Goal: Task Accomplishment & Management: Manage account settings

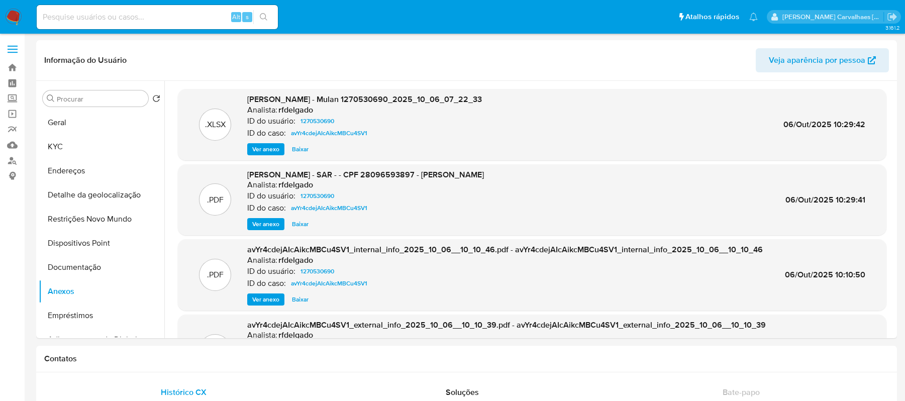
select select "10"
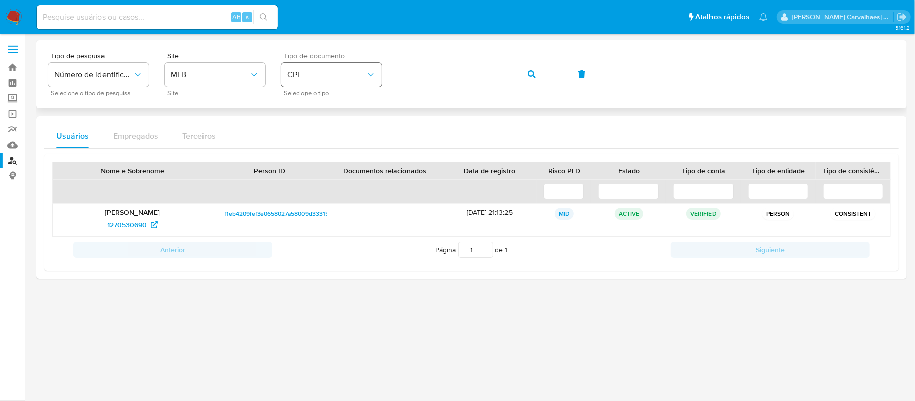
click at [333, 79] on span "CPF" at bounding box center [326, 75] width 78 height 10
click at [324, 119] on div "CNPJ CNPJ" at bounding box center [328, 107] width 82 height 34
click at [301, 77] on div "Tipo de pesquisa Número de identificação Selecione o tipo de pesquisa Site MLB …" at bounding box center [471, 74] width 846 height 44
click at [520, 75] on button "button" at bounding box center [531, 74] width 34 height 24
click at [134, 230] on span "1828512082" at bounding box center [127, 224] width 38 height 16
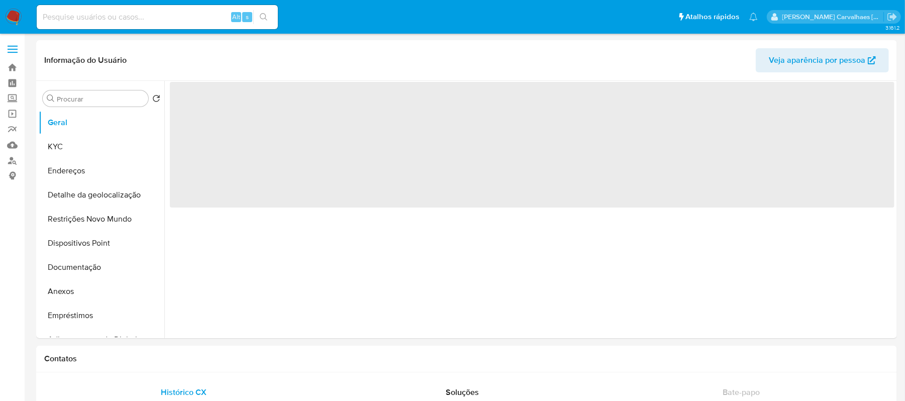
select select "10"
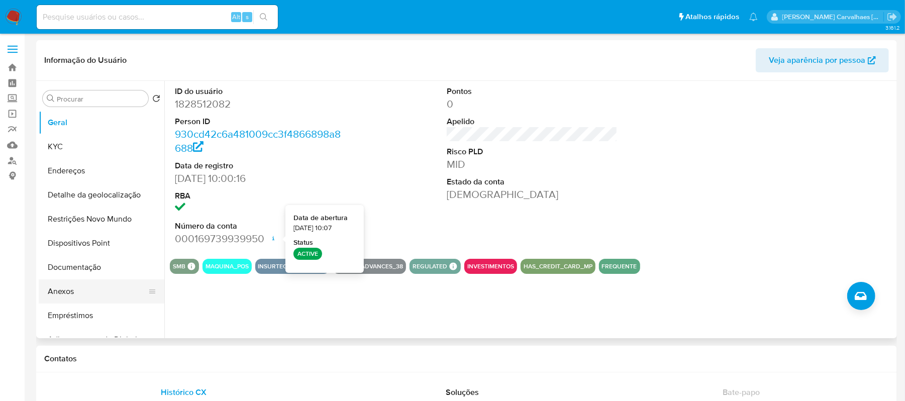
click at [62, 296] on button "Anexos" at bounding box center [98, 291] width 118 height 24
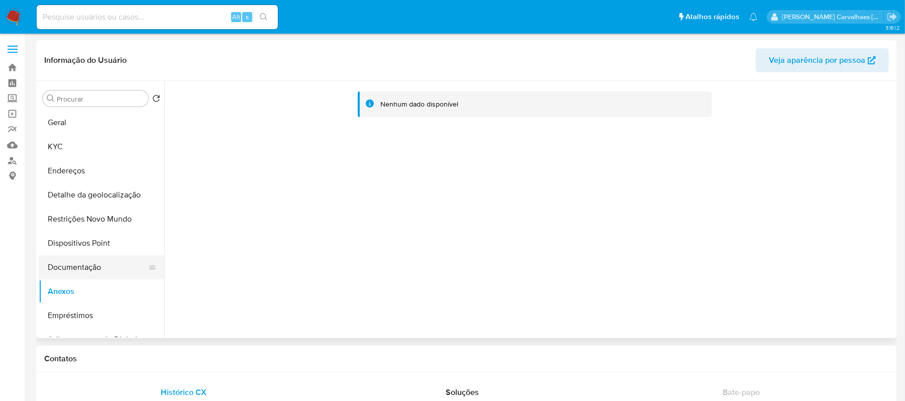
click at [91, 268] on button "Documentação" at bounding box center [98, 267] width 118 height 24
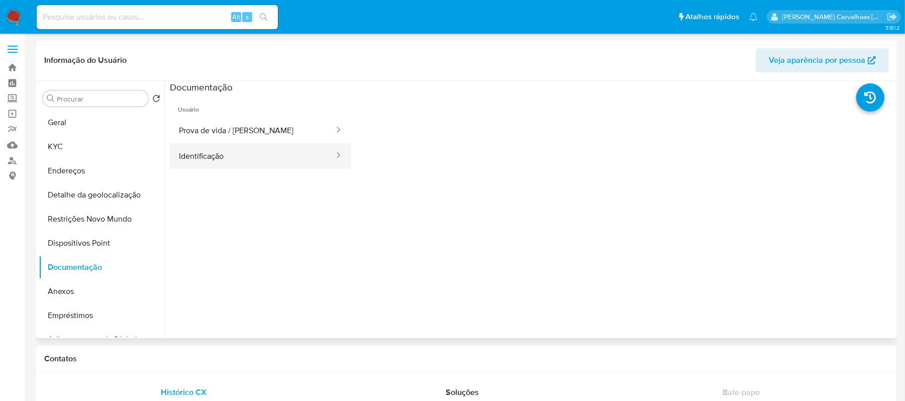
click at [219, 159] on button "Identificação" at bounding box center [252, 156] width 165 height 26
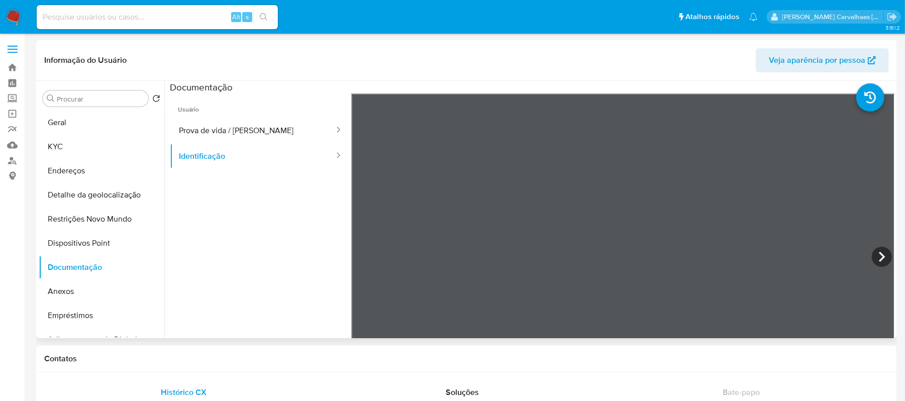
click at [243, 117] on span "Usuário" at bounding box center [260, 105] width 181 height 24
click at [271, 133] on button "Prova de vida / Selfie" at bounding box center [252, 131] width 165 height 26
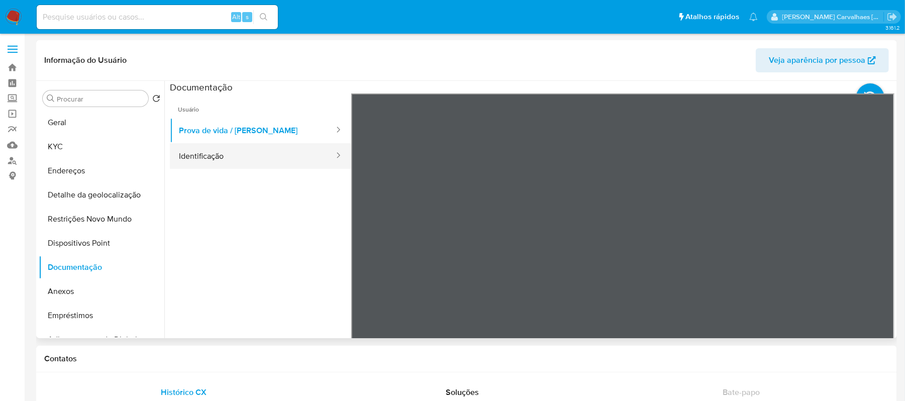
click at [210, 164] on button "Identificação" at bounding box center [252, 156] width 165 height 26
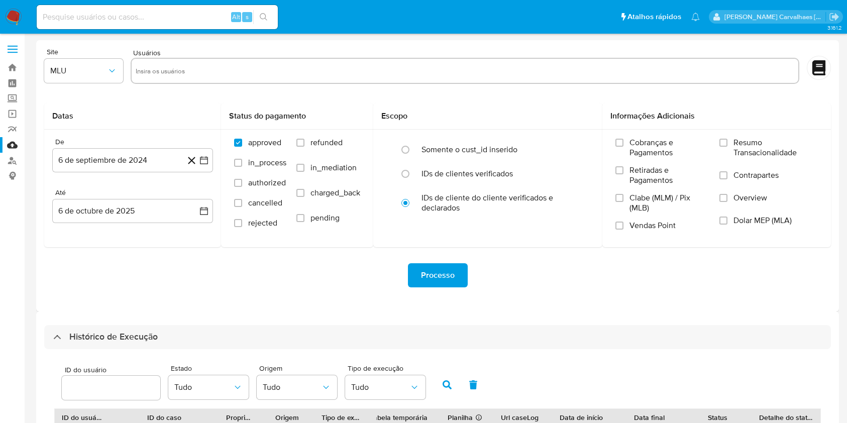
select select "10"
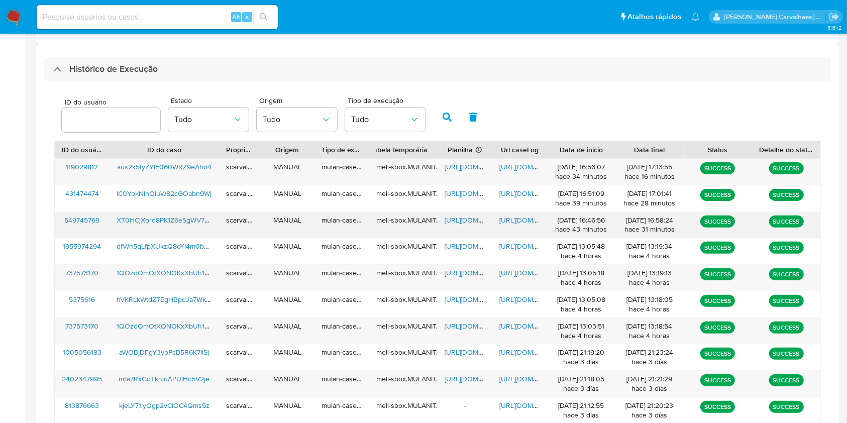
click at [455, 220] on span "https://docs.google.com/spreadsheets/d/15xLCzzBxUyKZN4yhT6Te_PXn6H6g3nfRLDcPSh8…" at bounding box center [479, 220] width 69 height 10
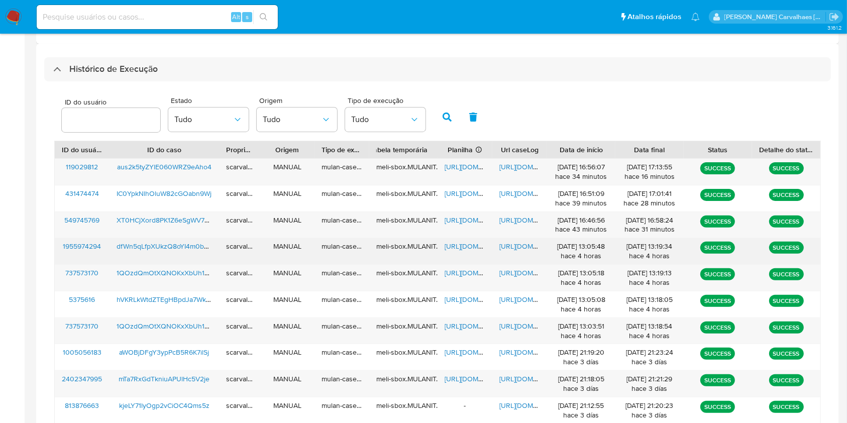
click at [514, 243] on span "https://docs.google.com/document/d/1-J6u0ep8ZEUpPFIUrwpZFGrY266saEjspJO2sFzRy4I…" at bounding box center [533, 246] width 69 height 10
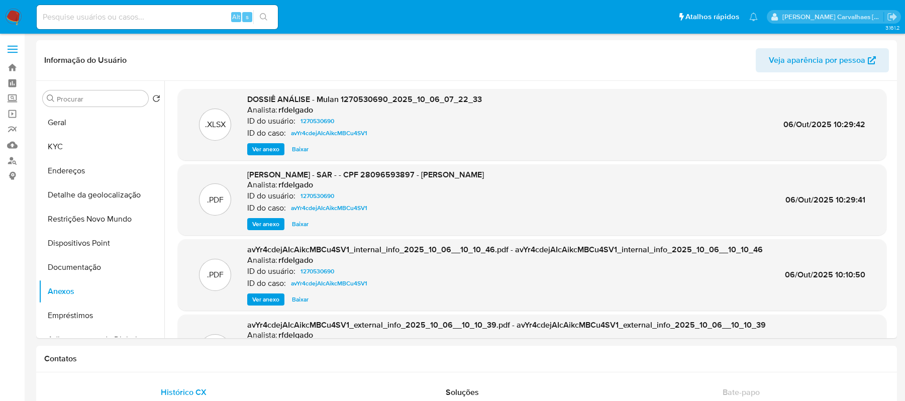
select select "10"
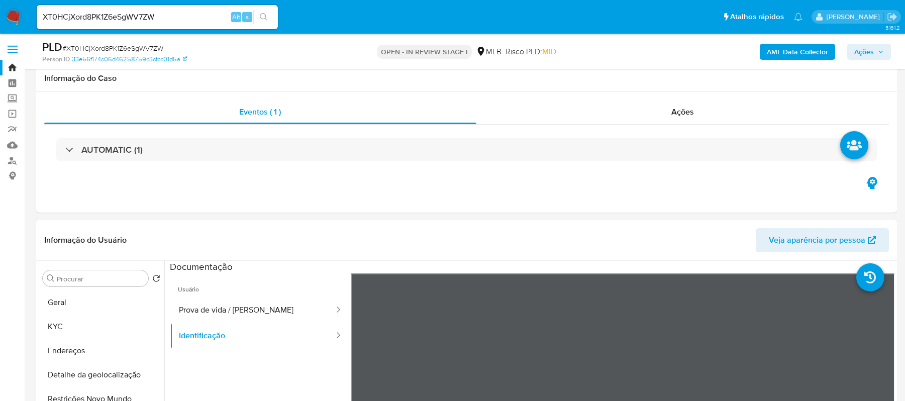
select select "10"
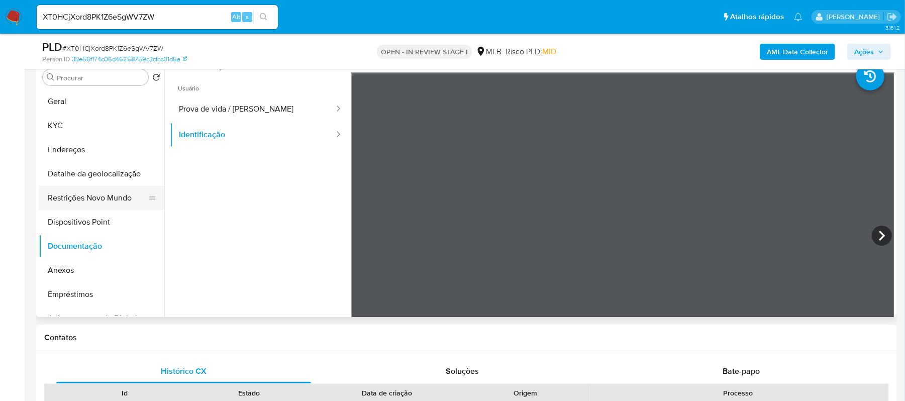
click at [102, 197] on button "Restrições Novo Mundo" at bounding box center [98, 198] width 118 height 24
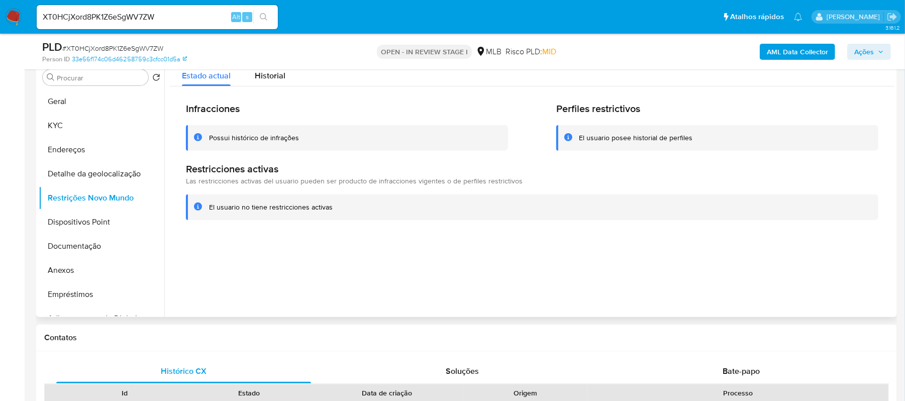
drag, startPoint x: 361, startPoint y: 207, endPoint x: 209, endPoint y: 213, distance: 151.3
click at [209, 213] on div "El usuario no tiene restricciones activas" at bounding box center [532, 207] width 692 height 26
click at [73, 99] on button "Geral" at bounding box center [98, 101] width 118 height 24
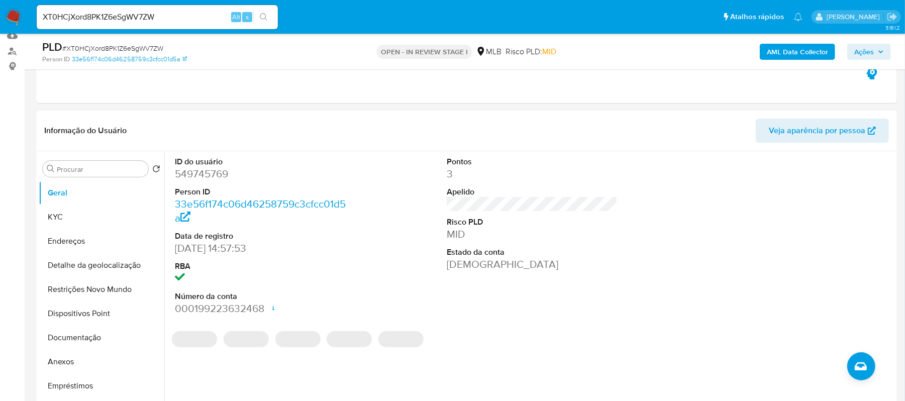
scroll to position [134, 0]
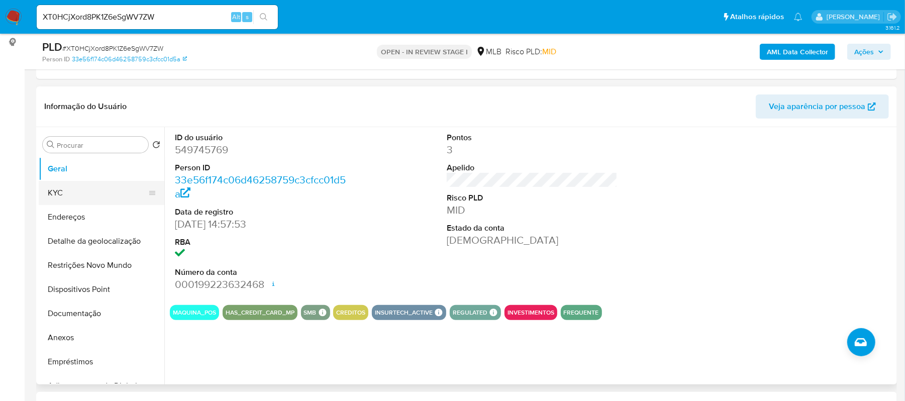
click at [80, 195] on button "KYC" at bounding box center [98, 193] width 118 height 24
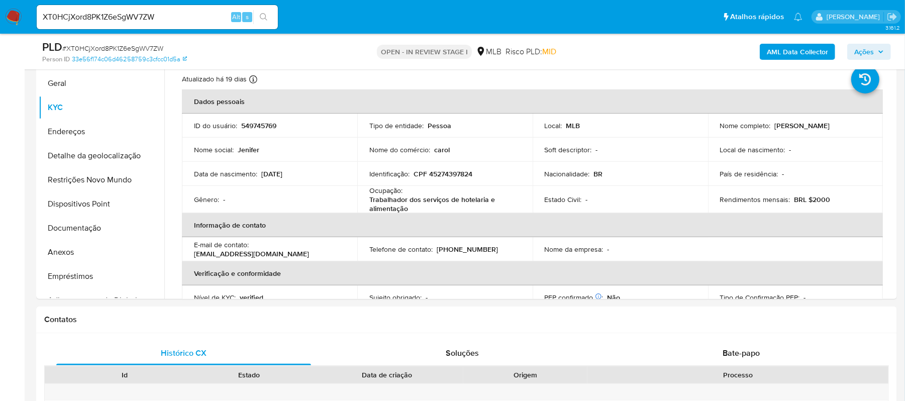
scroll to position [256, 0]
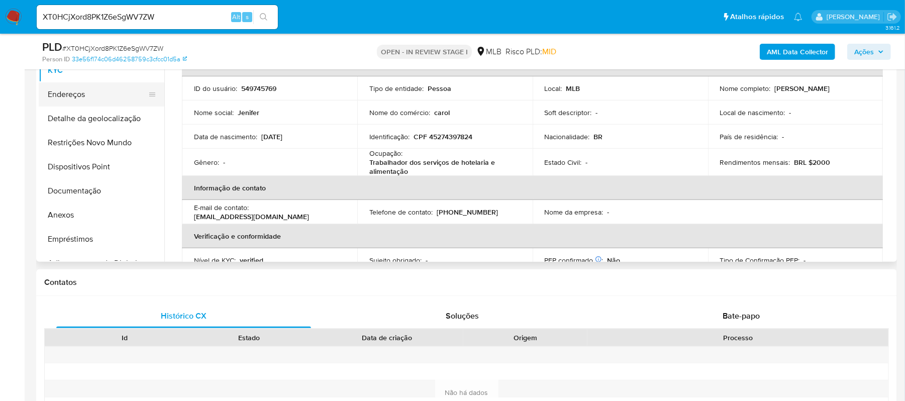
click at [101, 100] on button "Endereços" at bounding box center [98, 94] width 118 height 24
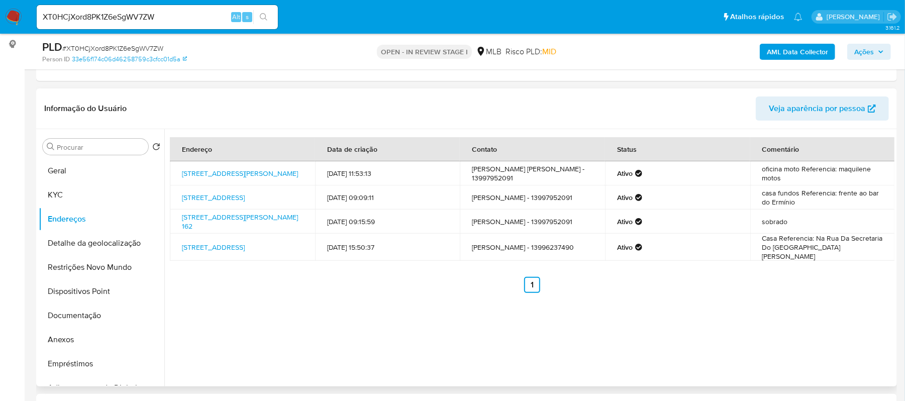
scroll to position [123, 0]
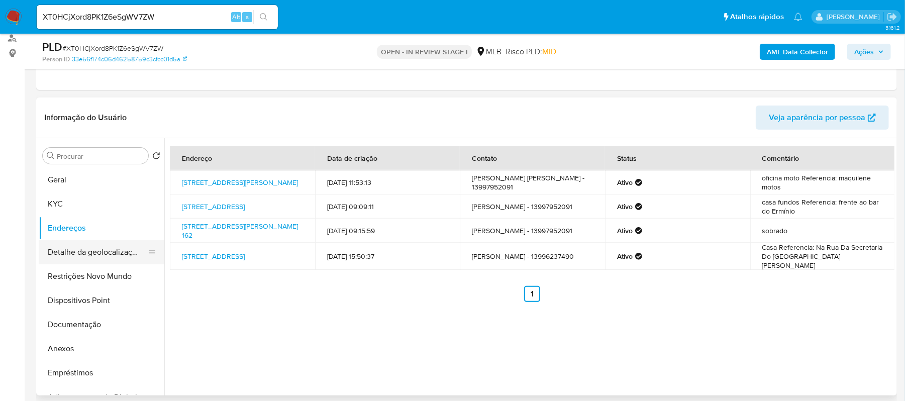
drag, startPoint x: 95, startPoint y: 252, endPoint x: 109, endPoint y: 257, distance: 14.5
click at [97, 253] on button "Detalhe da geolocalização" at bounding box center [98, 252] width 118 height 24
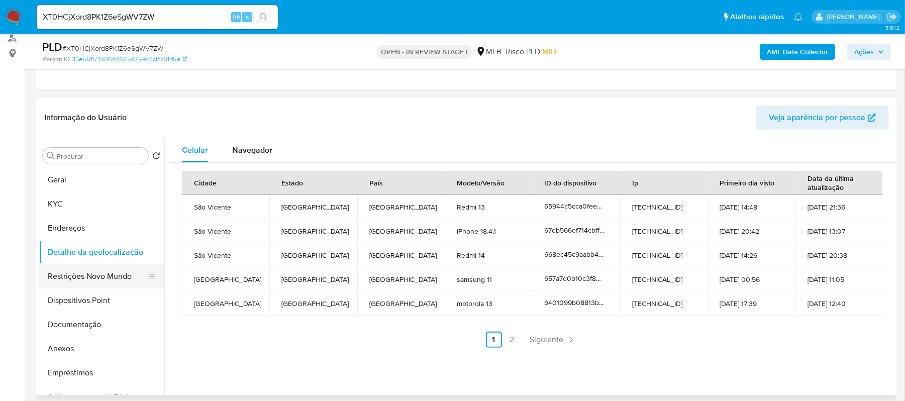
click at [95, 274] on button "Restrições Novo Mundo" at bounding box center [98, 276] width 118 height 24
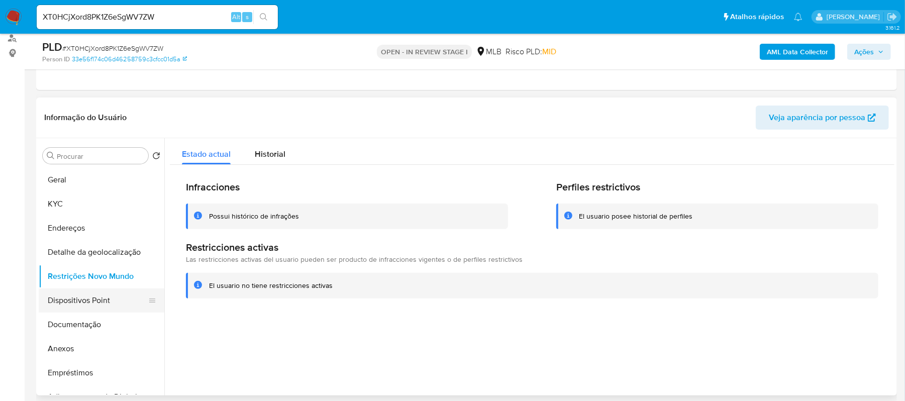
click at [91, 291] on button "Dispositivos Point" at bounding box center [98, 300] width 118 height 24
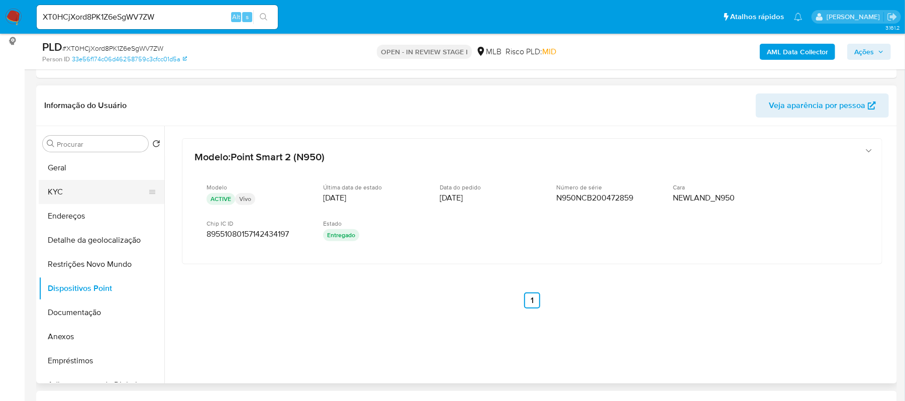
scroll to position [134, 0]
click at [74, 189] on button "KYC" at bounding box center [98, 193] width 118 height 24
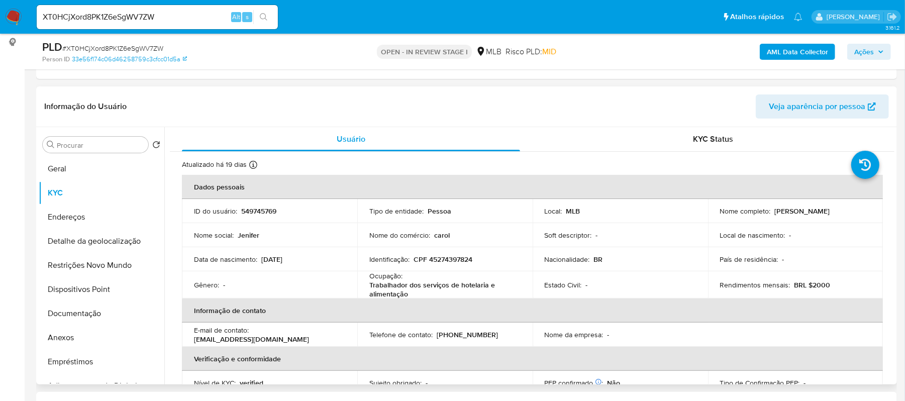
click at [375, 290] on p "Trabalhador dos serviços de hotelaria e alimentação" at bounding box center [442, 289] width 147 height 18
drag, startPoint x: 368, startPoint y: 286, endPoint x: 407, endPoint y: 294, distance: 40.0
click at [407, 294] on p "Trabalhador dos serviços de hotelaria e alimentação" at bounding box center [442, 289] width 147 height 18
copy p "Trabalhador dos serviços de hotelaria e alimentação"
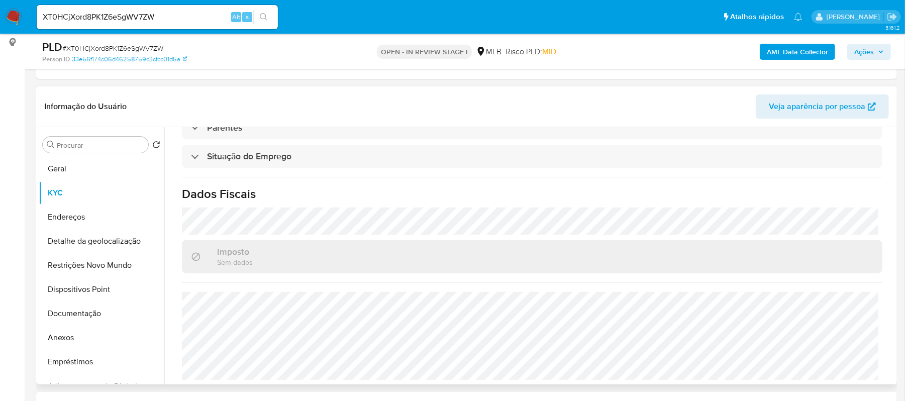
scroll to position [430, 0]
click at [83, 332] on button "Anexos" at bounding box center [98, 337] width 118 height 24
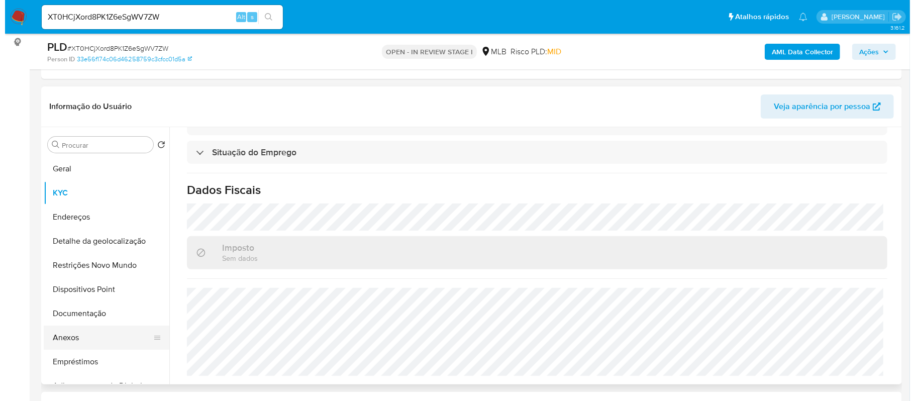
scroll to position [0, 0]
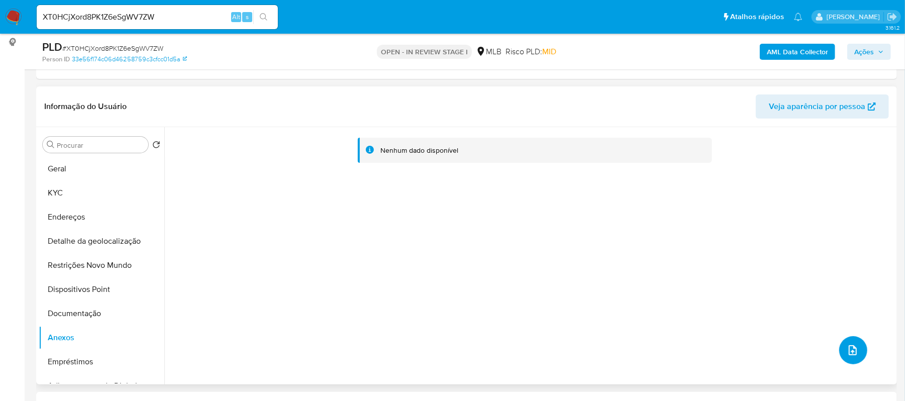
click at [851, 346] on icon "upload-file" at bounding box center [852, 350] width 12 height 12
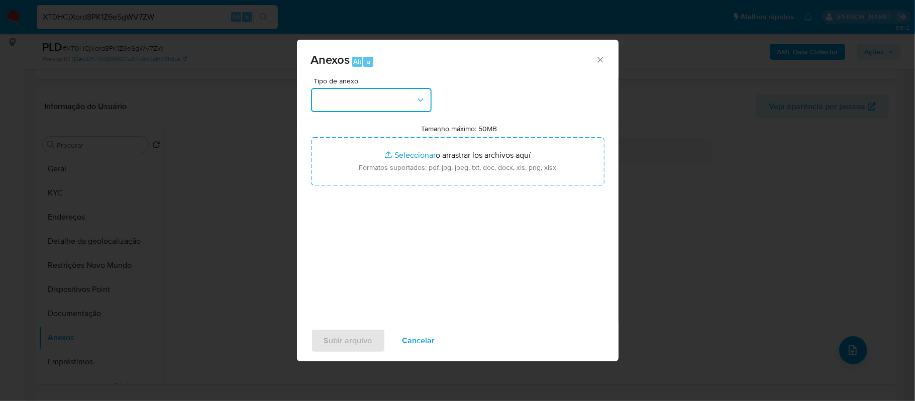
click at [423, 96] on icon "button" at bounding box center [420, 100] width 10 height 10
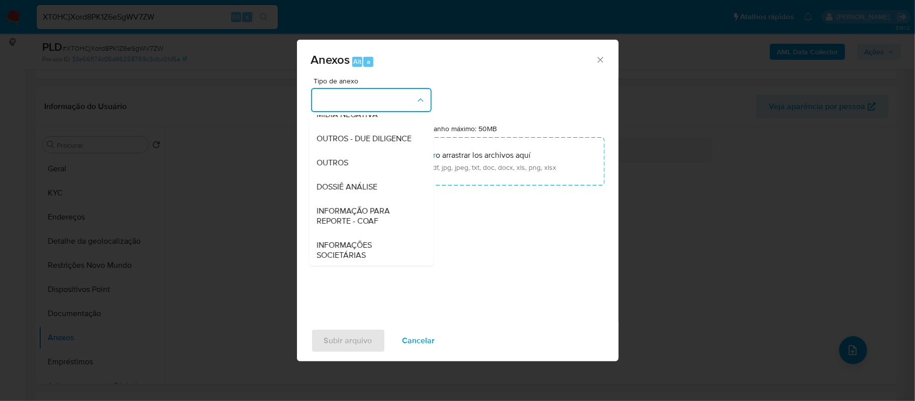
scroll to position [134, 0]
click at [355, 174] on div "OUTROS" at bounding box center [368, 162] width 102 height 24
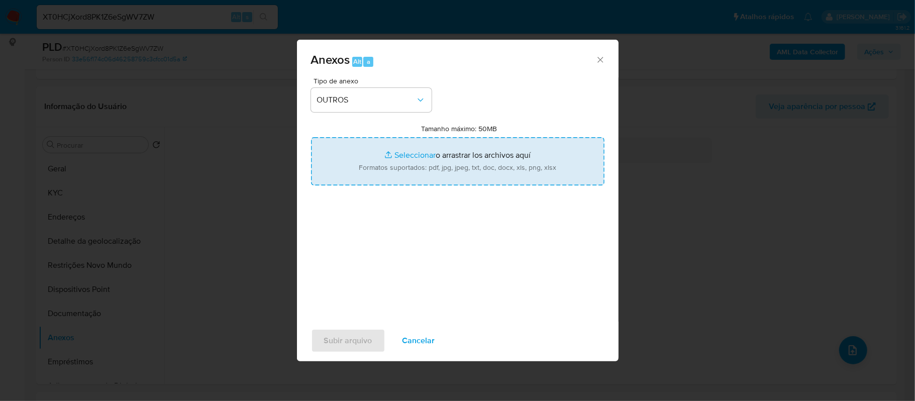
click at [399, 153] on input "Tamanho máximo: 50MB Seleccionar archivos" at bounding box center [457, 161] width 293 height 48
type input "C:\fakepath\SAR -xxxx - CPF 45274397824 - JENIFER CAROLINE BORGES DA SILVA.pdf"
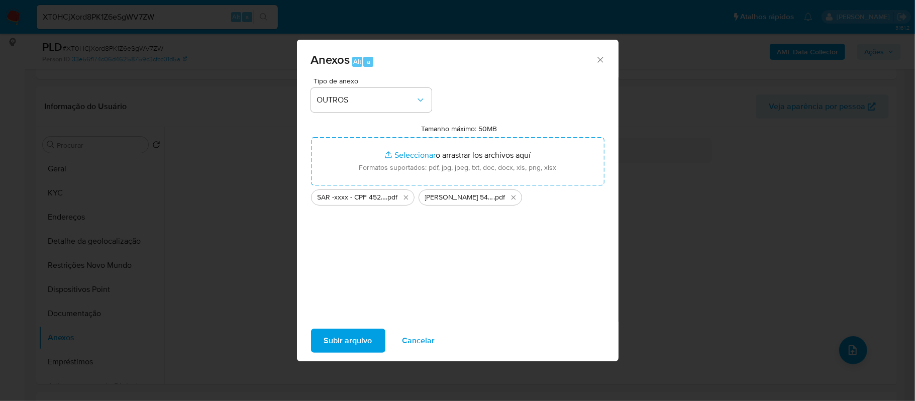
click at [364, 345] on span "Subir arquivo" at bounding box center [348, 340] width 48 height 22
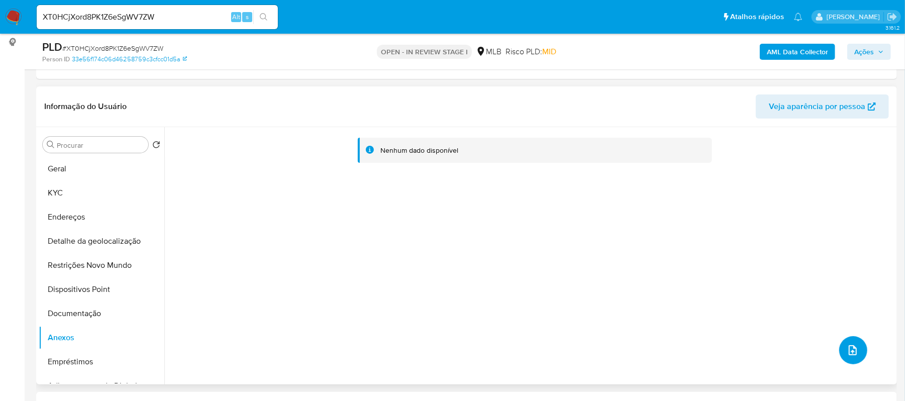
click at [852, 338] on button "upload-file" at bounding box center [853, 350] width 28 height 28
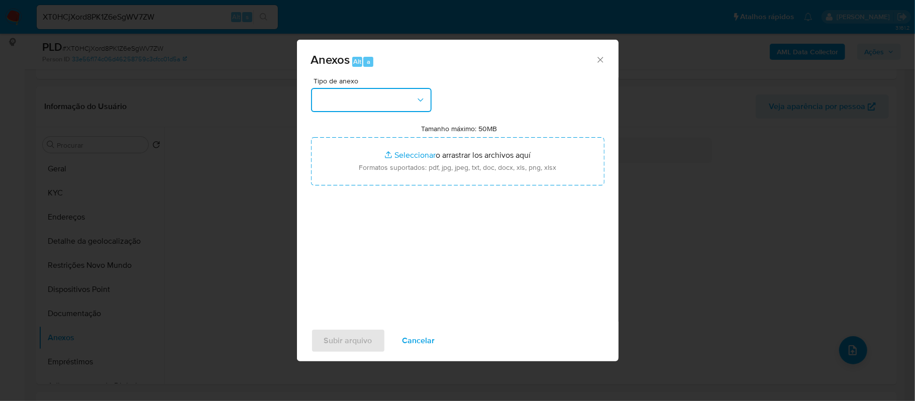
click at [411, 99] on button "button" at bounding box center [371, 100] width 121 height 24
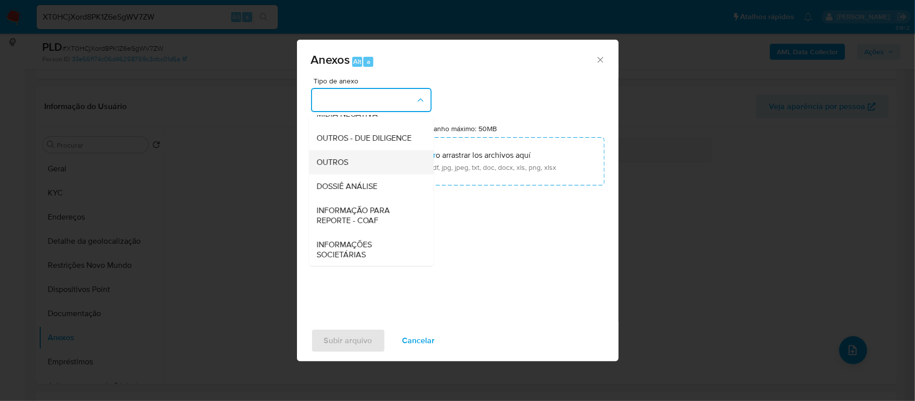
click at [356, 174] on div "OUTROS" at bounding box center [368, 162] width 102 height 24
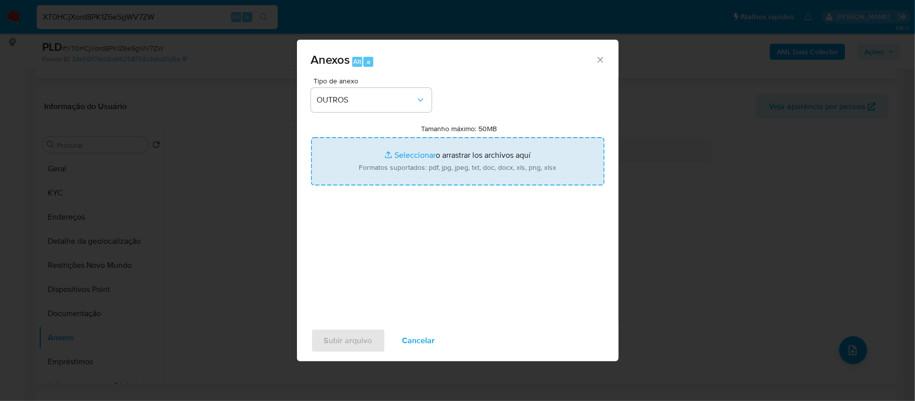
click at [396, 156] on input "Tamanho máximo: 50MB Seleccionar archivos" at bounding box center [457, 161] width 293 height 48
type input "C:\fakepath\SAR -xxxx - CPF 45274397824 - JENIFER CAROLINE BORGES DA SILVA.pdf"
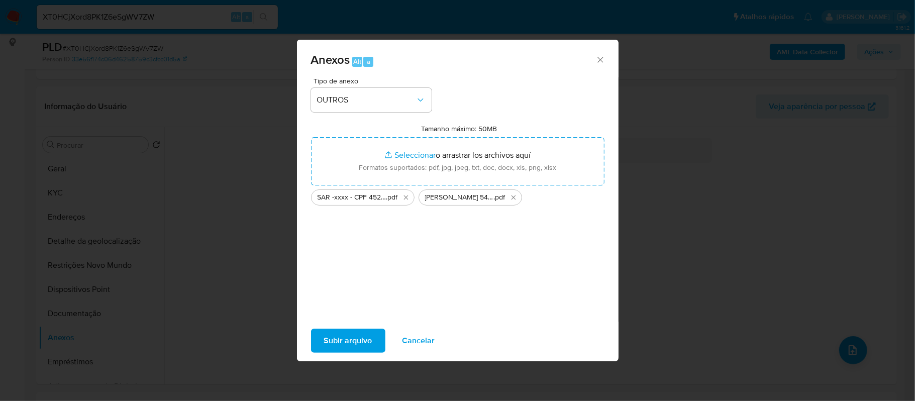
click at [345, 344] on span "Subir arquivo" at bounding box center [348, 340] width 48 height 22
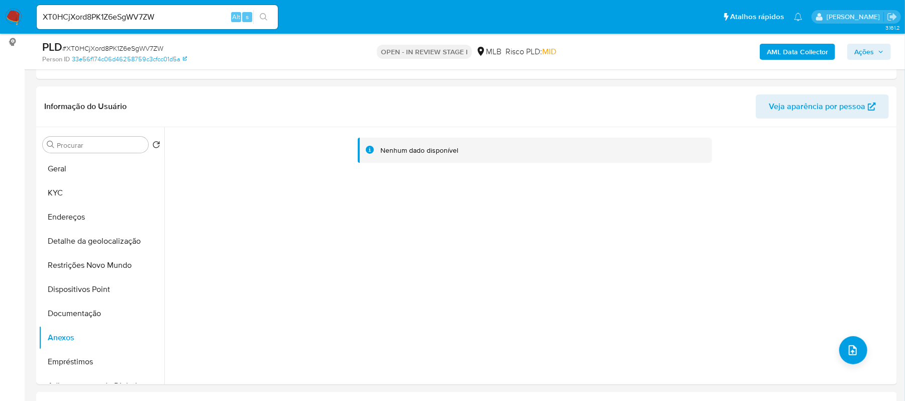
click at [872, 51] on span "Ações" at bounding box center [864, 52] width 20 height 16
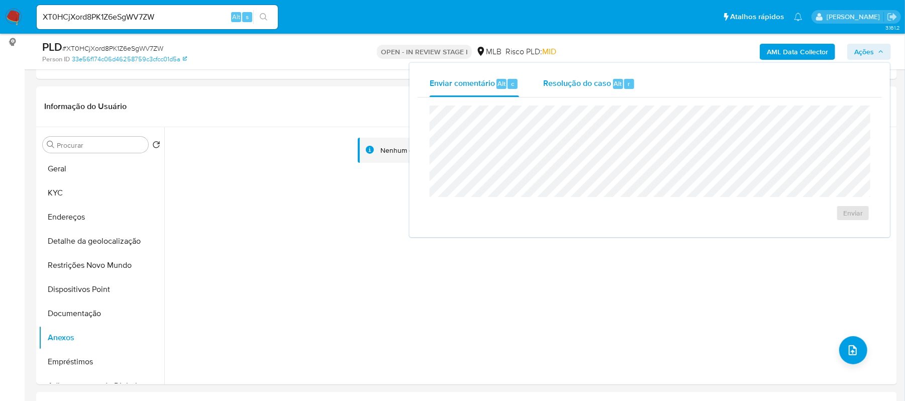
click at [586, 82] on span "Resolução do caso" at bounding box center [577, 83] width 68 height 12
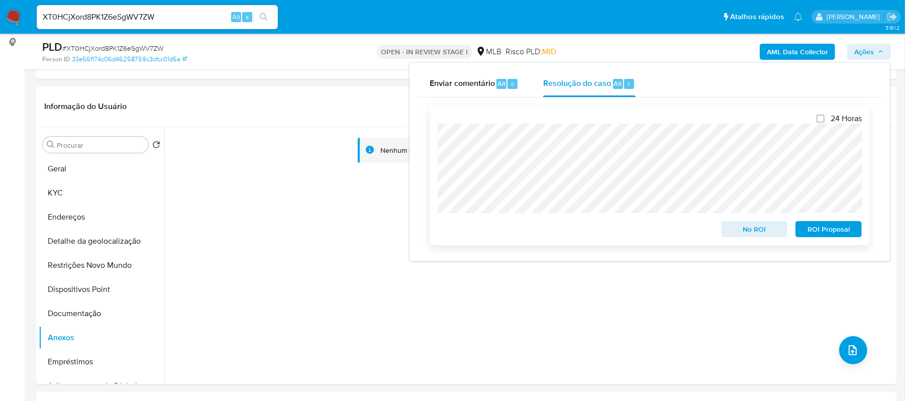
click at [819, 232] on span "ROI Proposal" at bounding box center [828, 229] width 52 height 14
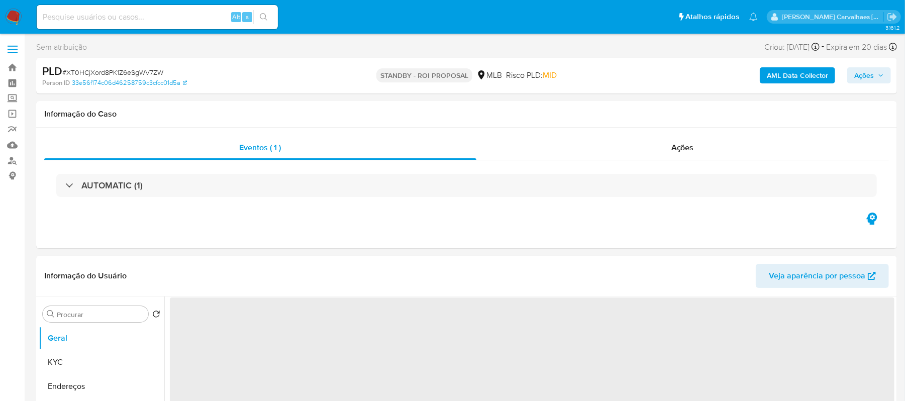
select select "10"
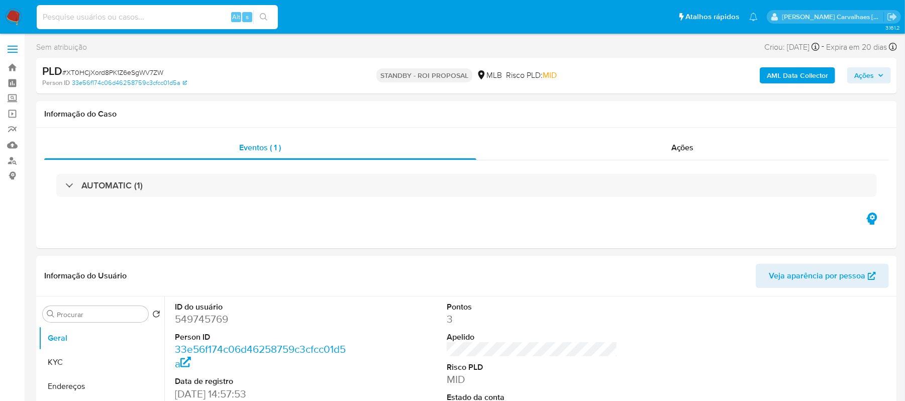
paste input "hVKRLkWtdZTEgHBpdJa7Wk7X"
type input "hVKRLkWtdZTEgHBpdJa7Wk7X"
click at [262, 19] on icon "search-icon" at bounding box center [264, 17] width 8 height 8
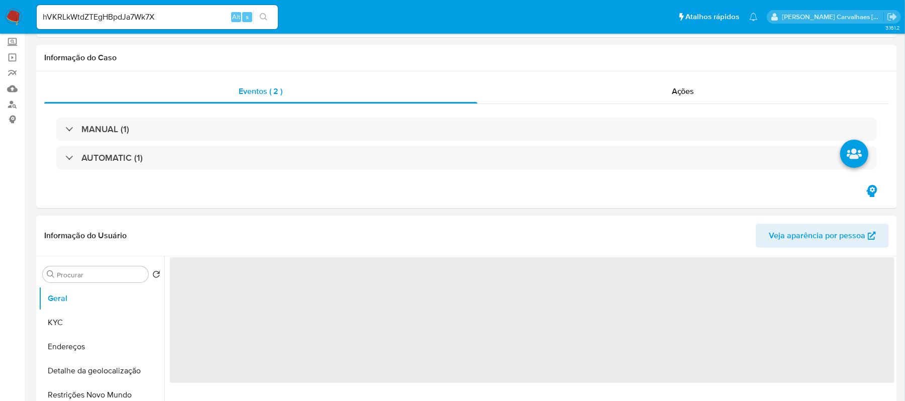
scroll to position [134, 0]
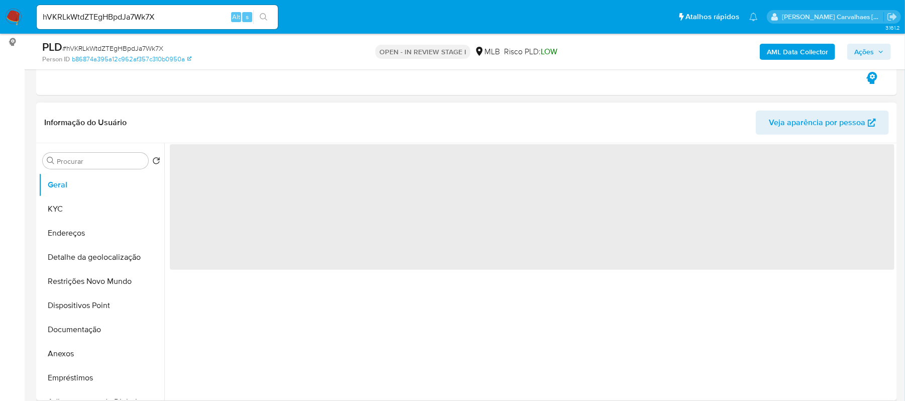
select select "10"
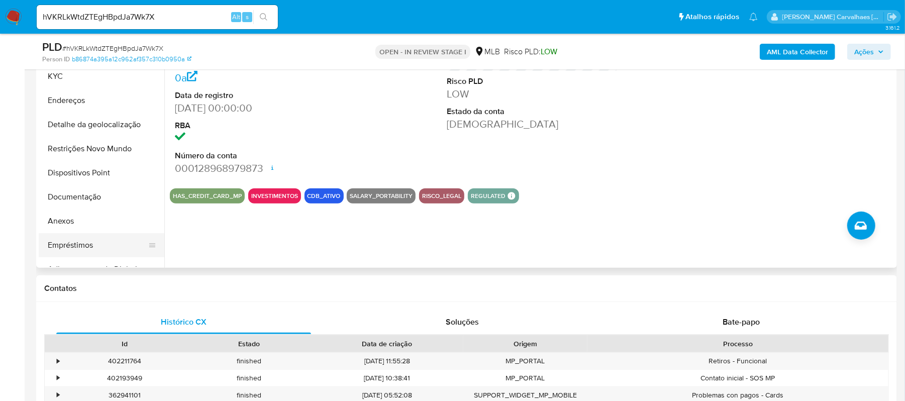
scroll to position [268, 0]
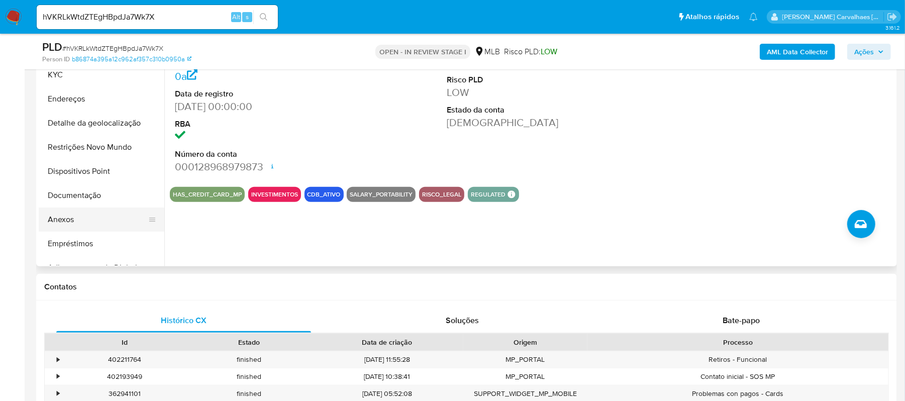
click at [55, 215] on button "Anexos" at bounding box center [98, 219] width 118 height 24
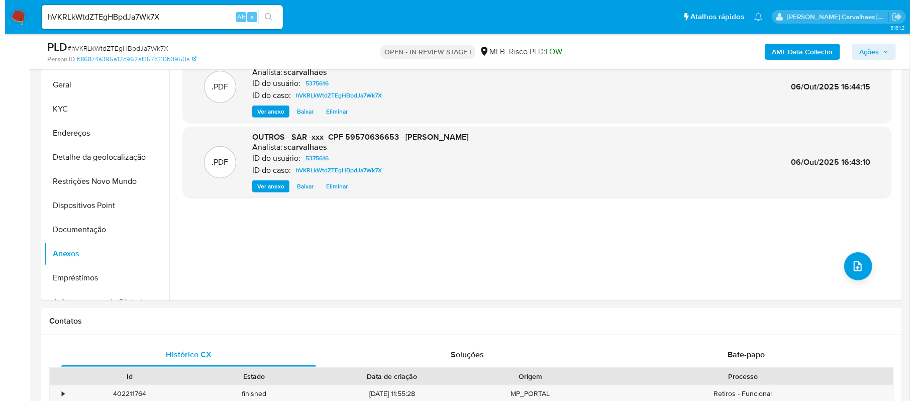
scroll to position [201, 0]
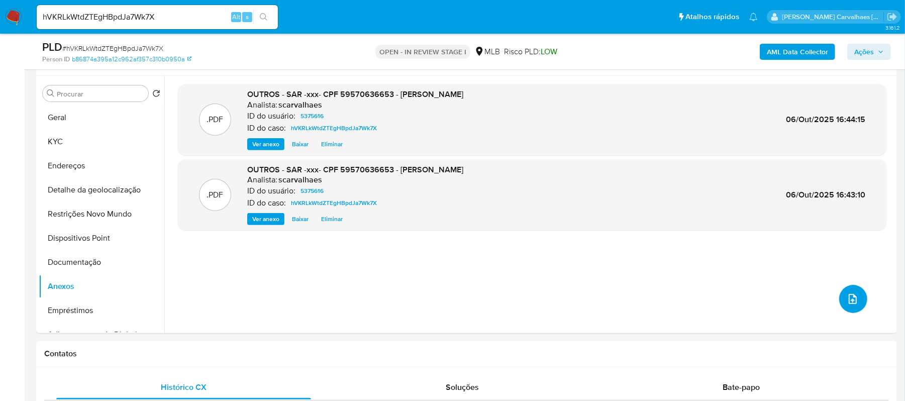
click at [839, 298] on button "upload-file" at bounding box center [853, 299] width 28 height 28
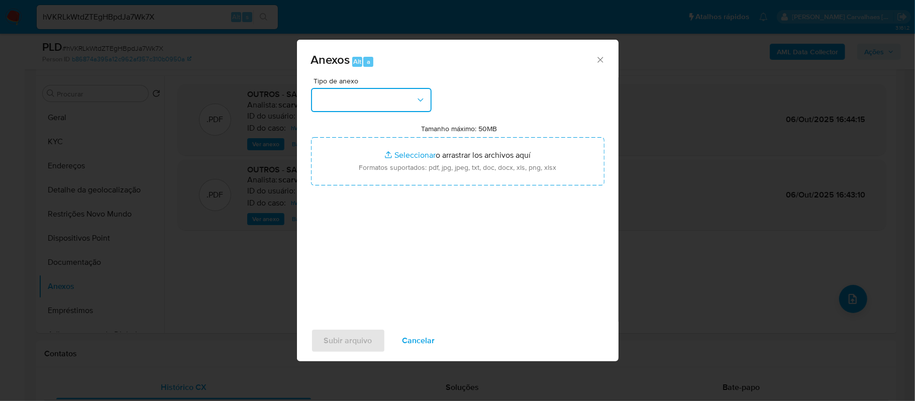
click at [368, 107] on button "button" at bounding box center [371, 100] width 121 height 24
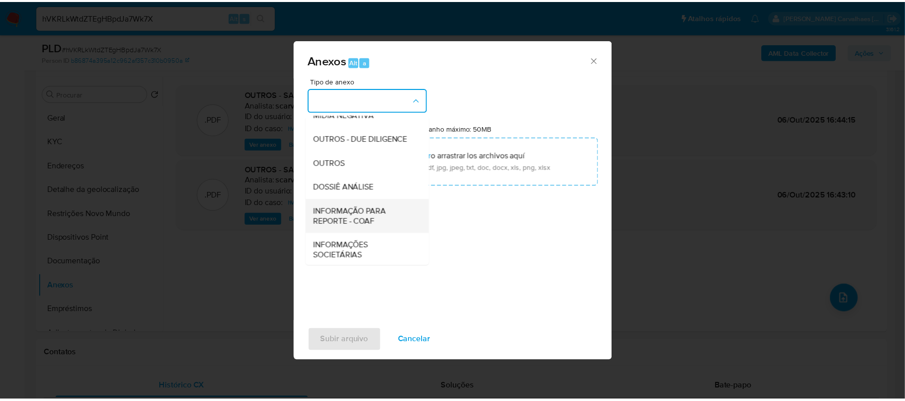
scroll to position [134, 0]
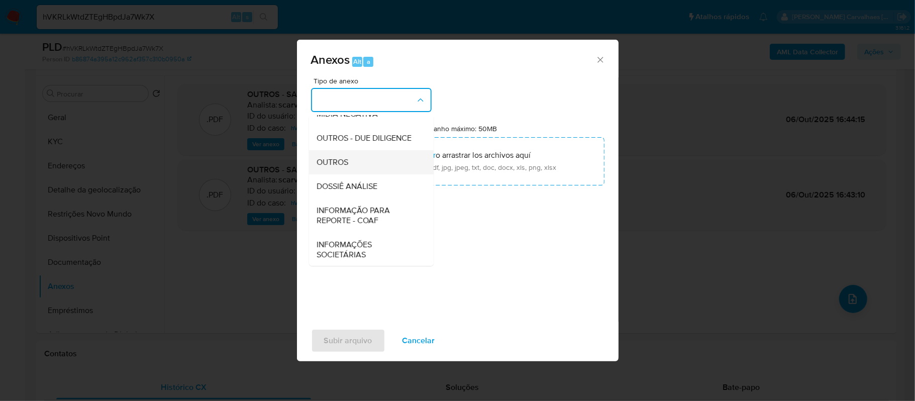
click at [342, 167] on span "OUTROS" at bounding box center [333, 162] width 32 height 10
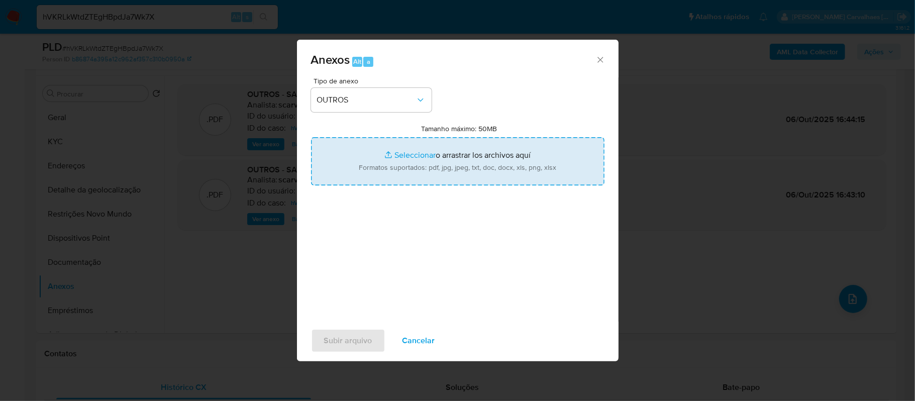
click at [402, 157] on input "Tamanho máximo: 50MB Seleccionar archivos" at bounding box center [457, 161] width 293 height 48
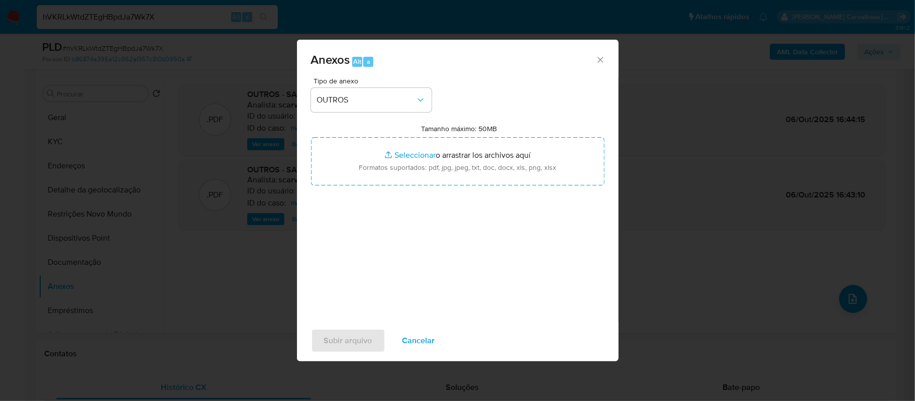
click at [599, 56] on icon "Cerrar" at bounding box center [600, 60] width 10 height 10
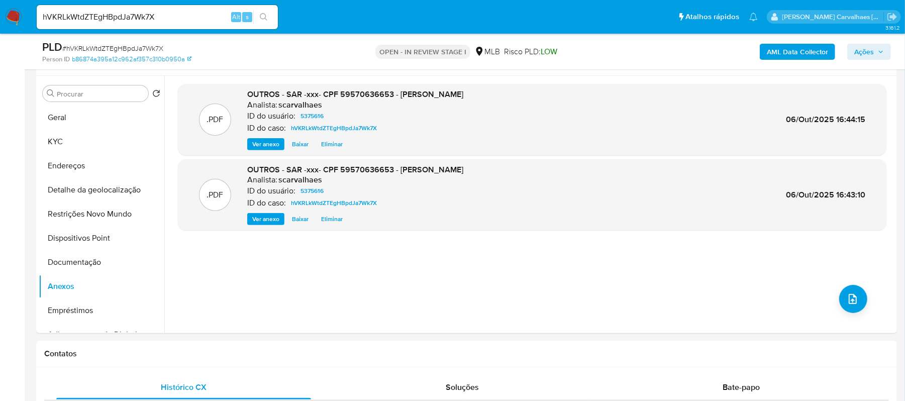
click at [858, 48] on span "Ações" at bounding box center [864, 52] width 20 height 16
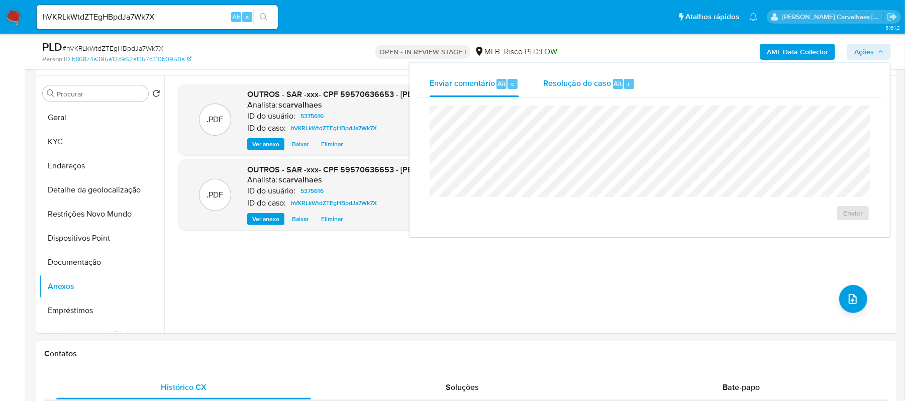
click at [593, 81] on span "Resolução do caso" at bounding box center [577, 83] width 68 height 12
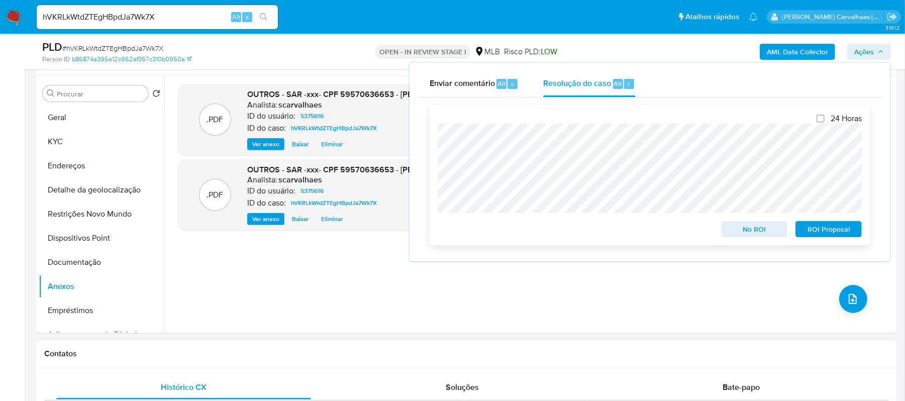
click at [825, 230] on span "ROI Proposal" at bounding box center [828, 229] width 52 height 14
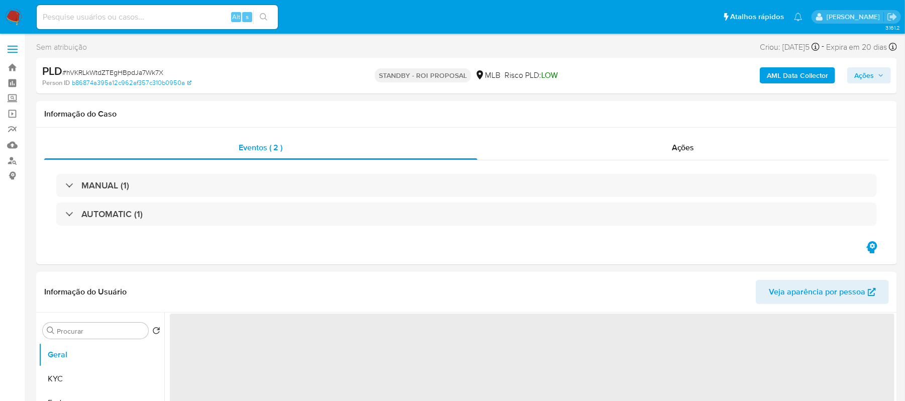
select select "10"
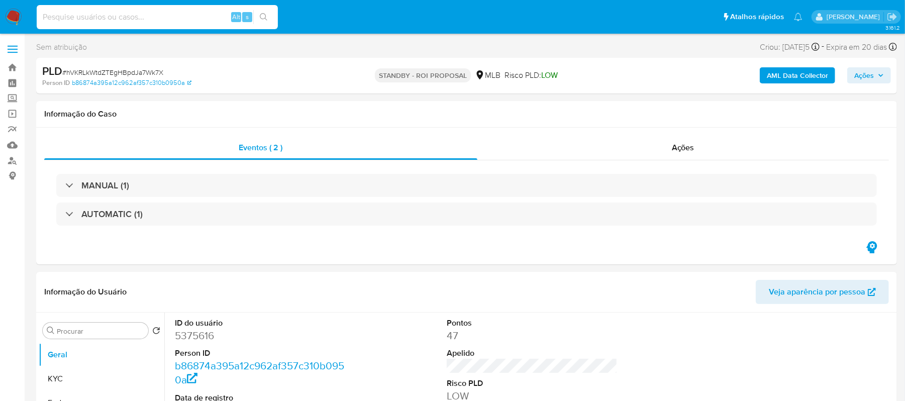
click at [147, 21] on input at bounding box center [157, 17] width 241 height 13
paste input "LKtOdj88TD5ArCmK54RNI1zY"
type input "LKtOdj88TD5ArCmK54RNI1zY"
click at [261, 10] on button "search-icon" at bounding box center [263, 17] width 21 height 14
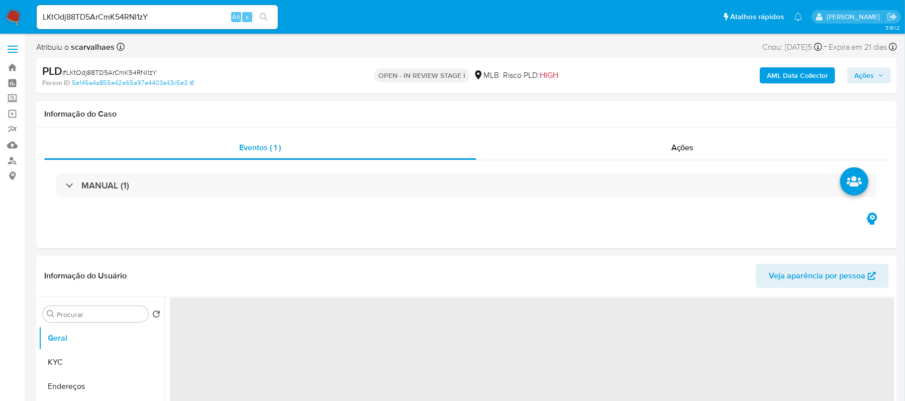
select select "10"
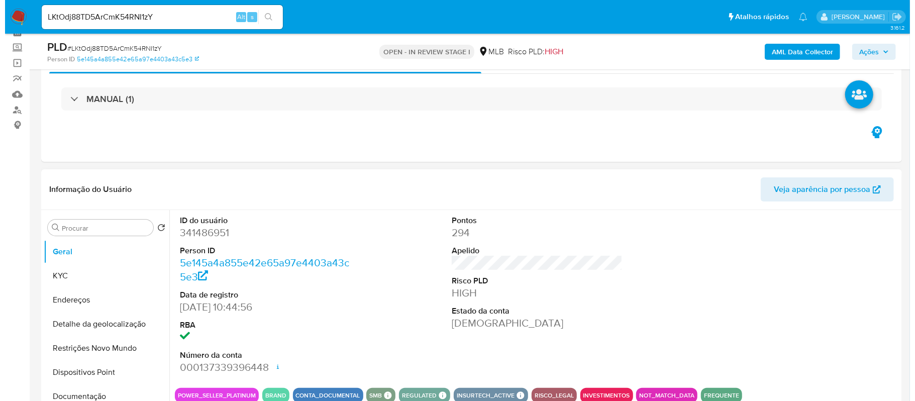
scroll to position [268, 0]
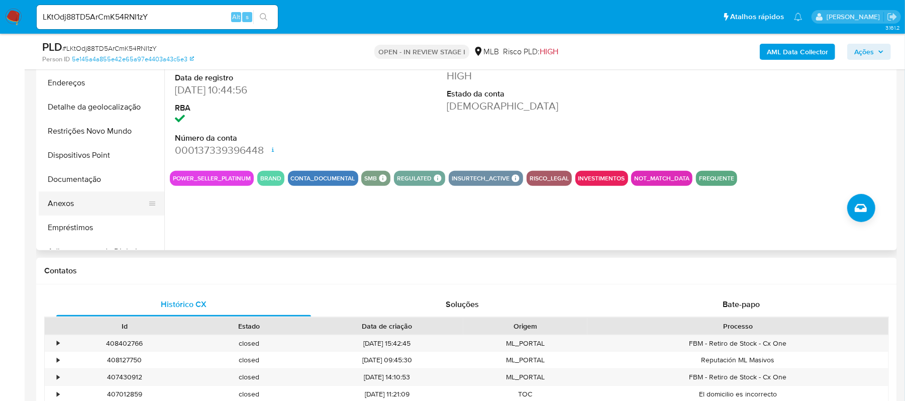
click at [81, 209] on button "Anexos" at bounding box center [98, 203] width 118 height 24
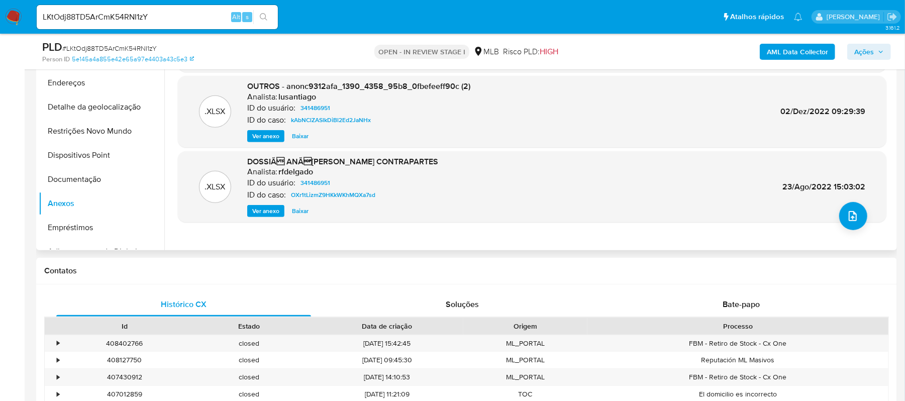
click at [267, 133] on span "Ver anexo" at bounding box center [265, 136] width 27 height 10
click at [267, 133] on div "Ver anexo Baixar" at bounding box center [358, 136] width 223 height 12
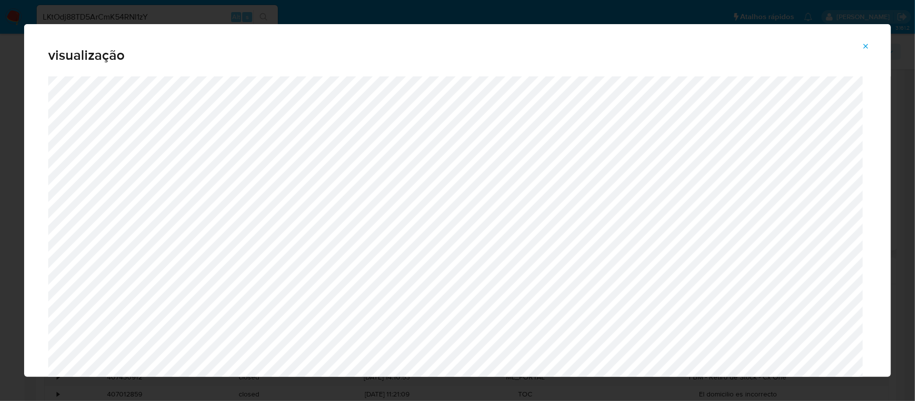
click at [861, 51] on button "Attachment preview" at bounding box center [865, 46] width 22 height 16
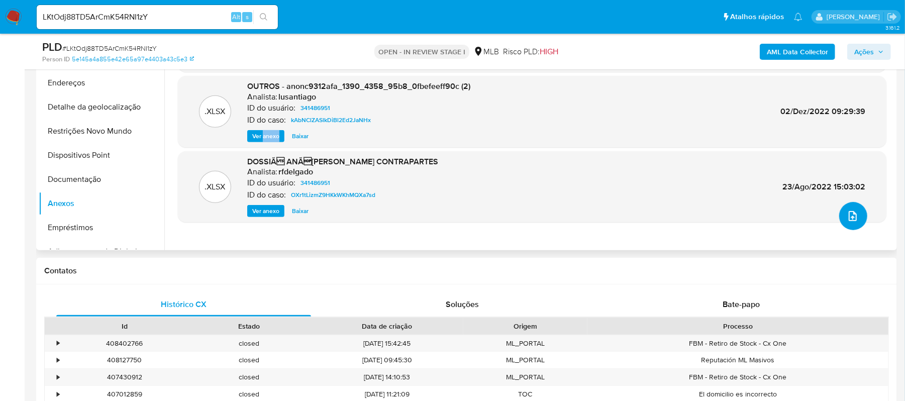
click at [856, 222] on button "upload-file" at bounding box center [853, 216] width 28 height 28
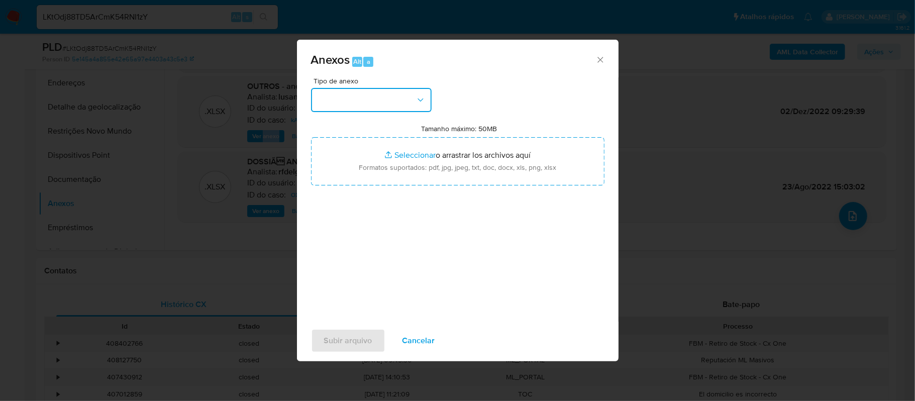
click at [412, 96] on button "button" at bounding box center [371, 100] width 121 height 24
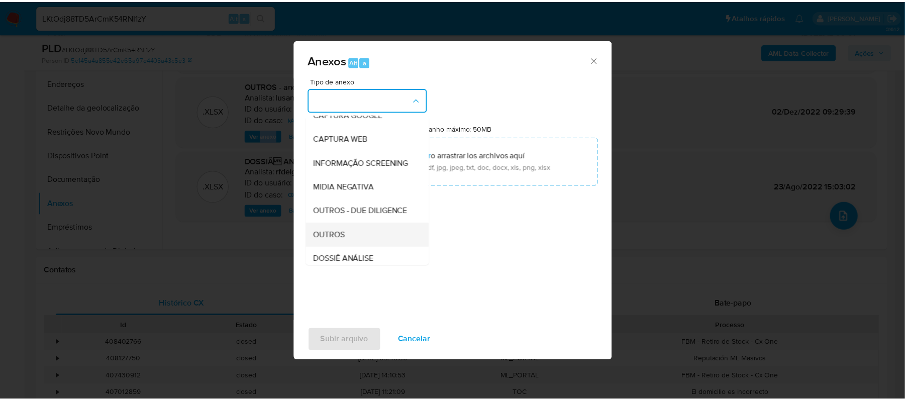
scroll to position [134, 0]
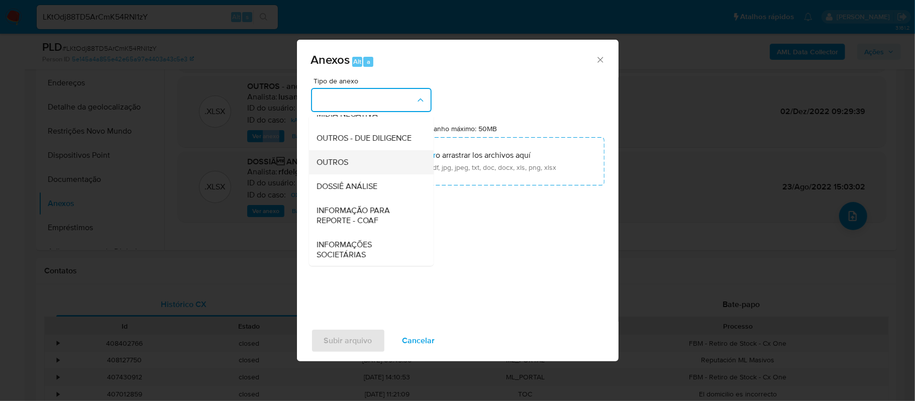
click at [355, 174] on div "OUTROS" at bounding box center [368, 162] width 102 height 24
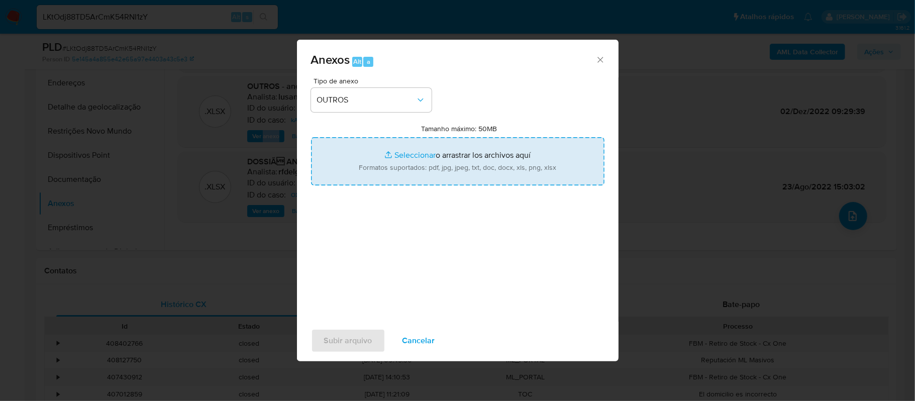
click at [421, 154] on input "Tamanho máximo: 50MB Seleccionar archivos" at bounding box center [457, 161] width 293 height 48
type input "C:\fakepath\Mulan ATACADO CASA COMERCIO VAREJISTA LTDA341486951_2025_09_29_11_3…"
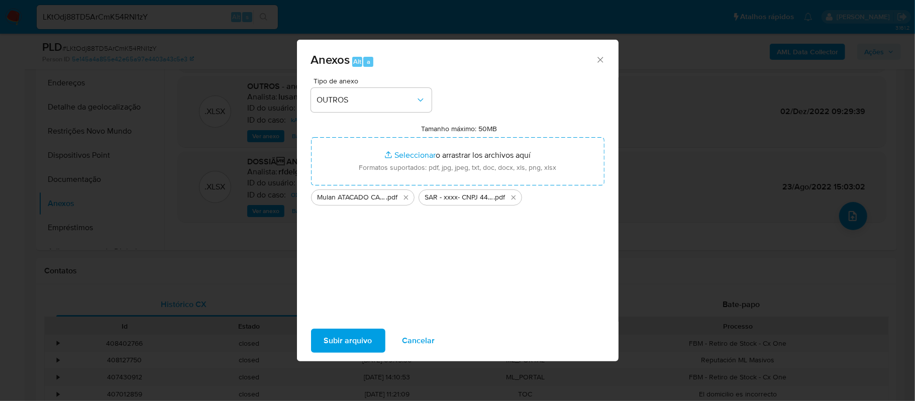
click at [350, 342] on span "Subir arquivo" at bounding box center [348, 340] width 48 height 22
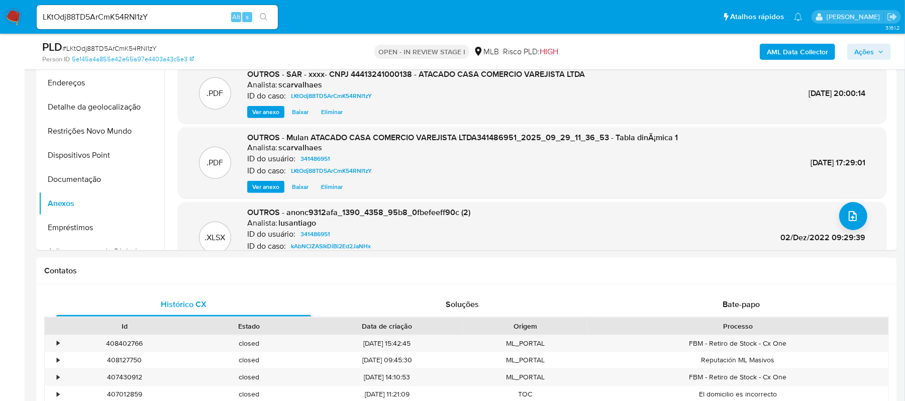
click at [877, 47] on span "Ações" at bounding box center [869, 52] width 30 height 14
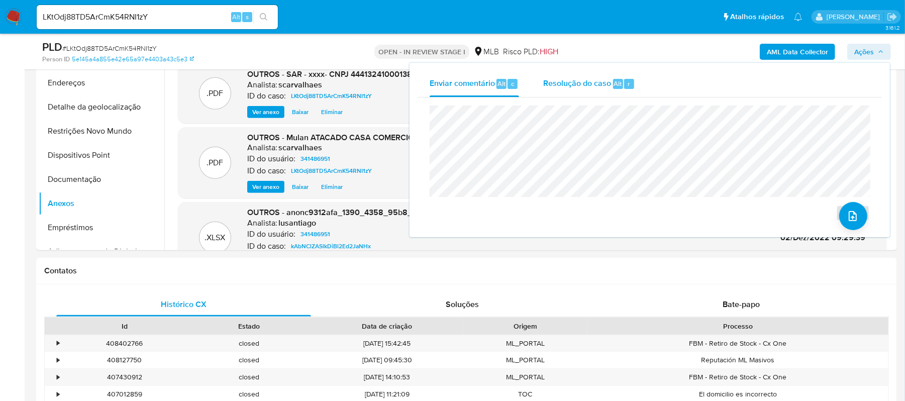
click at [578, 78] on span "Resolução do caso" at bounding box center [577, 83] width 68 height 12
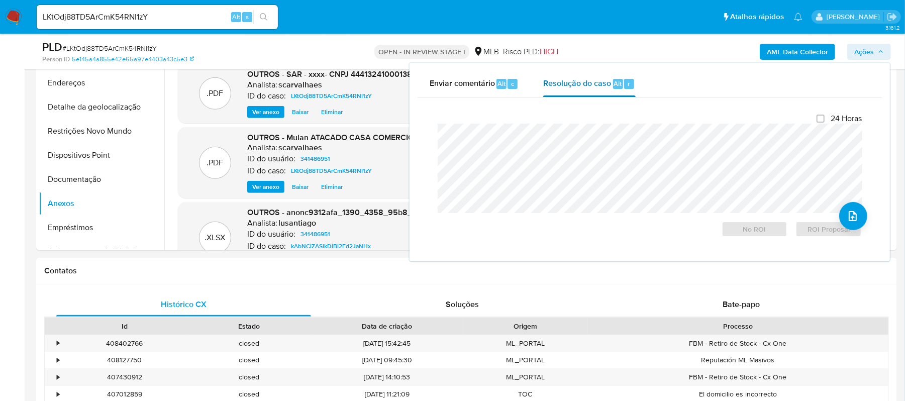
click at [576, 81] on span "Resolução do caso" at bounding box center [577, 83] width 68 height 12
click at [824, 222] on span "ROI Proposal" at bounding box center [828, 229] width 52 height 14
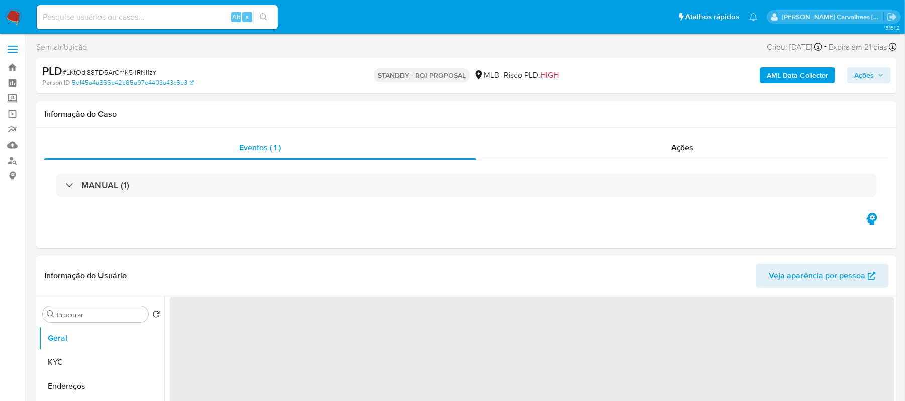
select select "10"
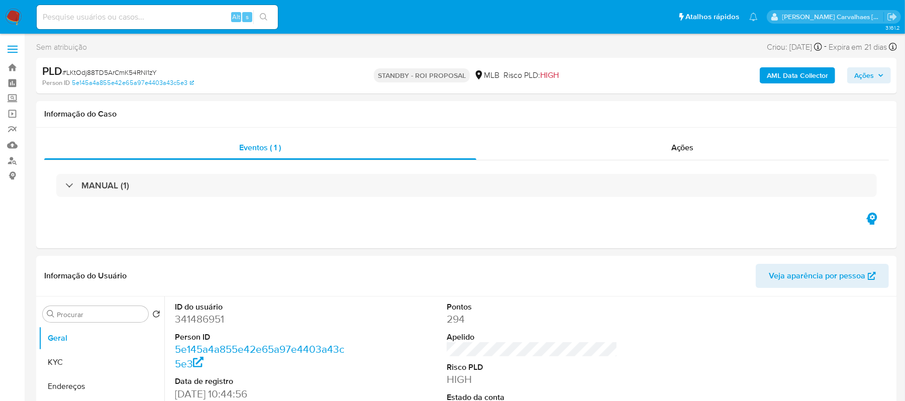
click at [17, 19] on img at bounding box center [13, 17] width 17 height 17
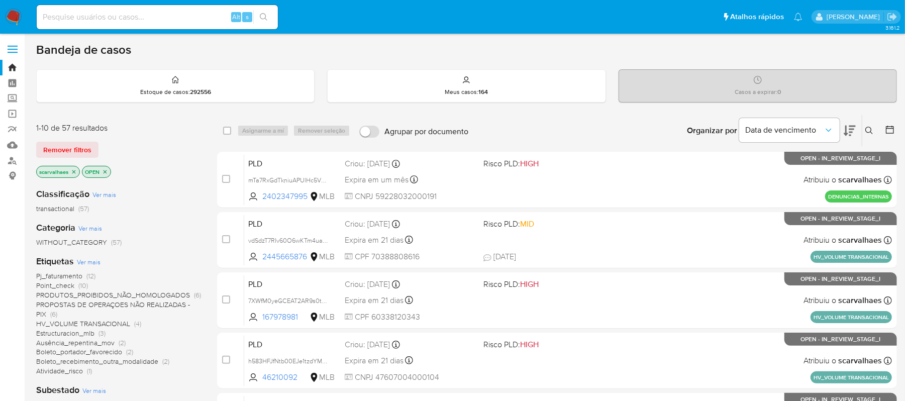
click at [71, 373] on span "Atividade_risco" at bounding box center [59, 371] width 47 height 10
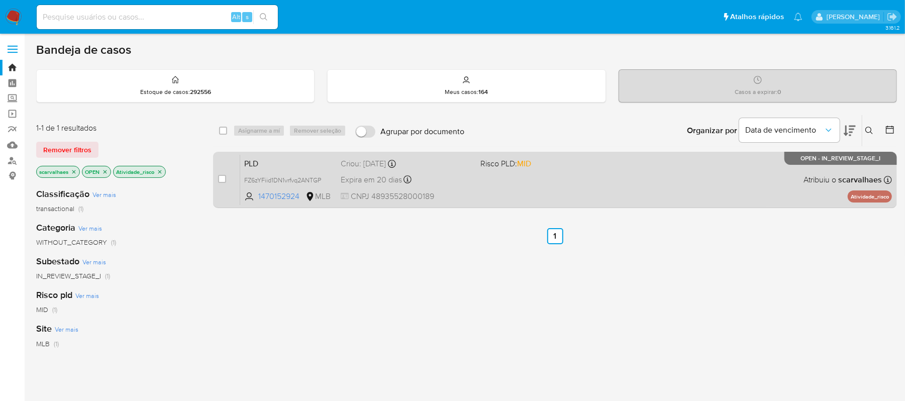
click at [565, 181] on div "PLD FZ6zYFiid1DN1vrfvq2ANTGP 1470152924 MLB Risco PLD: MID Criou: [DATE] Criou:…" at bounding box center [565, 179] width 651 height 51
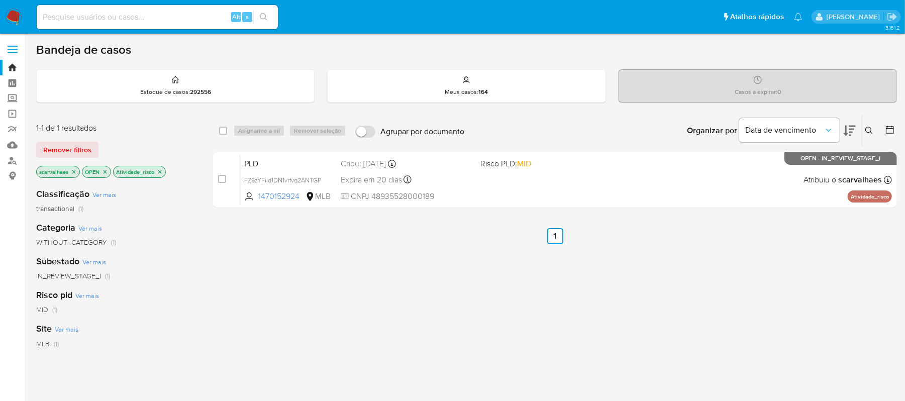
click at [159, 167] on p "Atividade_risco" at bounding box center [140, 171] width 52 height 11
click at [159, 172] on icon "close-filter" at bounding box center [160, 172] width 6 height 6
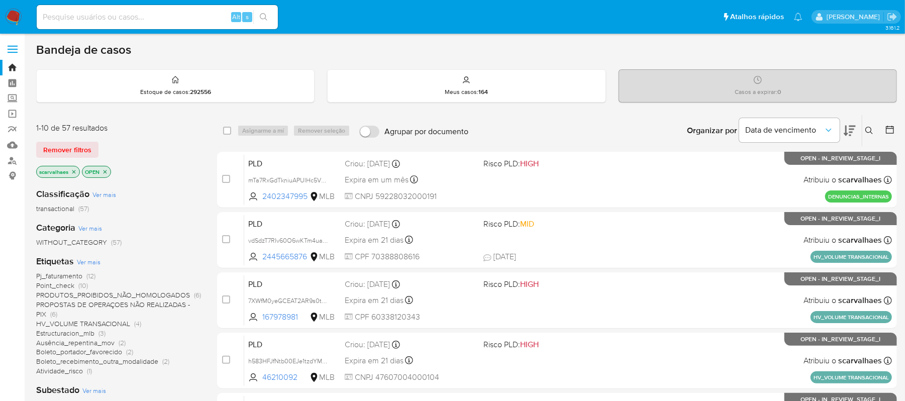
click at [63, 282] on span "Point_check" at bounding box center [55, 285] width 38 height 10
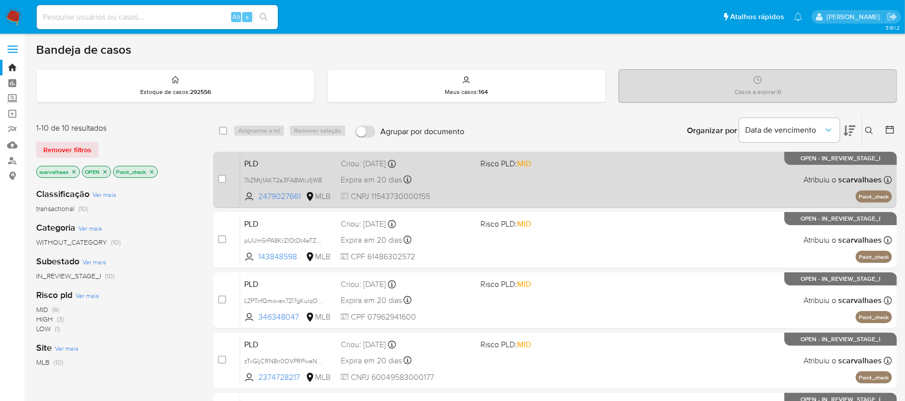
click at [559, 177] on div "PLD 7kZMtj1AKT2a3FA8WtiJfjWB 2479027661 MLB Risco PLD: MID Criou: [DATE] Criou:…" at bounding box center [565, 179] width 651 height 51
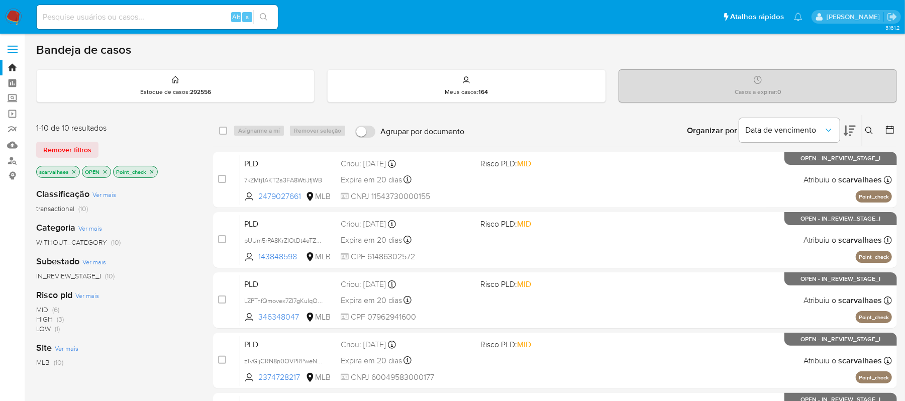
click at [152, 174] on icon "close-filter" at bounding box center [152, 172] width 6 height 6
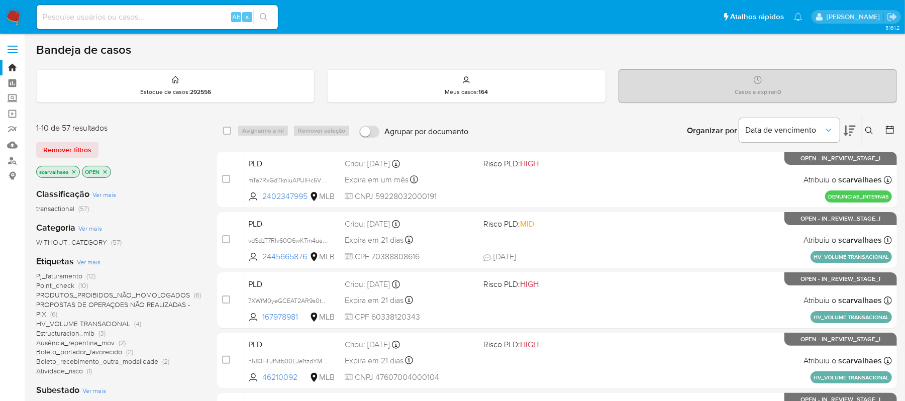
click at [105, 296] on span "PRODUTOS_PROIBIDOS_NÃO_HOMOLOGADOS" at bounding box center [113, 295] width 154 height 10
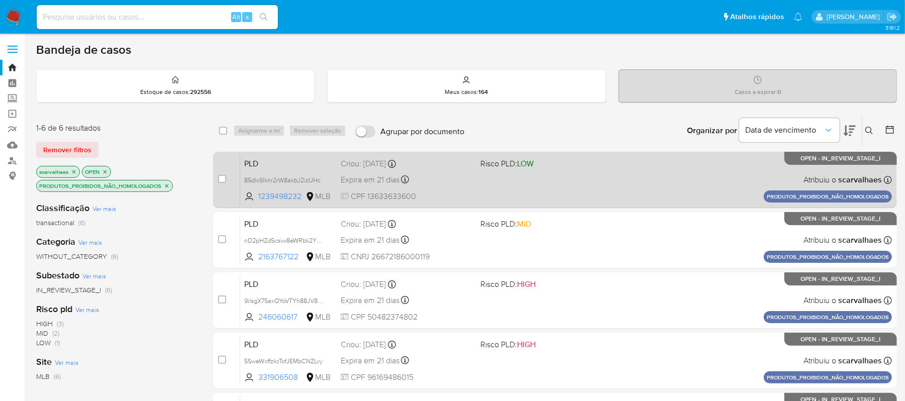
click at [438, 178] on div "Expira em 21 dias Expira em 27/10/2025 16:21:30" at bounding box center [407, 180] width 132 height 14
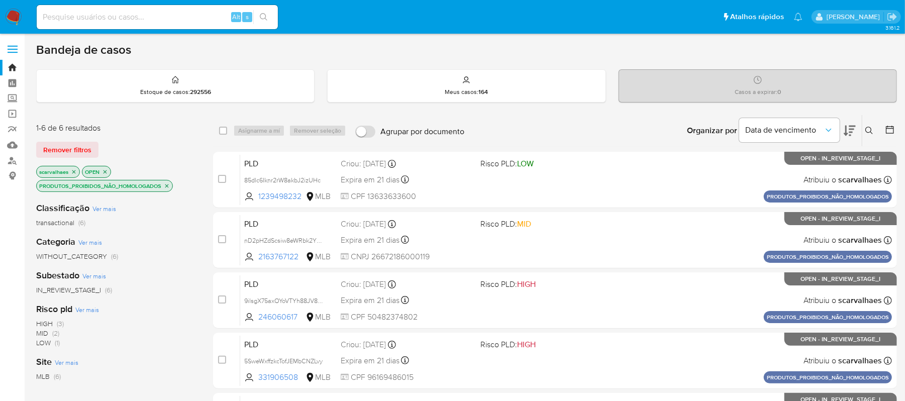
click at [167, 183] on icon "close-filter" at bounding box center [167, 186] width 6 height 6
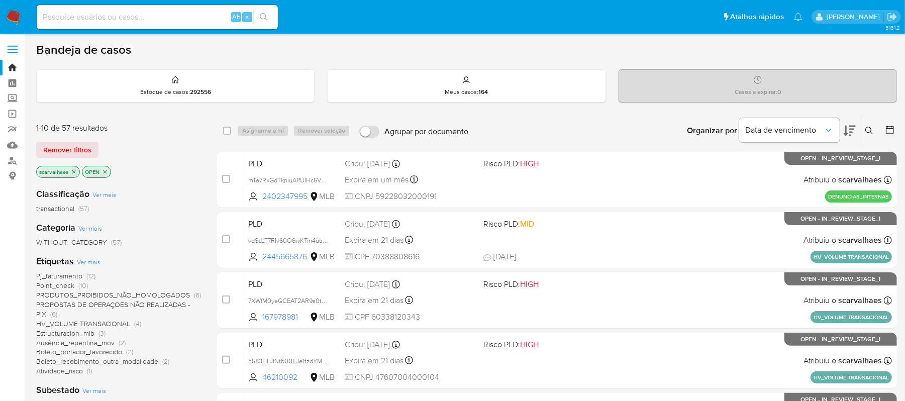
click at [129, 304] on span "PROPOSTAS DE OPERAÇOES NÃO REALIZADAS - PIX" at bounding box center [113, 309] width 154 height 20
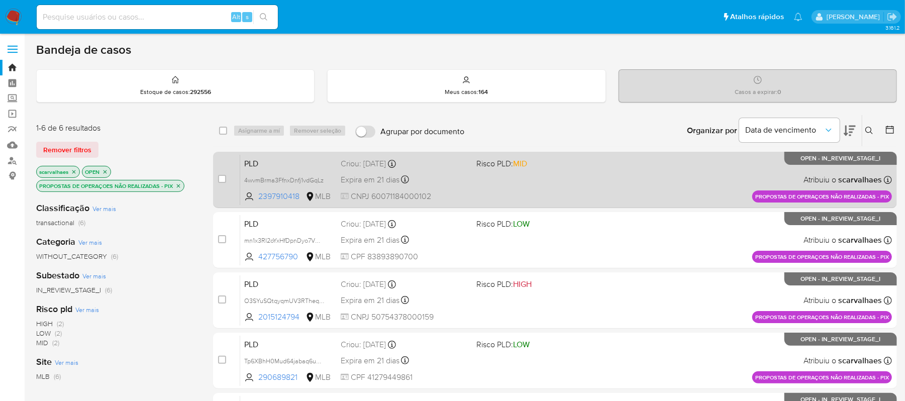
click at [535, 181] on div "PLD 4wvmBrma3FfnxDnfj1vdGqLz 2397910418 MLB Risco PLD: MID Criou: 12/09/2025 Cr…" at bounding box center [565, 179] width 651 height 51
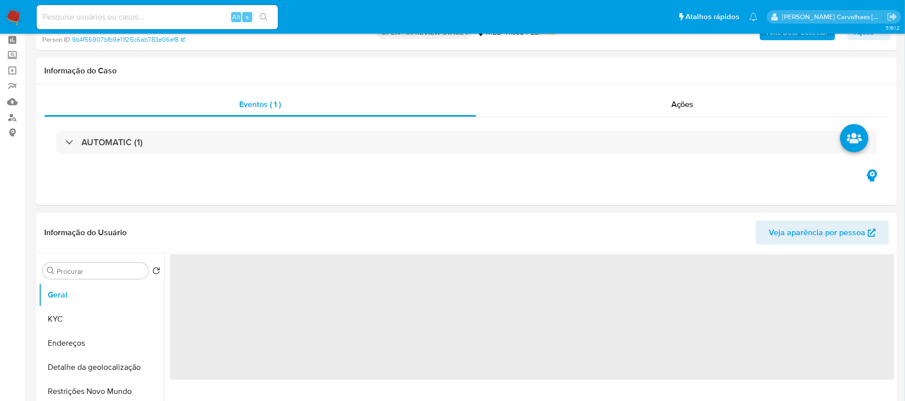
select select "10"
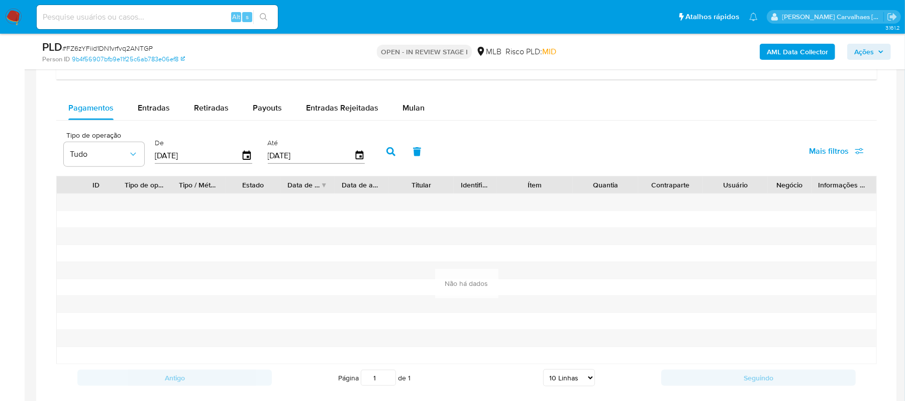
scroll to position [670, 0]
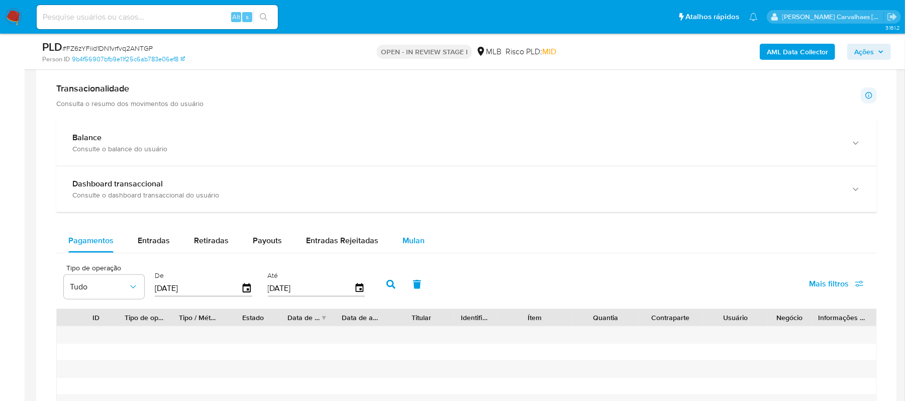
click at [407, 242] on span "Mulan" at bounding box center [413, 241] width 22 height 12
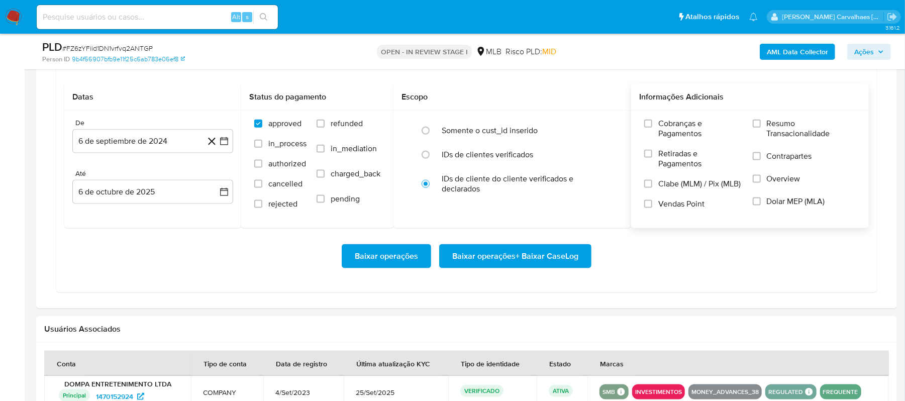
scroll to position [870, 0]
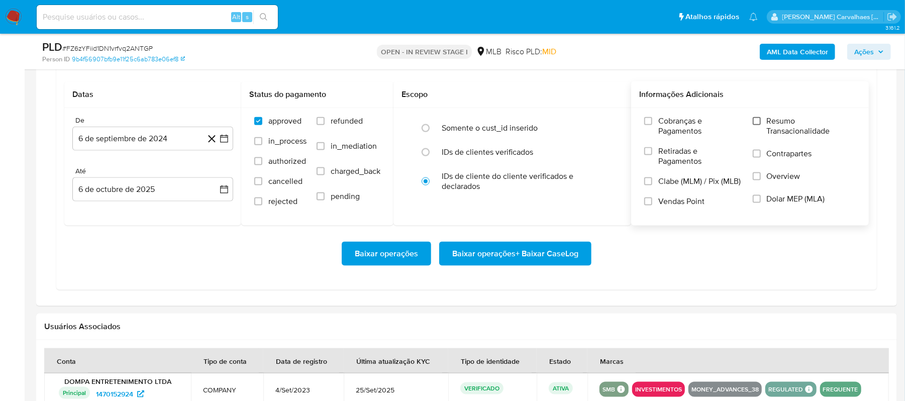
click at [754, 125] on input "Resumo Transacionalidade" at bounding box center [756, 121] width 8 height 8
click at [224, 143] on icon "button" at bounding box center [224, 139] width 8 height 8
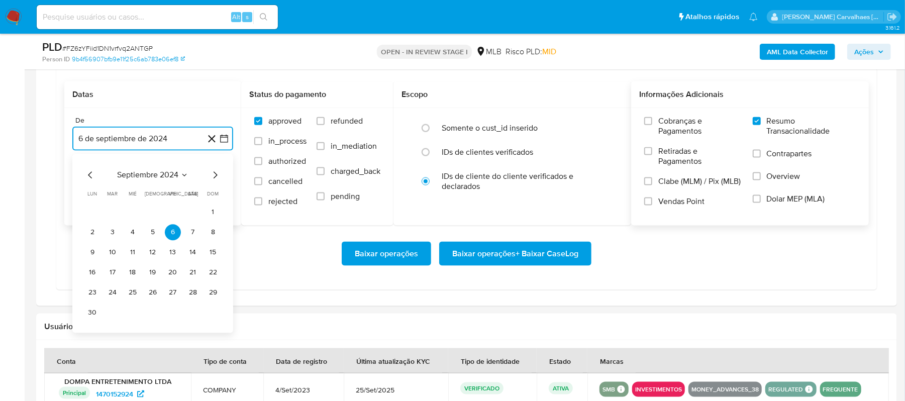
click at [213, 177] on icon "Mes siguiente" at bounding box center [215, 175] width 12 height 12
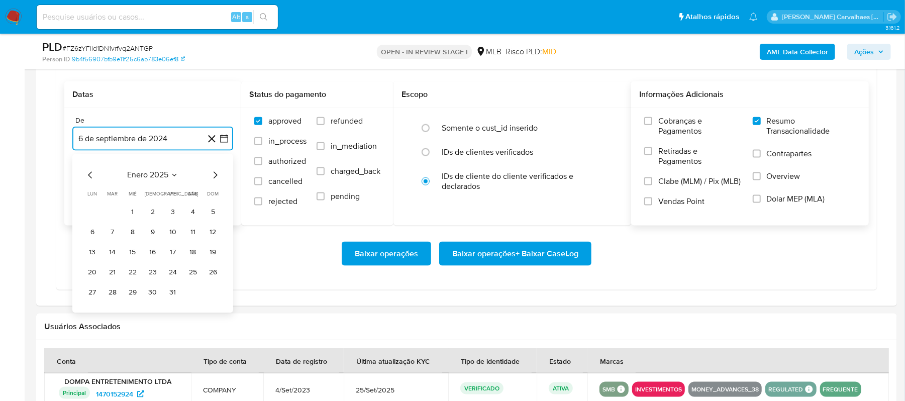
click at [213, 177] on icon "Mes siguiente" at bounding box center [215, 175] width 12 height 12
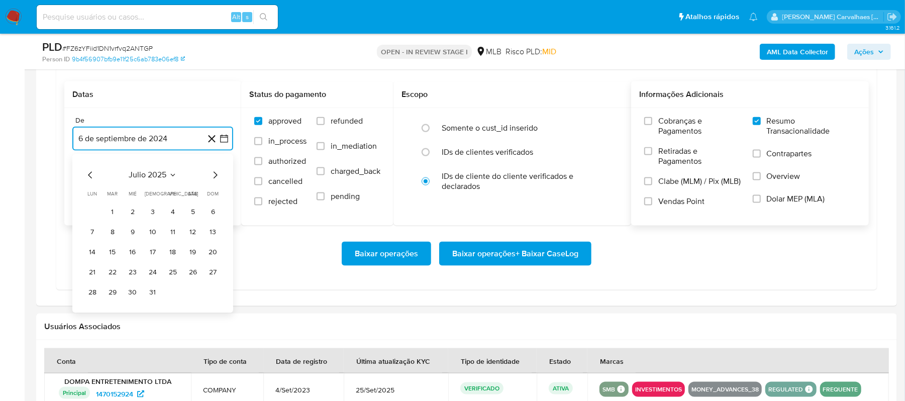
click at [213, 177] on icon "Mes siguiente" at bounding box center [215, 175] width 12 height 12
click at [113, 235] on button "5" at bounding box center [112, 233] width 16 height 16
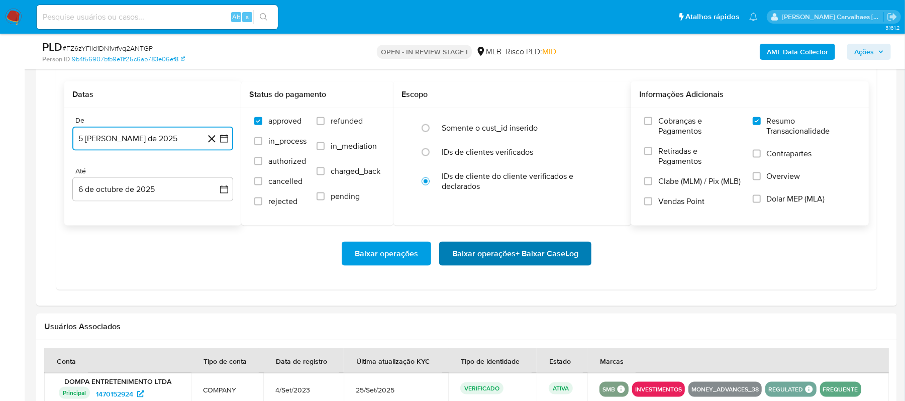
click at [511, 260] on span "Baixar operações + Baixar CaseLog" at bounding box center [515, 254] width 126 height 22
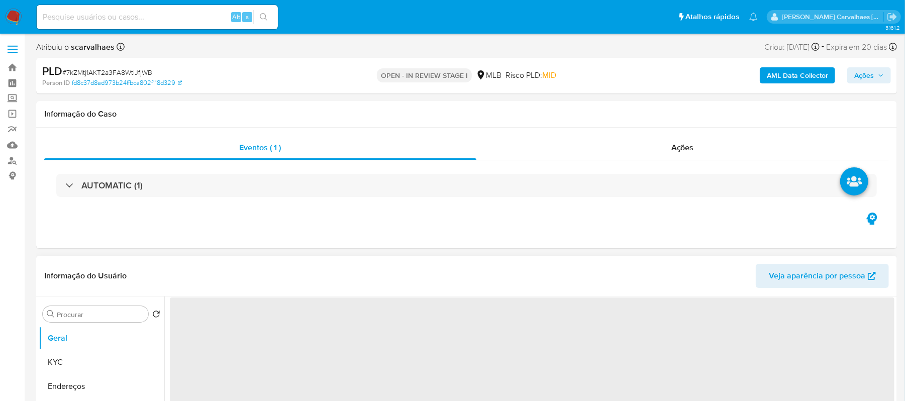
select select "10"
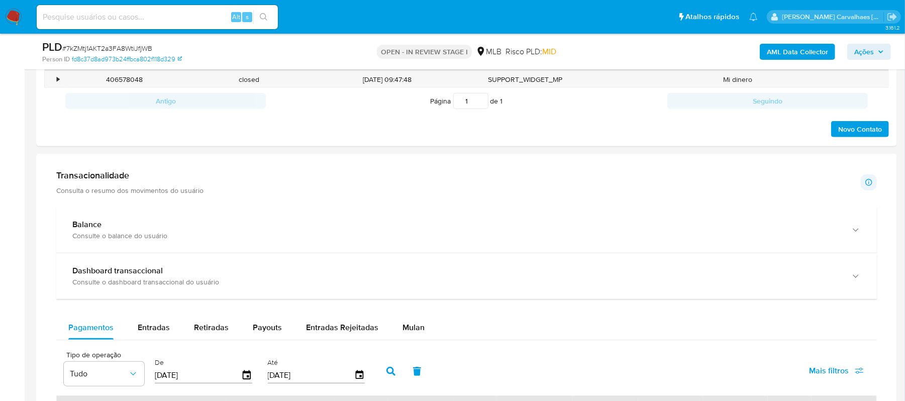
scroll to position [603, 0]
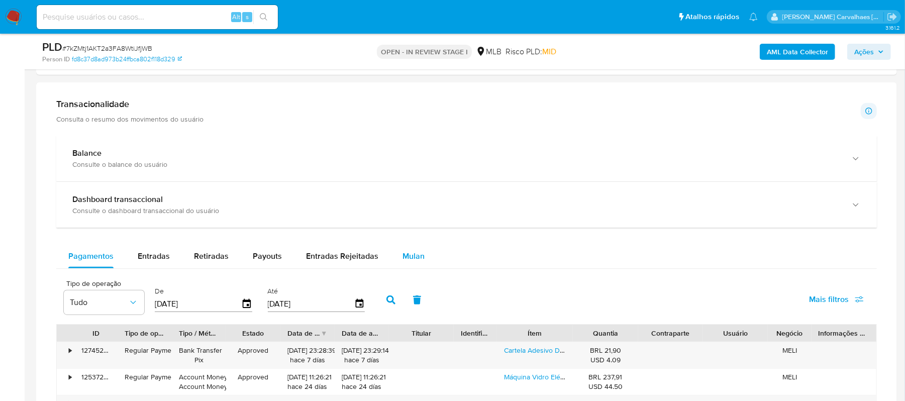
click at [416, 256] on span "Mulan" at bounding box center [413, 256] width 22 height 12
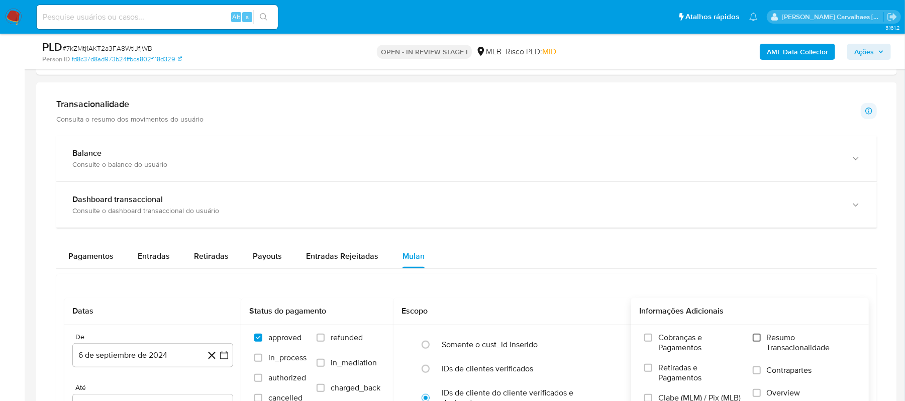
click at [755, 339] on input "Resumo Transacionalidade" at bounding box center [756, 338] width 8 height 8
click at [225, 355] on icon "button" at bounding box center [224, 355] width 10 height 10
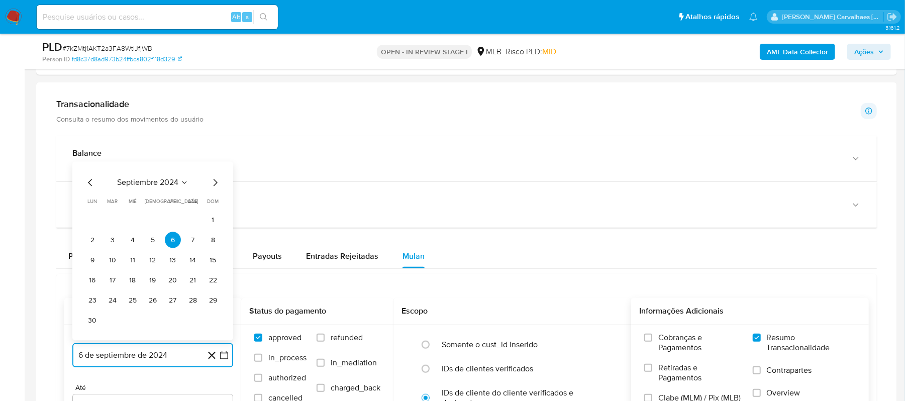
click at [212, 185] on icon "Mes siguiente" at bounding box center [215, 183] width 12 height 12
click at [213, 205] on icon "Mes siguiente" at bounding box center [215, 203] width 12 height 12
click at [213, 205] on span "dom" at bounding box center [213, 202] width 12 height 8
click at [213, 189] on icon "Mes siguiente" at bounding box center [215, 183] width 12 height 12
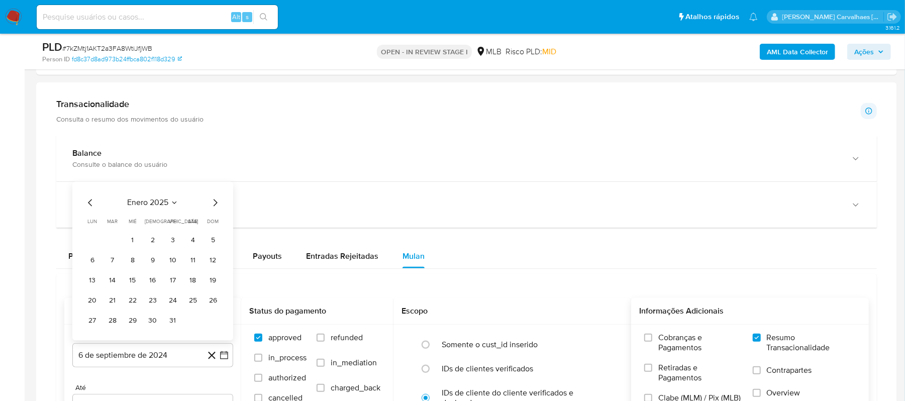
click at [214, 209] on icon "Mes siguiente" at bounding box center [215, 203] width 12 height 12
click at [214, 206] on icon "Mes siguiente" at bounding box center [215, 202] width 4 height 7
click at [214, 189] on icon "Mes siguiente" at bounding box center [215, 183] width 12 height 12
click at [210, 207] on icon "Mes siguiente" at bounding box center [215, 203] width 12 height 12
click at [213, 200] on icon "Mes siguiente" at bounding box center [215, 203] width 12 height 12
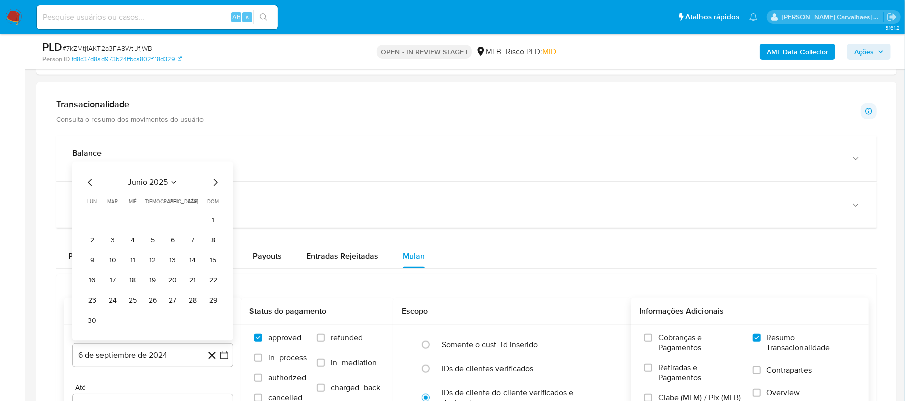
click at [213, 186] on icon "Mes siguiente" at bounding box center [215, 183] width 12 height 12
click at [213, 207] on icon "Mes siguiente" at bounding box center [215, 203] width 12 height 12
click at [113, 260] on button "5" at bounding box center [112, 260] width 16 height 16
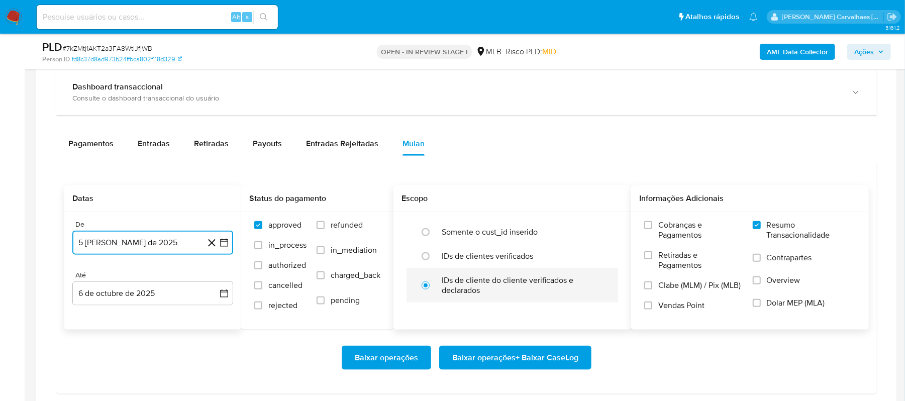
scroll to position [736, 0]
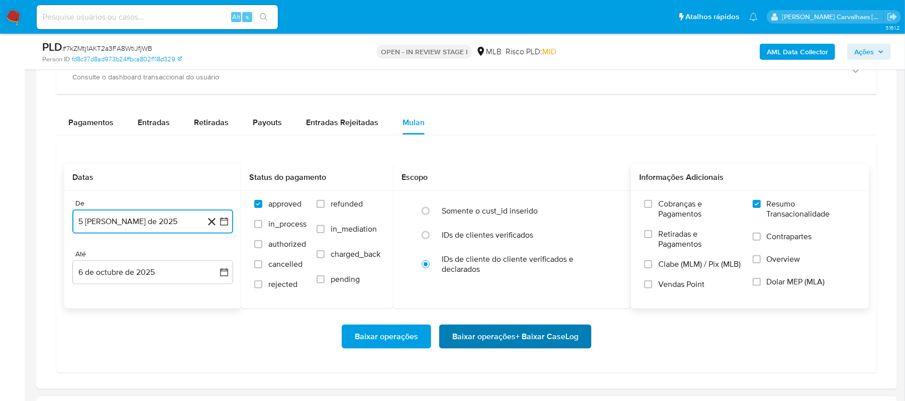
click at [490, 336] on span "Baixar operações + Baixar CaseLog" at bounding box center [515, 336] width 126 height 22
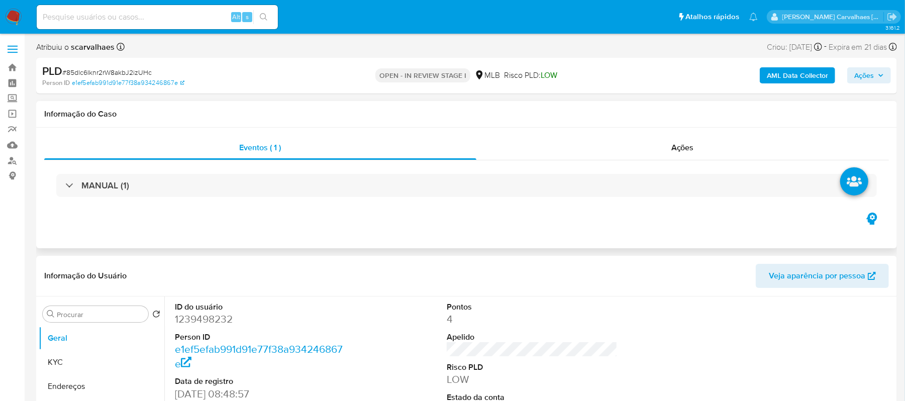
select select "10"
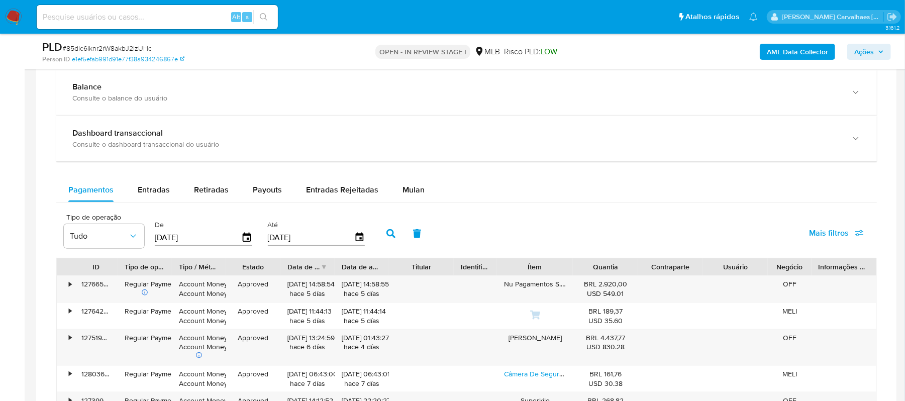
scroll to position [670, 0]
click at [406, 192] on span "Mulan" at bounding box center [413, 189] width 22 height 12
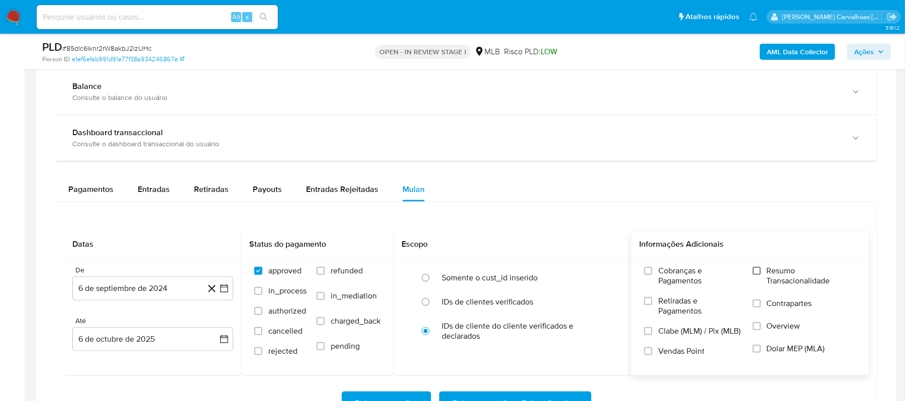
click at [756, 272] on input "Resumo Transacionalidade" at bounding box center [756, 271] width 8 height 8
click at [224, 292] on icon "button" at bounding box center [224, 288] width 10 height 10
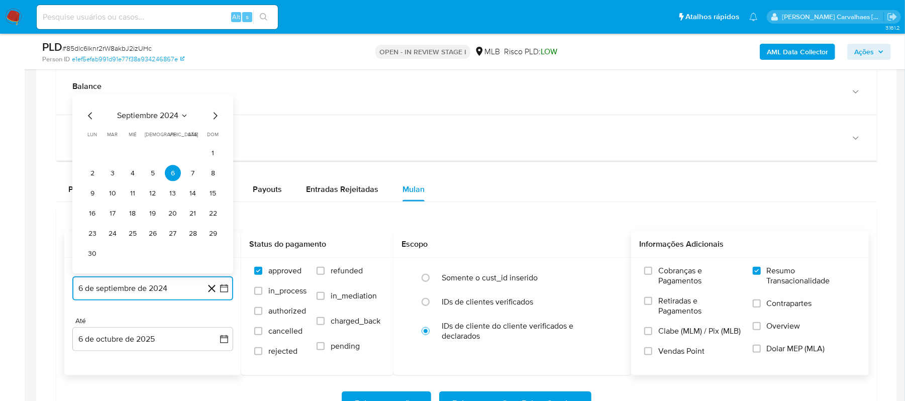
click at [217, 122] on icon "Mes siguiente" at bounding box center [215, 116] width 12 height 12
click at [215, 137] on icon "Mes siguiente" at bounding box center [215, 136] width 12 height 12
click at [213, 138] on icon "Mes siguiente" at bounding box center [215, 136] width 12 height 12
click at [214, 120] on icon "Mes siguiente" at bounding box center [215, 116] width 4 height 7
click at [214, 139] on icon "Mes siguiente" at bounding box center [215, 136] width 12 height 12
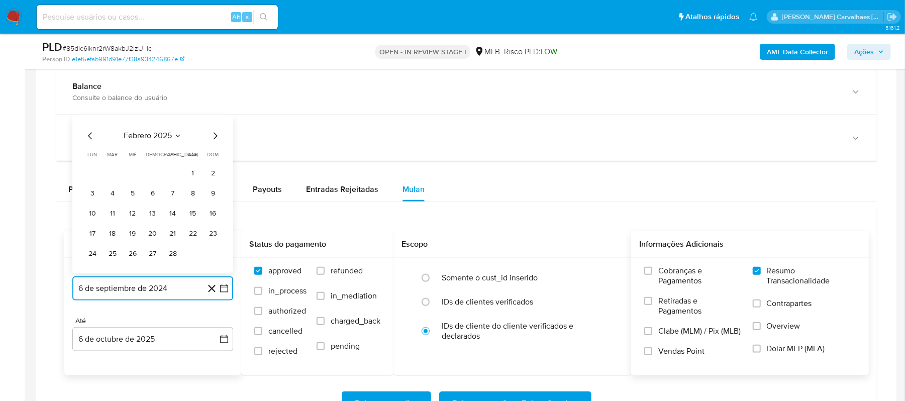
click at [214, 139] on icon "Mes siguiente" at bounding box center [215, 136] width 12 height 12
click at [215, 122] on icon "Mes siguiente" at bounding box center [215, 116] width 12 height 12
click at [212, 138] on icon "Mes siguiente" at bounding box center [215, 136] width 12 height 12
click at [213, 121] on icon "Mes siguiente" at bounding box center [215, 116] width 12 height 12
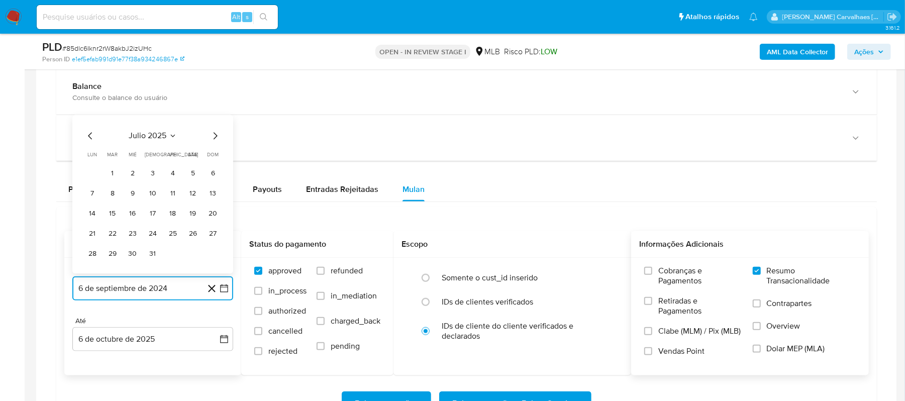
click at [215, 138] on icon "Mes siguiente" at bounding box center [215, 136] width 4 height 7
click at [109, 196] on button "5" at bounding box center [112, 193] width 16 height 16
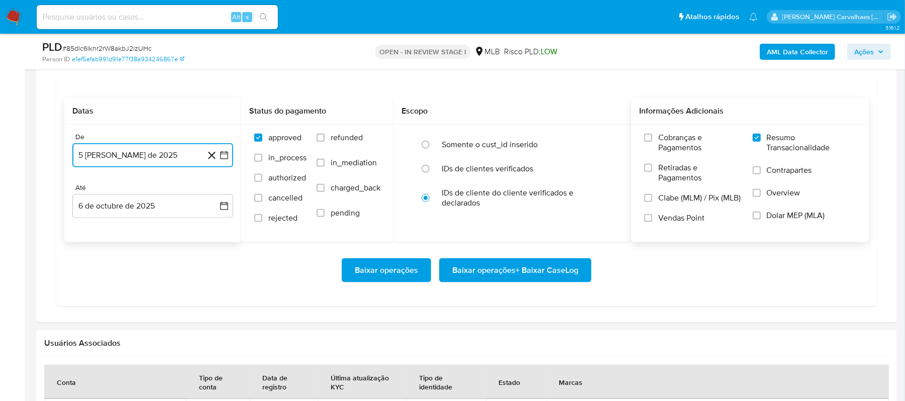
scroll to position [804, 0]
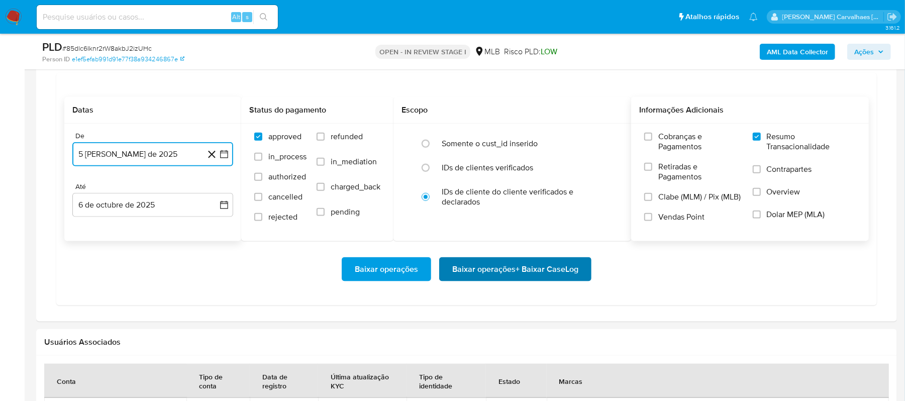
click at [514, 277] on span "Baixar operações + Baixar CaseLog" at bounding box center [515, 269] width 126 height 22
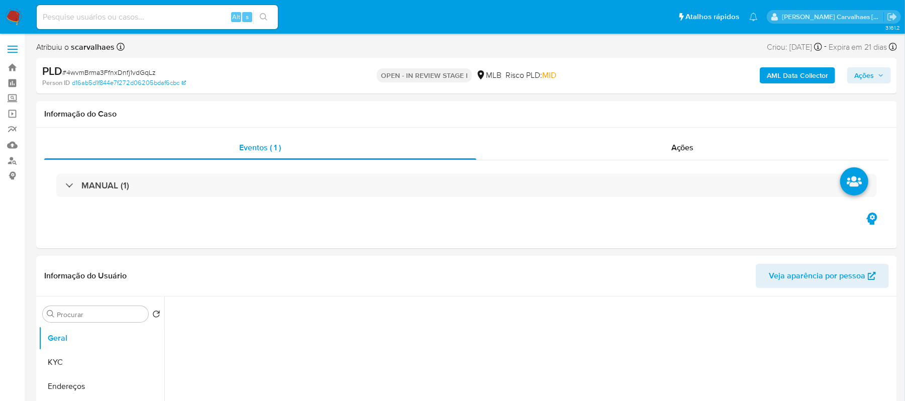
select select "10"
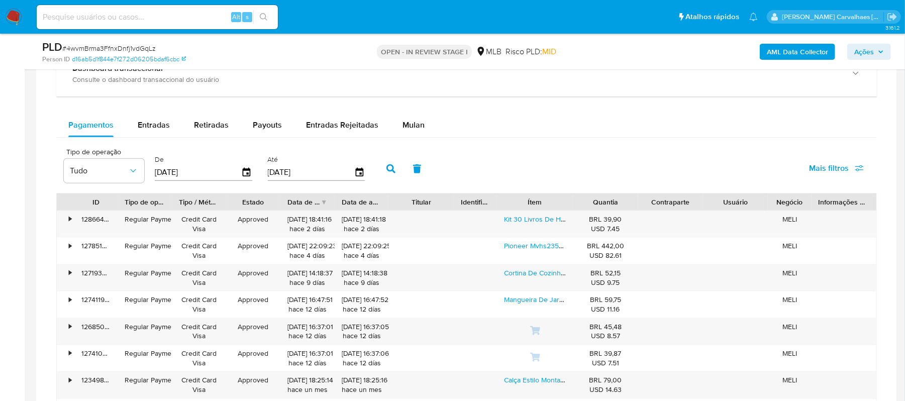
scroll to position [804, 0]
click at [404, 125] on span "Mulan" at bounding box center [413, 124] width 22 height 12
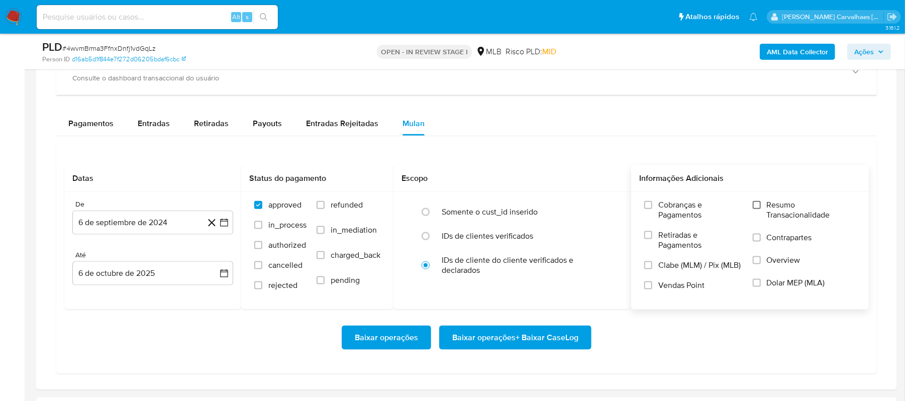
click at [755, 207] on input "Resumo Transacionalidade" at bounding box center [756, 205] width 8 height 8
click at [226, 224] on icon "button" at bounding box center [224, 222] width 10 height 10
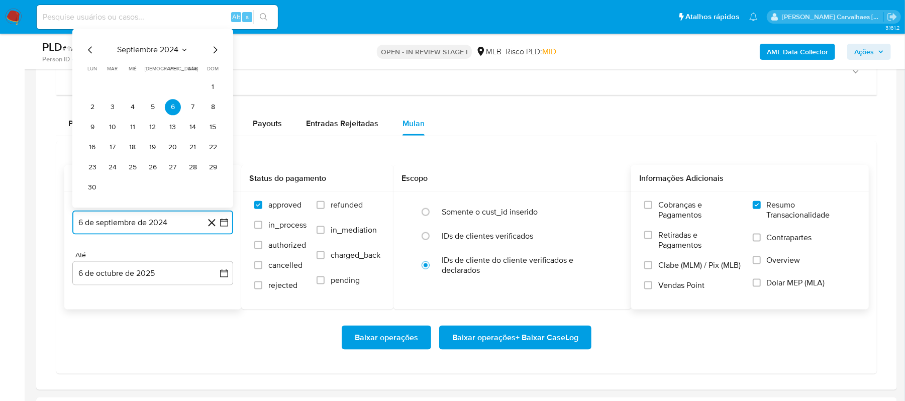
click at [213, 53] on icon "Mes siguiente" at bounding box center [215, 50] width 12 height 12
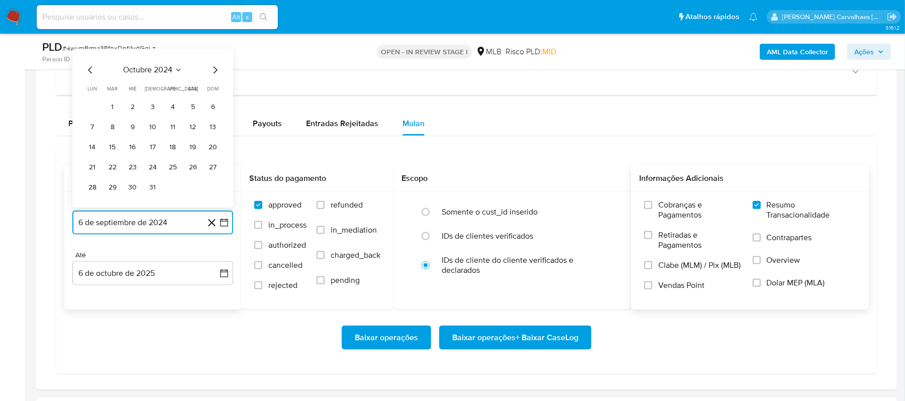
click at [213, 76] on icon "Mes siguiente" at bounding box center [215, 70] width 12 height 12
click at [214, 72] on icon "Mes siguiente" at bounding box center [215, 70] width 12 height 12
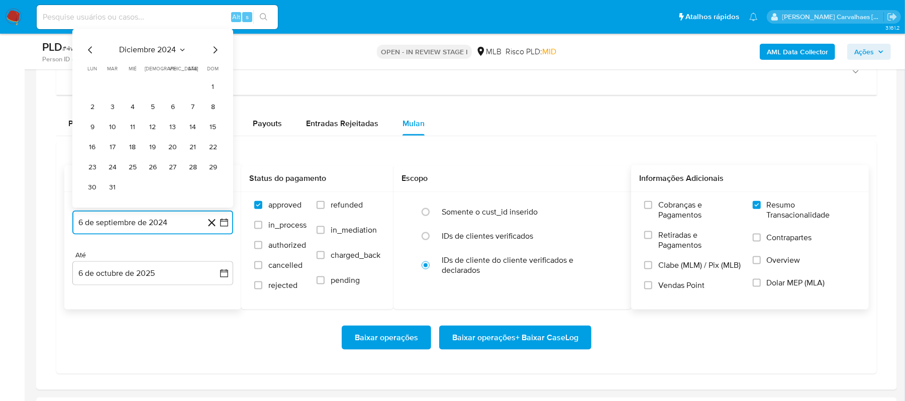
click at [214, 55] on icon "Mes siguiente" at bounding box center [215, 50] width 12 height 12
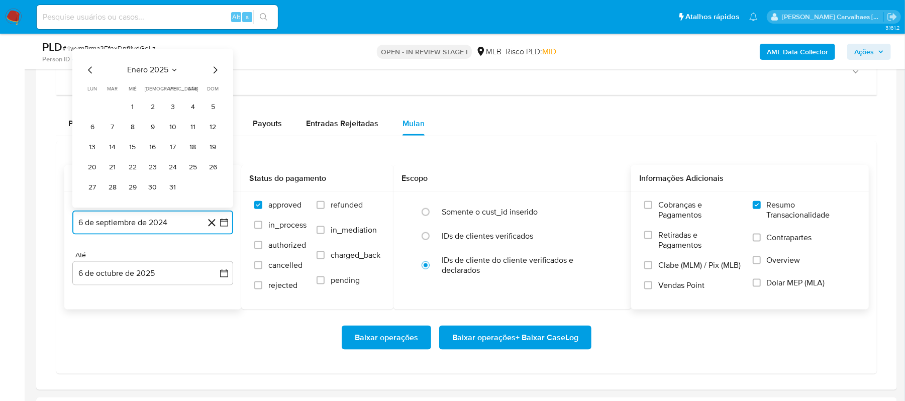
click at [214, 76] on icon "Mes siguiente" at bounding box center [215, 70] width 12 height 12
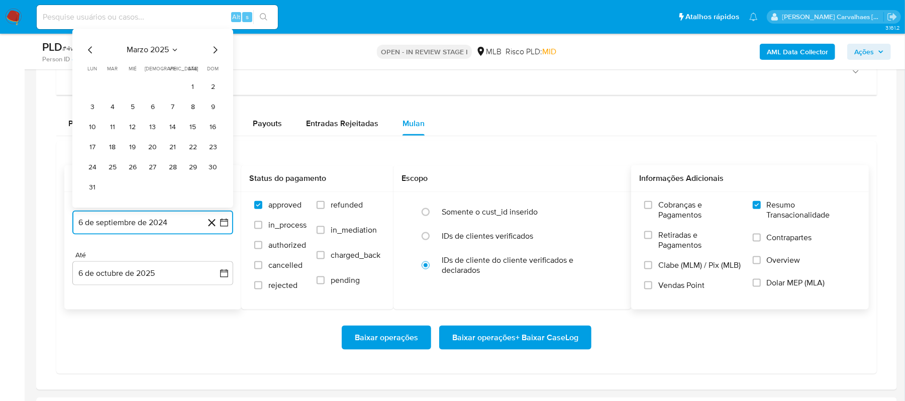
click at [214, 56] on icon "Mes siguiente" at bounding box center [215, 50] width 12 height 12
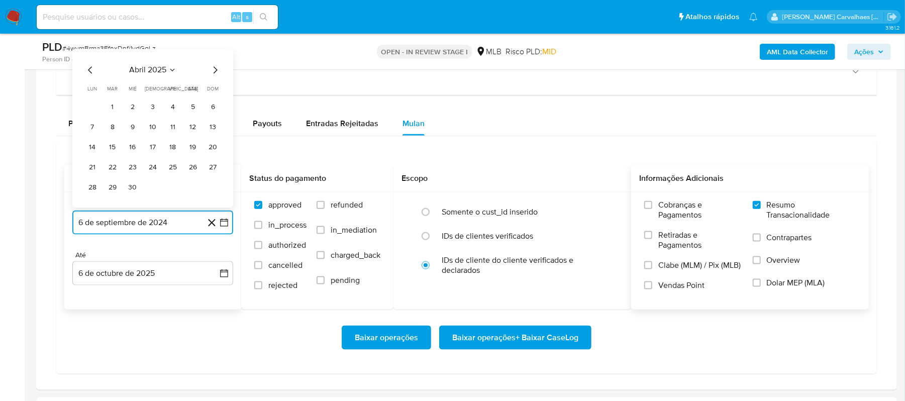
click at [212, 76] on icon "Mes siguiente" at bounding box center [215, 70] width 12 height 12
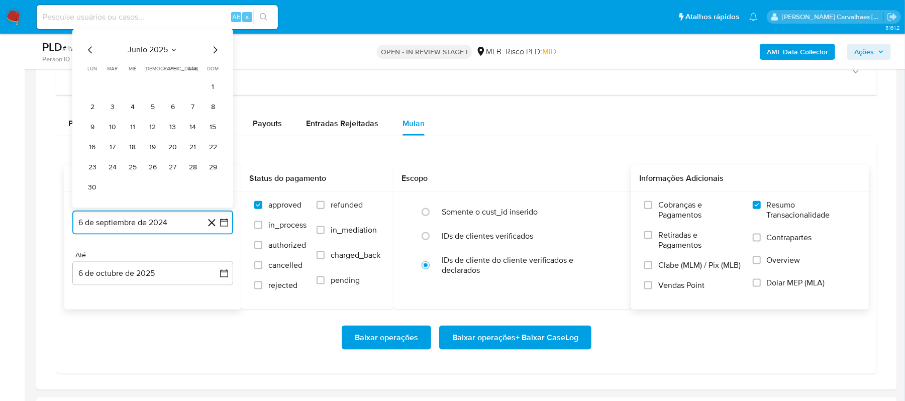
click at [213, 56] on icon "Mes siguiente" at bounding box center [215, 50] width 12 height 12
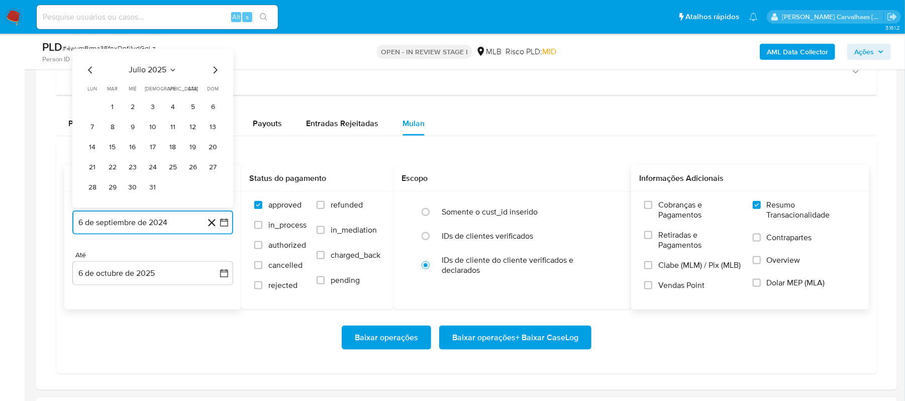
click at [215, 71] on icon "Mes siguiente" at bounding box center [215, 70] width 4 height 7
click at [115, 133] on button "5" at bounding box center [112, 128] width 16 height 16
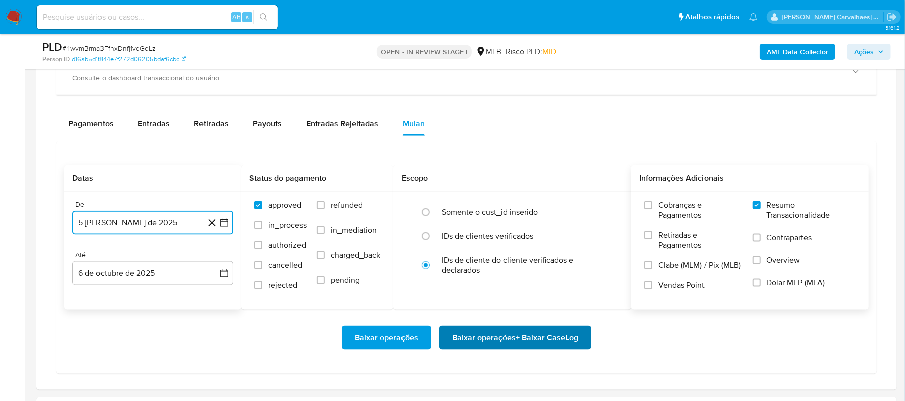
click at [490, 343] on span "Baixar operações + Baixar CaseLog" at bounding box center [515, 337] width 126 height 22
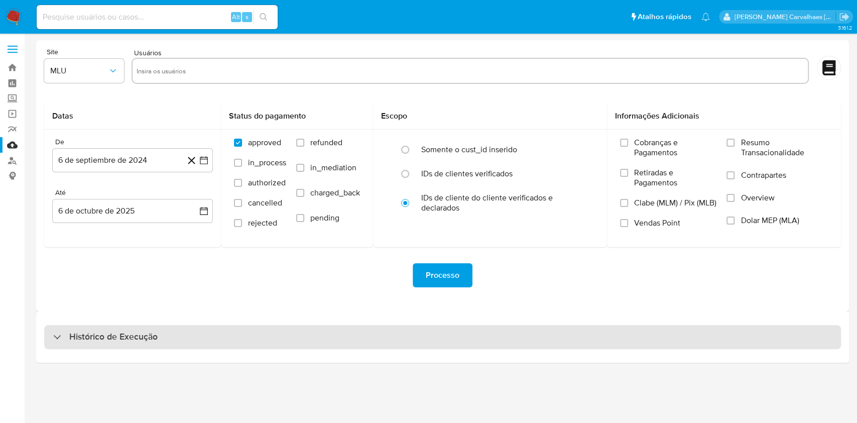
click at [173, 331] on div "Histórico de Execução" at bounding box center [442, 337] width 797 height 24
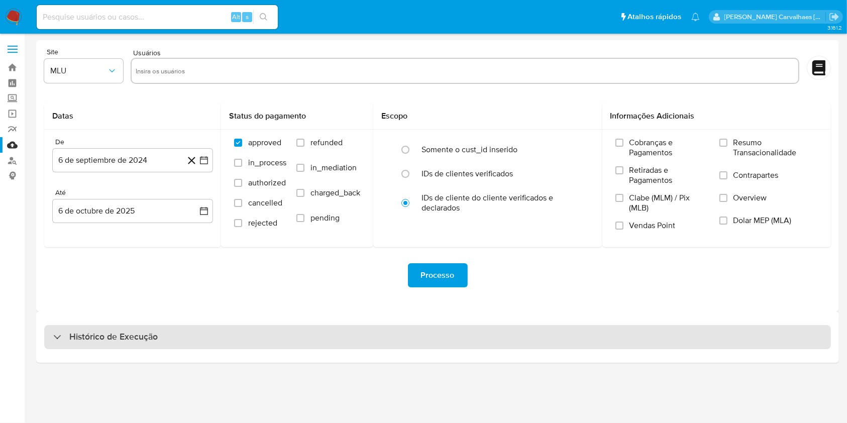
select select "10"
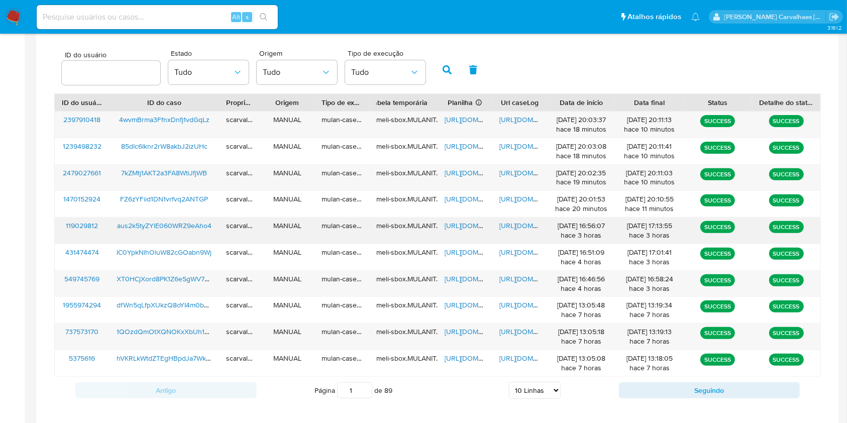
scroll to position [335, 0]
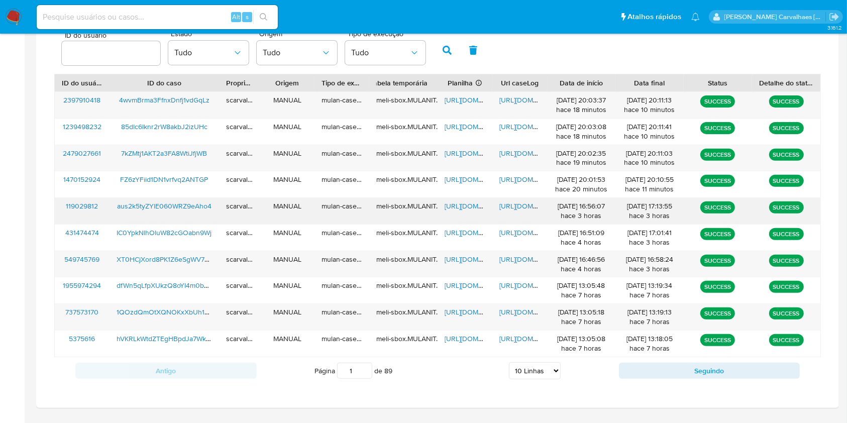
click at [525, 207] on span "[URL][DOMAIN_NAME]" at bounding box center [533, 206] width 69 height 10
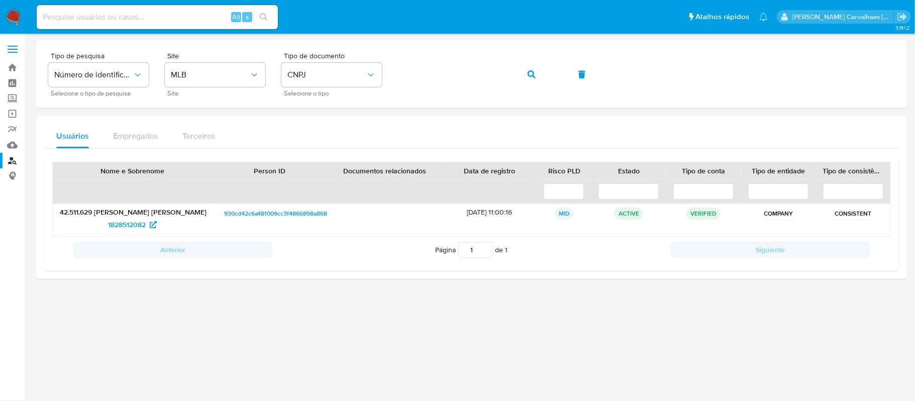
click at [153, 16] on input at bounding box center [157, 17] width 241 height 13
paste input "aus2k5tyZYlE060WRZ9eAho4"
type input "aus2k5tyZYlE060WRZ9eAho4"
click at [260, 15] on icon "search-icon" at bounding box center [264, 17] width 8 height 8
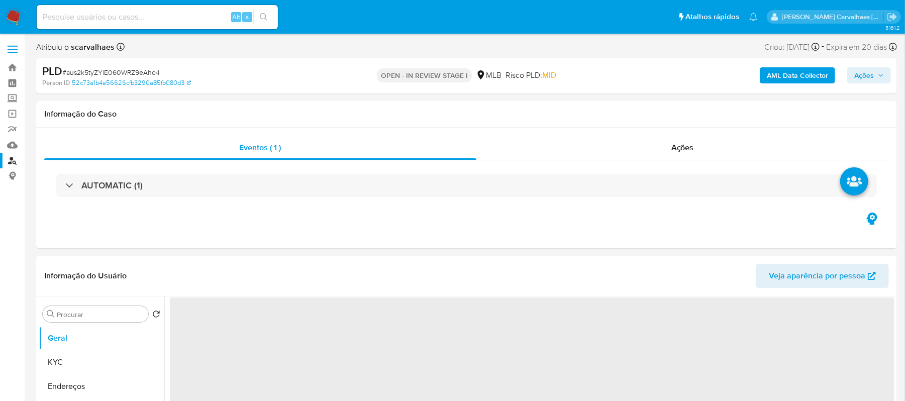
select select "10"
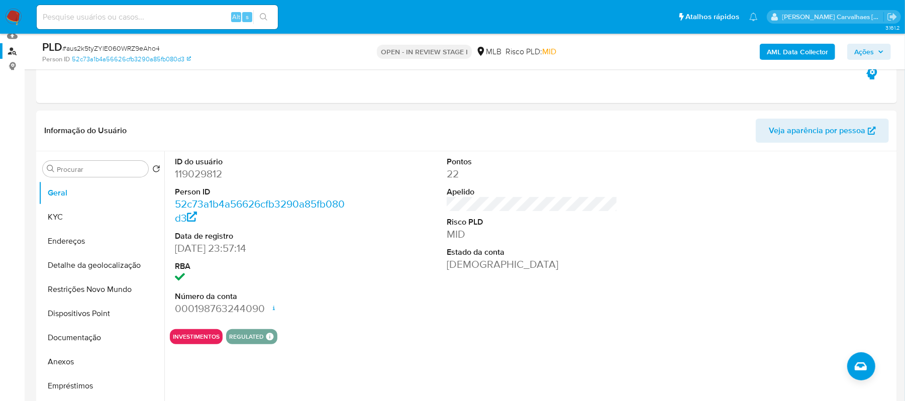
scroll to position [134, 0]
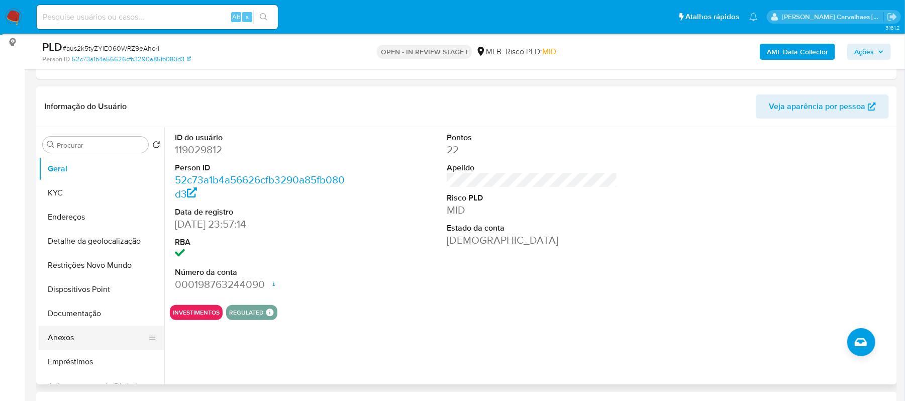
click at [85, 334] on button "Anexos" at bounding box center [98, 337] width 118 height 24
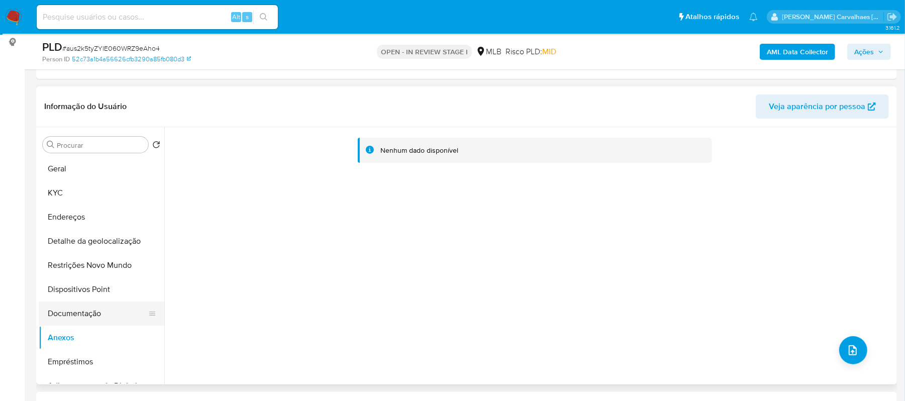
click at [85, 316] on button "Documentação" at bounding box center [98, 313] width 118 height 24
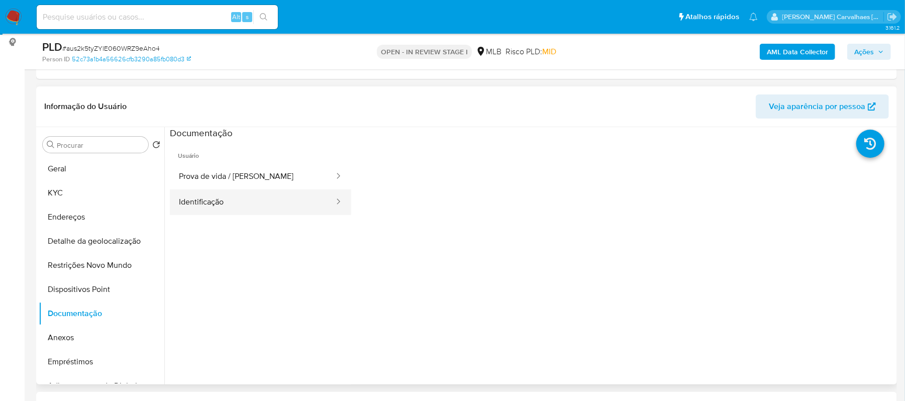
click at [235, 191] on button "Identificação" at bounding box center [252, 202] width 165 height 26
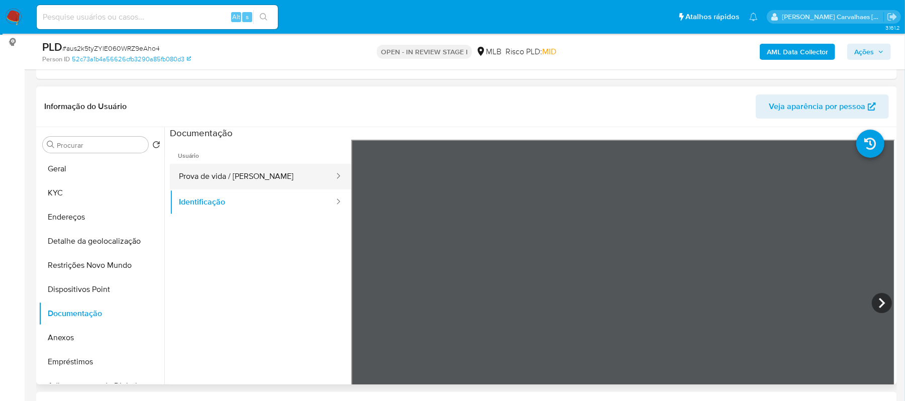
click at [260, 177] on button "Prova de vida / Selfie" at bounding box center [252, 177] width 165 height 26
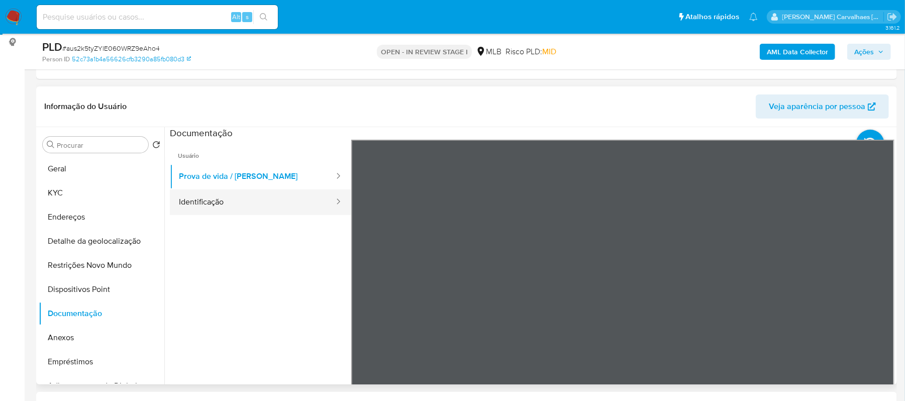
click at [211, 209] on button "Identificação" at bounding box center [252, 202] width 165 height 26
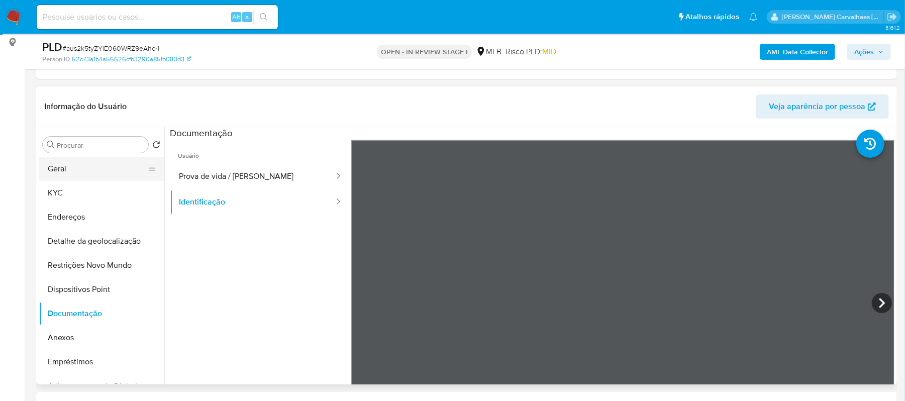
drag, startPoint x: 92, startPoint y: 171, endPoint x: 157, endPoint y: 179, distance: 64.8
click at [92, 171] on button "Geral" at bounding box center [98, 169] width 118 height 24
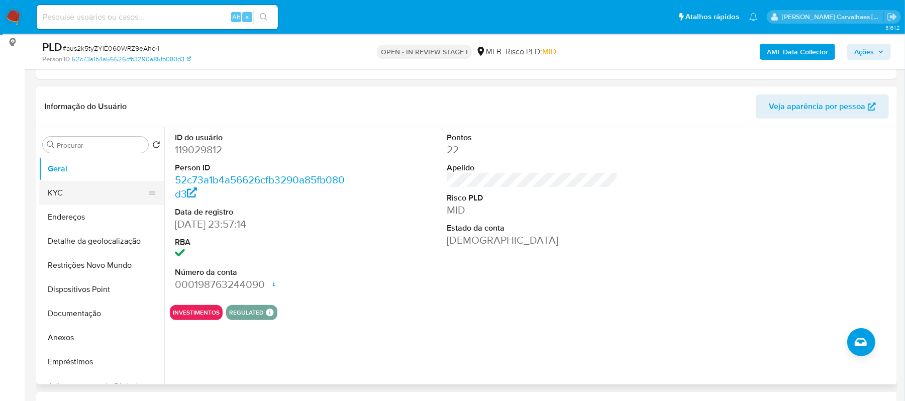
click at [93, 186] on button "KYC" at bounding box center [98, 193] width 118 height 24
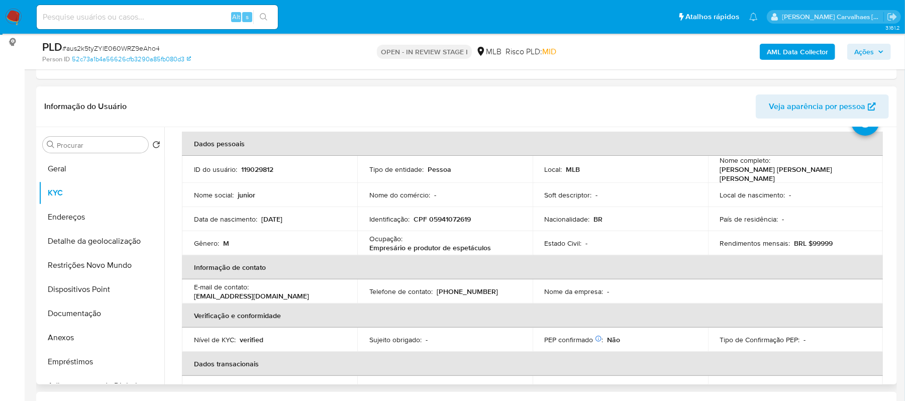
scroll to position [67, 0]
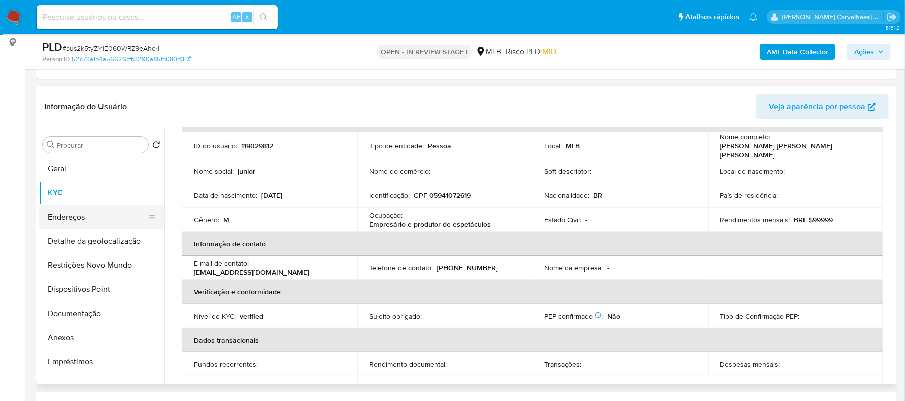
click at [83, 213] on button "Endereços" at bounding box center [98, 217] width 118 height 24
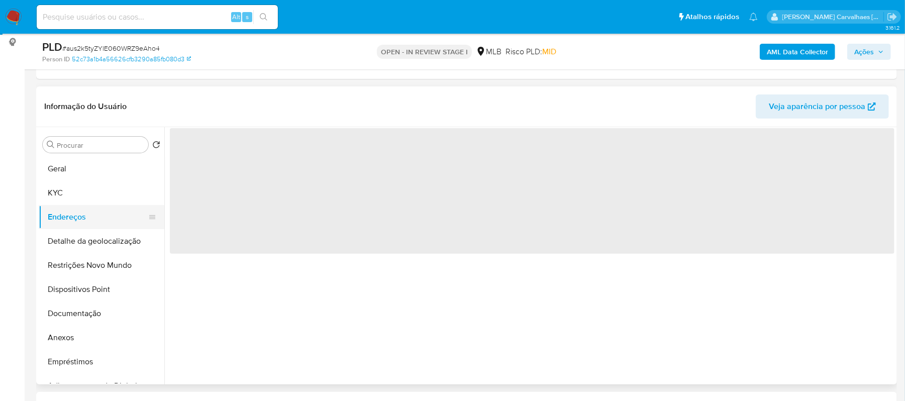
scroll to position [0, 0]
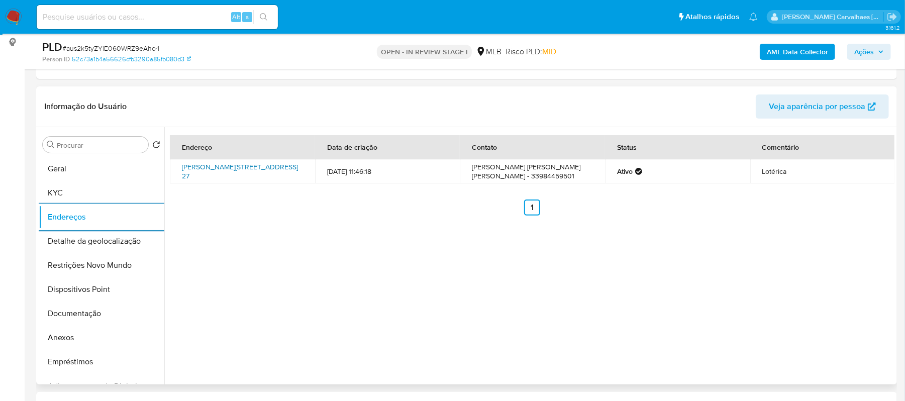
click at [256, 169] on link "Manoel Modesto 27, Padre Paraíso, Minas Gerais, 39818000, Brasil 27" at bounding box center [240, 171] width 116 height 19
click at [87, 191] on button "KYC" at bounding box center [98, 193] width 118 height 24
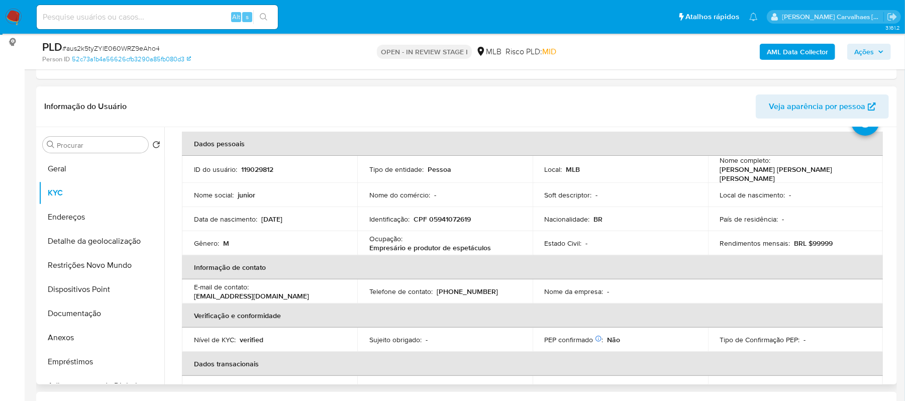
scroll to position [67, 0]
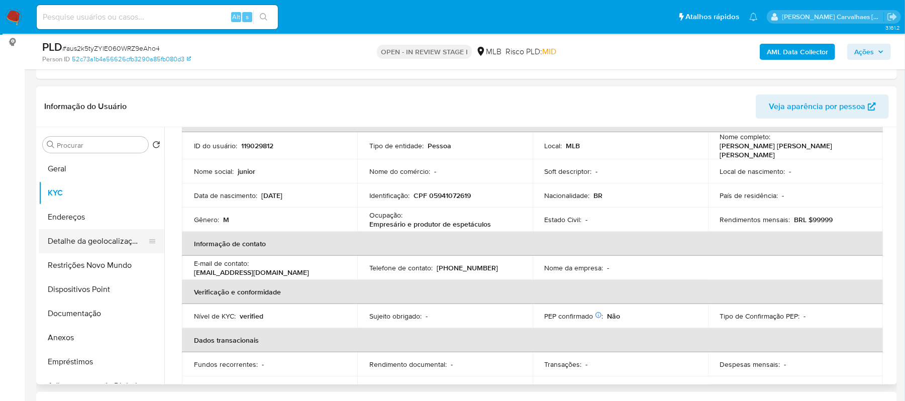
click at [85, 242] on button "Detalhe da geolocalização" at bounding box center [98, 241] width 118 height 24
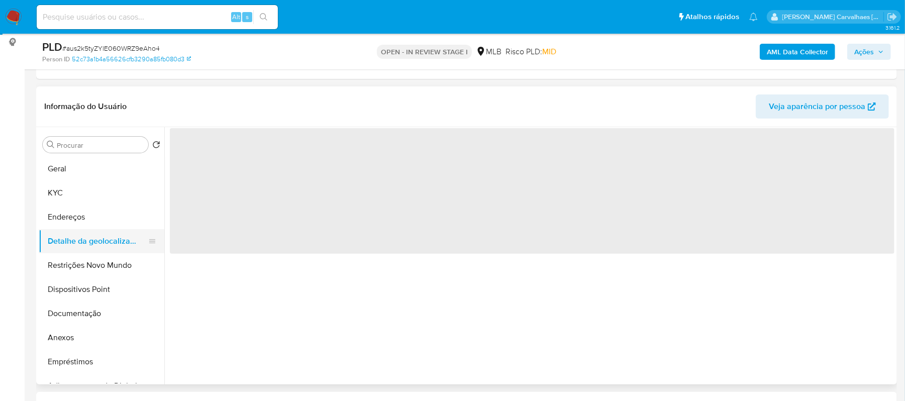
scroll to position [0, 0]
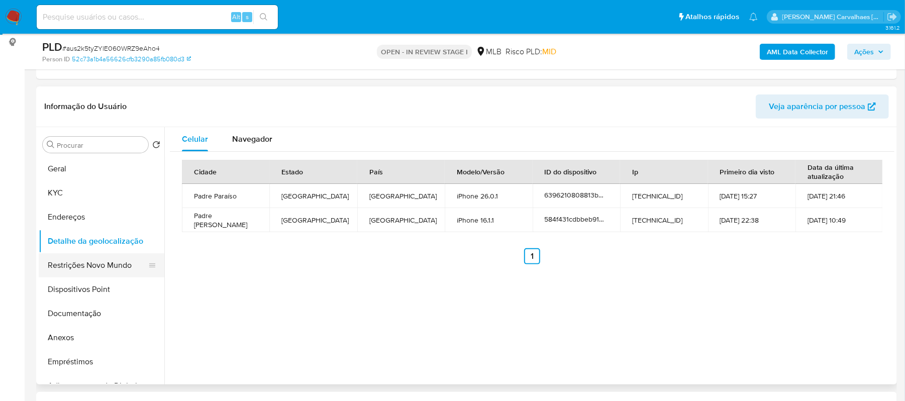
click at [116, 263] on button "Restrições Novo Mundo" at bounding box center [98, 265] width 118 height 24
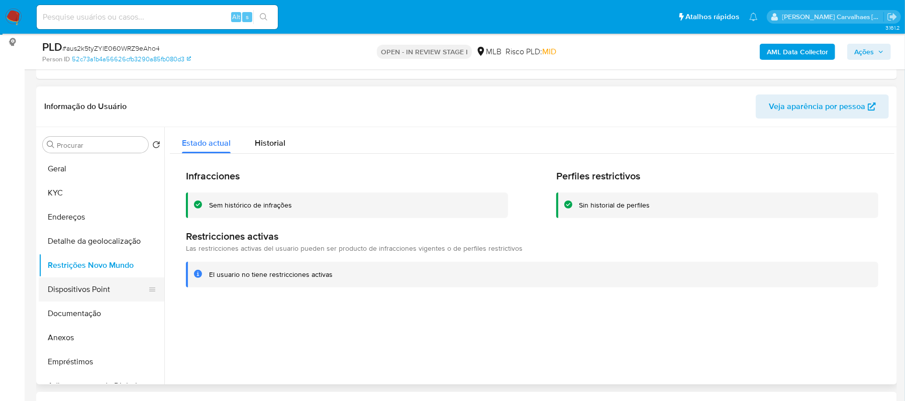
click at [97, 290] on button "Dispositivos Point" at bounding box center [98, 289] width 118 height 24
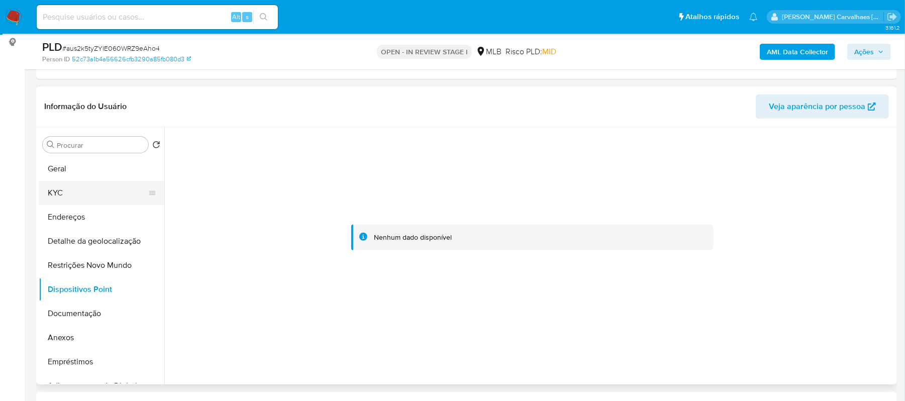
click at [72, 184] on button "KYC" at bounding box center [98, 193] width 118 height 24
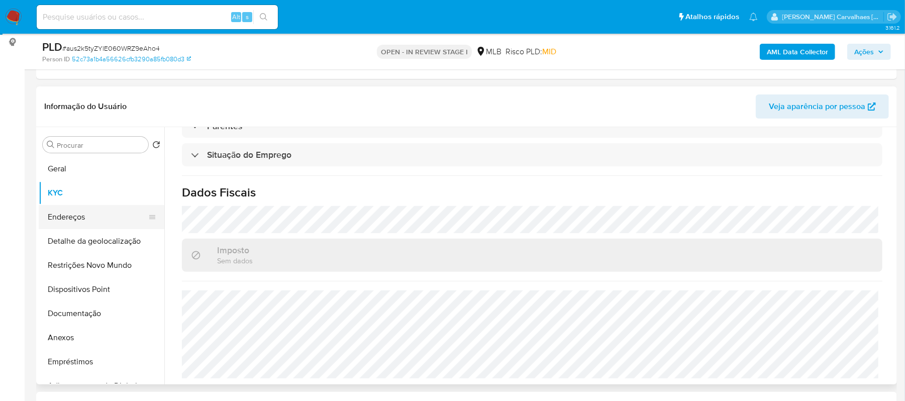
click at [89, 217] on button "Endereços" at bounding box center [98, 217] width 118 height 24
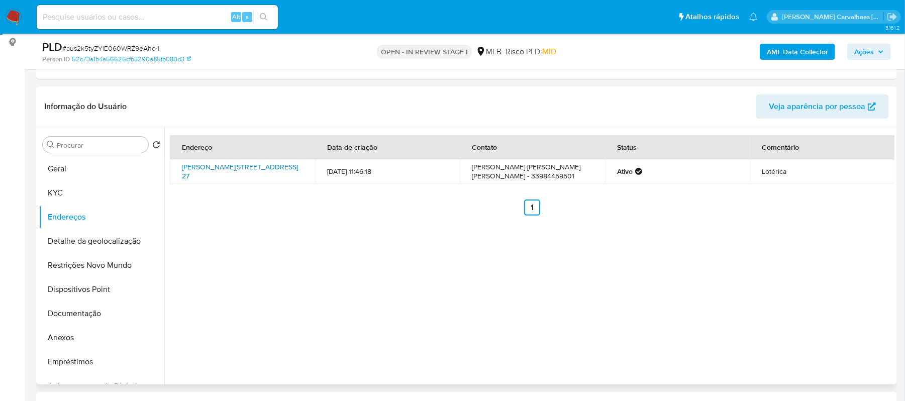
click at [235, 171] on link "Manoel Modesto 27, Padre Paraíso, Minas Gerais, 39818000, Brasil 27" at bounding box center [240, 171] width 116 height 19
click at [243, 169] on link "Manoel Modesto 27, Padre Paraíso, Minas Gerais, 39818000, Brasil 27" at bounding box center [240, 171] width 116 height 19
click at [79, 265] on button "Restrições Novo Mundo" at bounding box center [98, 265] width 118 height 24
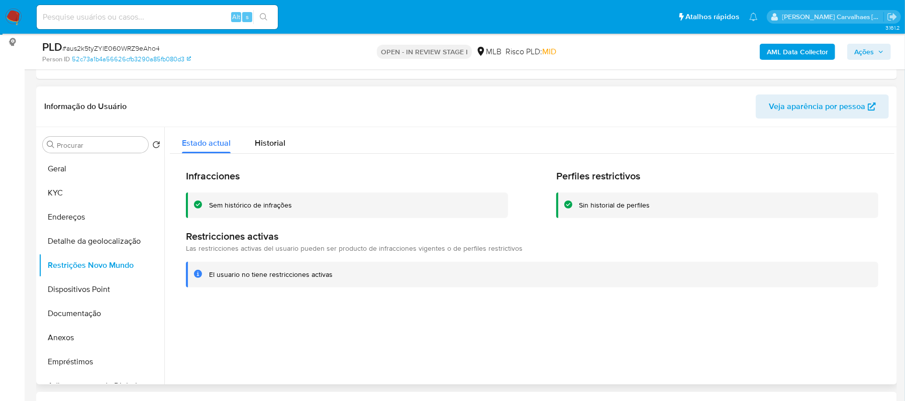
drag, startPoint x: 209, startPoint y: 274, endPoint x: 340, endPoint y: 274, distance: 130.6
click at [340, 274] on div "El usuario no tiene restricciones activas" at bounding box center [539, 275] width 661 height 10
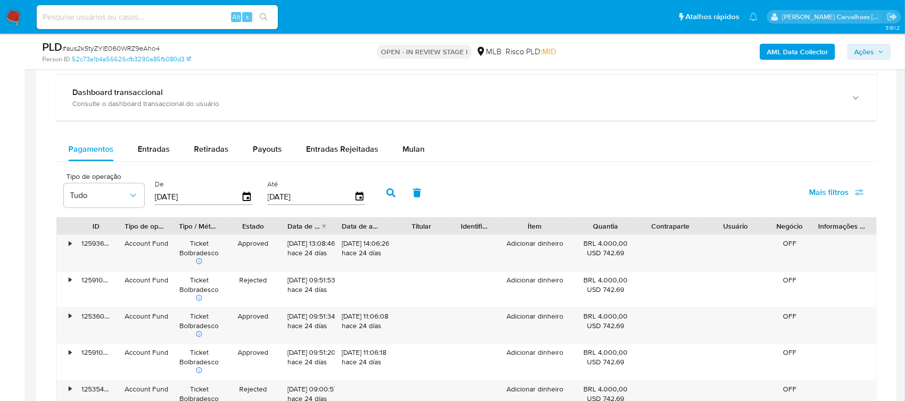
scroll to position [703, 0]
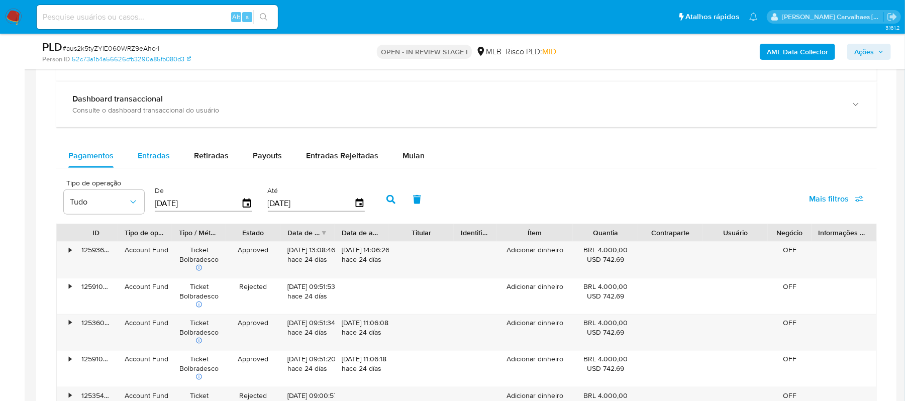
click at [158, 160] on span "Entradas" at bounding box center [154, 156] width 32 height 12
select select "10"
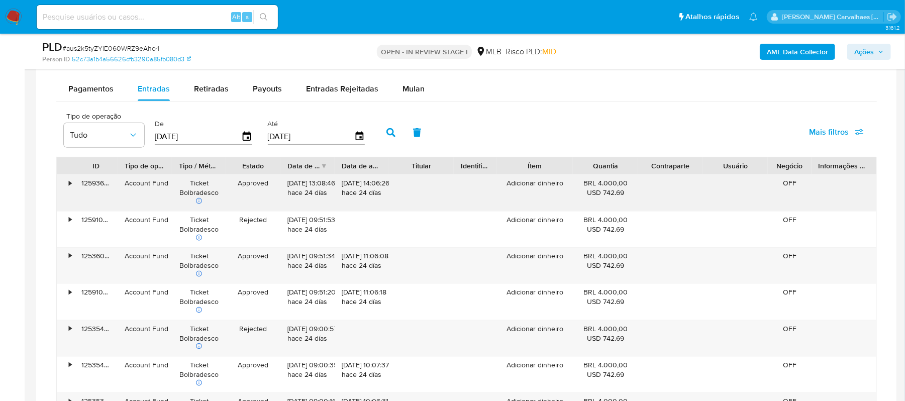
click at [71, 184] on div "•" at bounding box center [70, 183] width 3 height 10
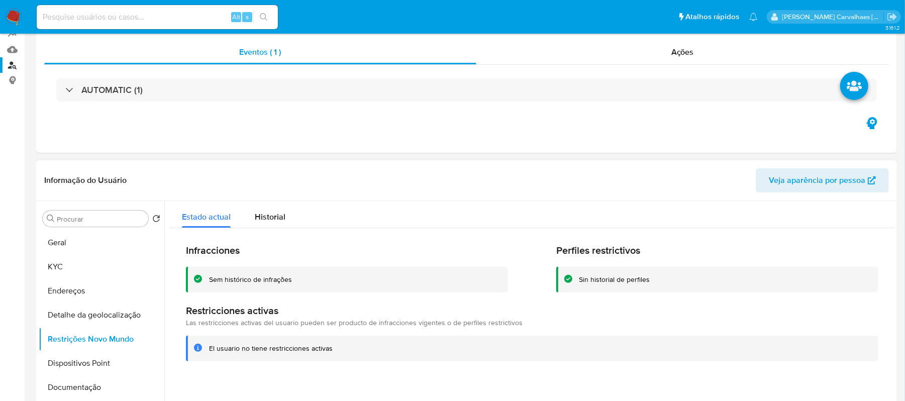
scroll to position [0, 0]
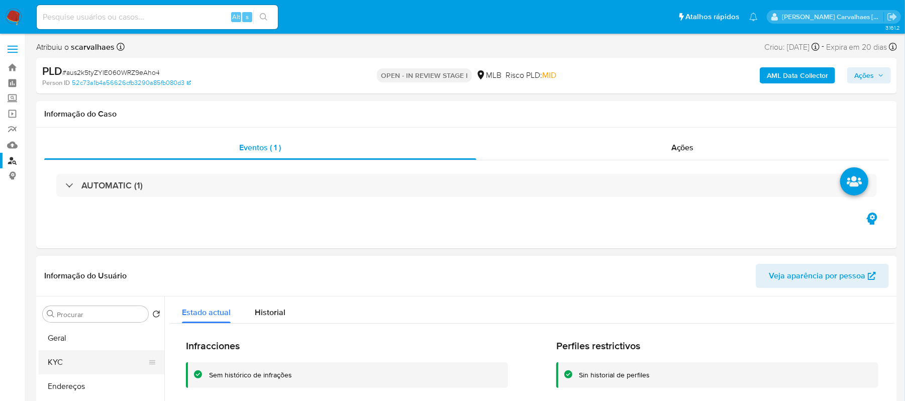
click at [60, 366] on button "KYC" at bounding box center [98, 362] width 118 height 24
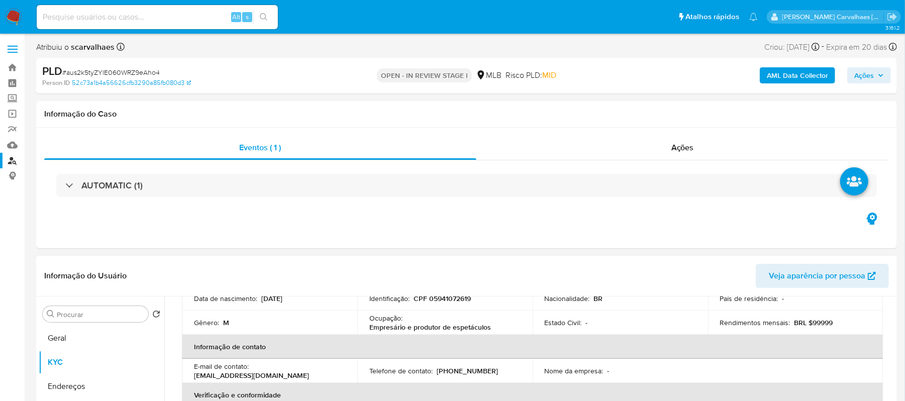
scroll to position [134, 0]
drag, startPoint x: 370, startPoint y: 327, endPoint x: 480, endPoint y: 326, distance: 110.0
click at [480, 326] on p "Empresário e produtor de espetáculos" at bounding box center [430, 326] width 122 height 9
click at [461, 335] on th "Informação de contato" at bounding box center [532, 347] width 701 height 24
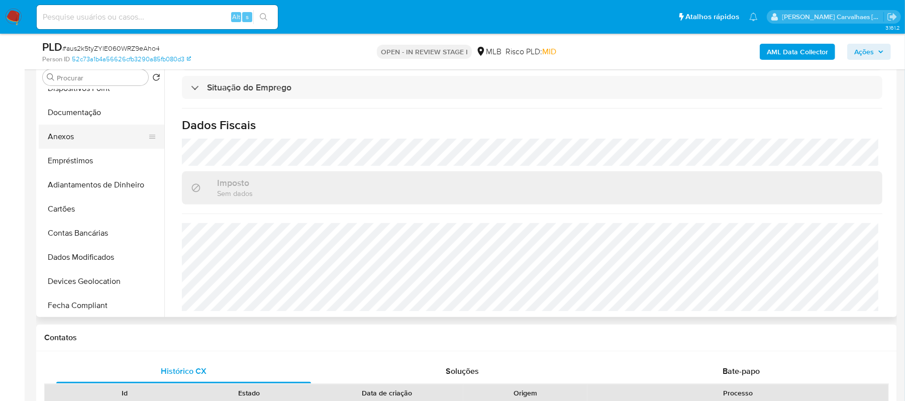
click at [56, 137] on button "Anexos" at bounding box center [98, 137] width 118 height 24
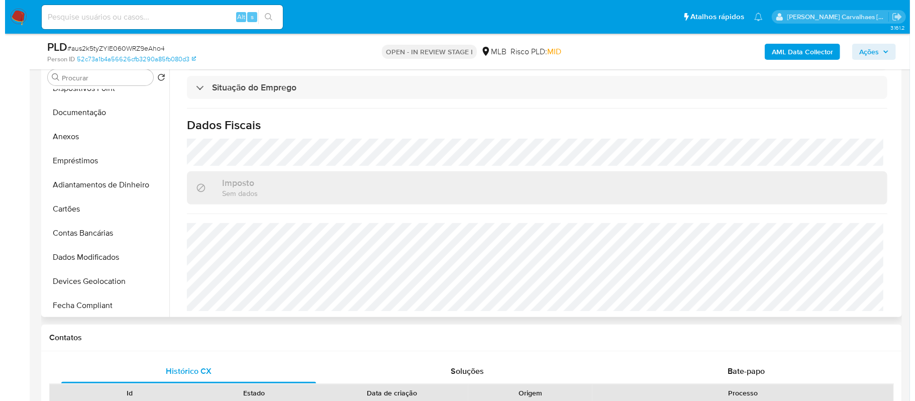
scroll to position [0, 0]
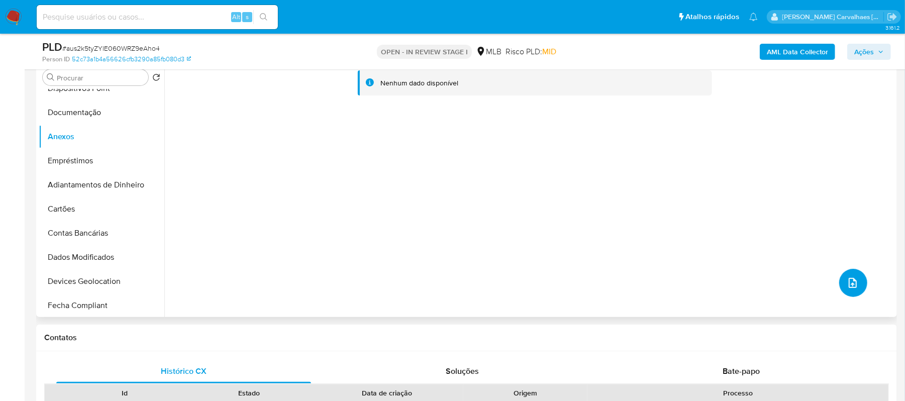
click at [847, 278] on icon "upload-file" at bounding box center [852, 283] width 12 height 12
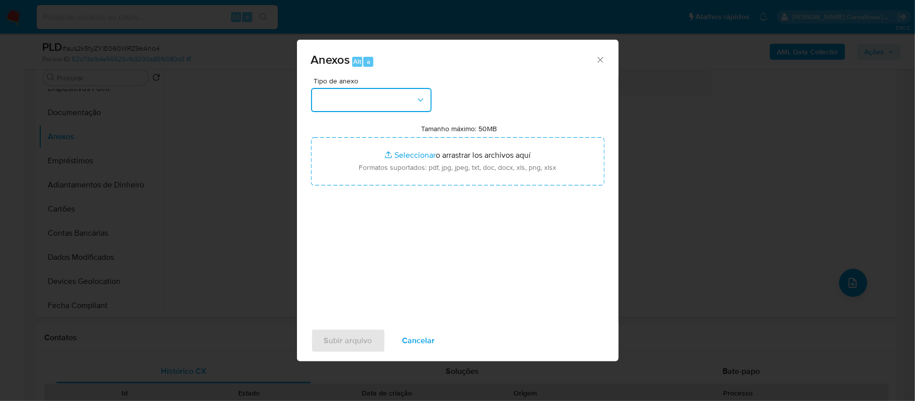
click at [404, 105] on button "button" at bounding box center [371, 100] width 121 height 24
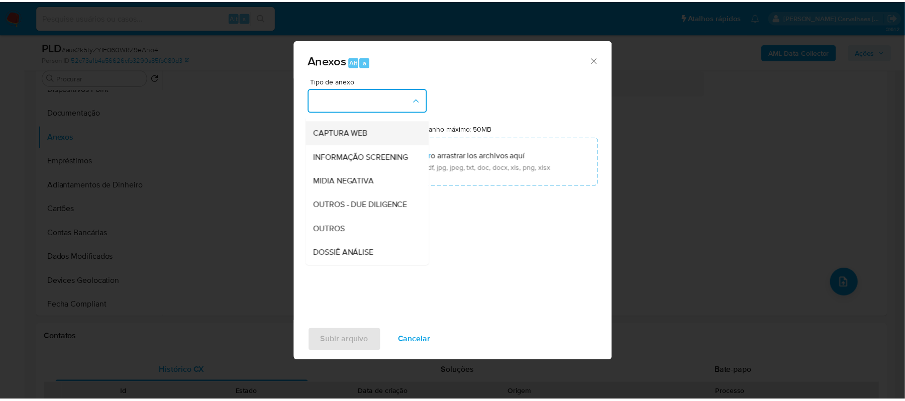
scroll to position [134, 0]
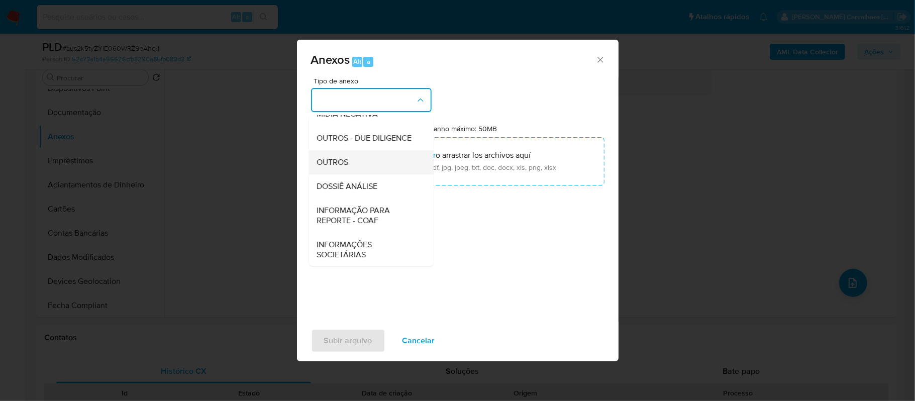
click at [352, 174] on div "OUTROS" at bounding box center [368, 162] width 102 height 24
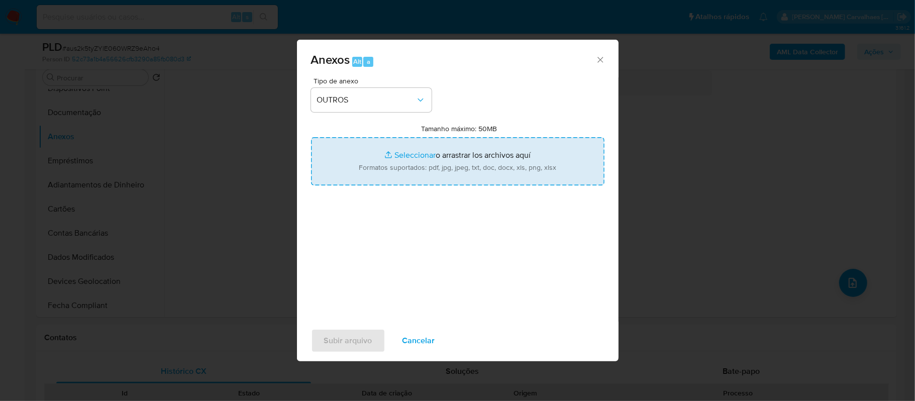
click at [415, 154] on input "Tamanho máximo: 50MB Seleccionar archivos" at bounding box center [457, 161] width 293 height 48
type input "C:\fakepath\Mulan Manoel Jair Caires Ribeiro Junior 119029812_2025_10_06_16_04_…"
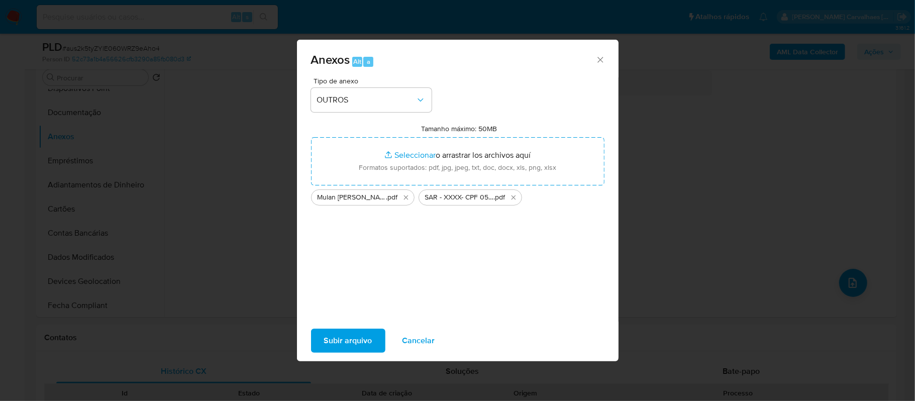
click at [340, 343] on span "Subir arquivo" at bounding box center [348, 340] width 48 height 22
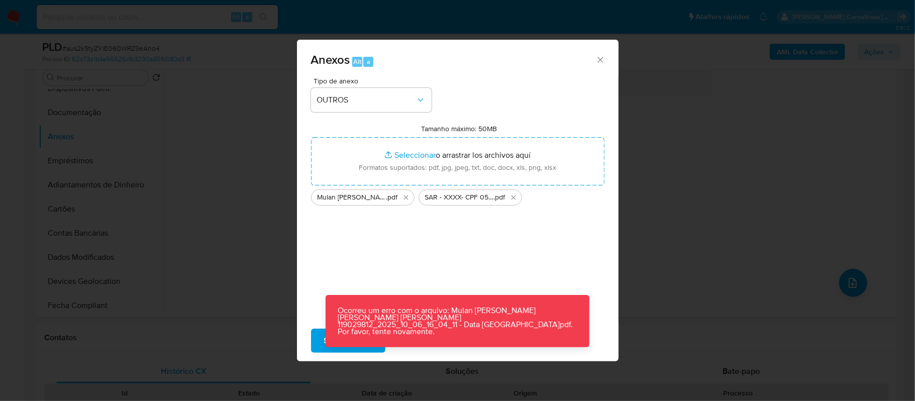
click at [567, 262] on div "Tipo de anexo OUTROS Tamanho máximo: 50MB Seleccionar archivos Seleccionar o ar…" at bounding box center [457, 195] width 293 height 237
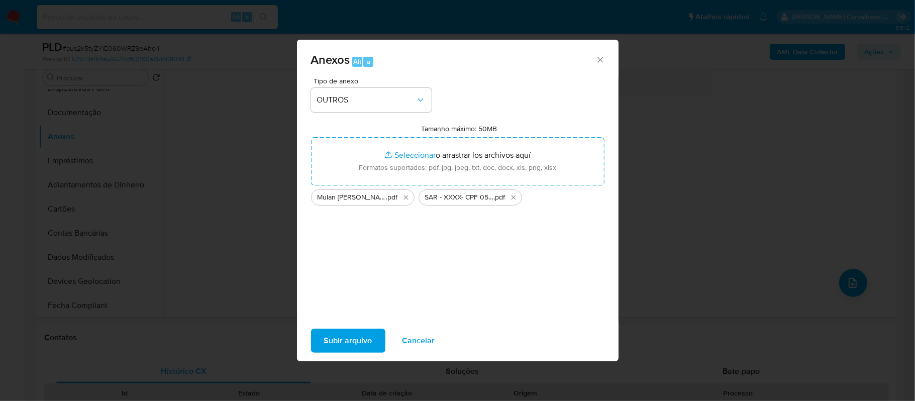
click at [316, 342] on button "Subir arquivo" at bounding box center [348, 340] width 74 height 24
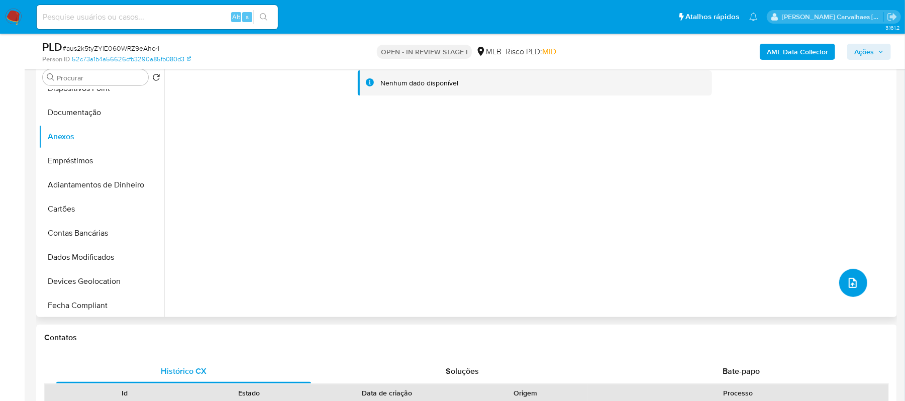
click at [846, 284] on icon "upload-file" at bounding box center [852, 283] width 12 height 12
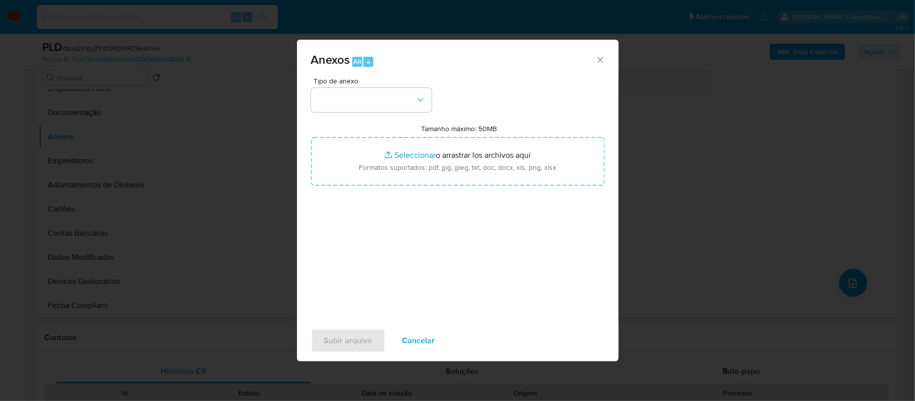
click at [602, 59] on icon "Cerrar" at bounding box center [600, 60] width 10 height 10
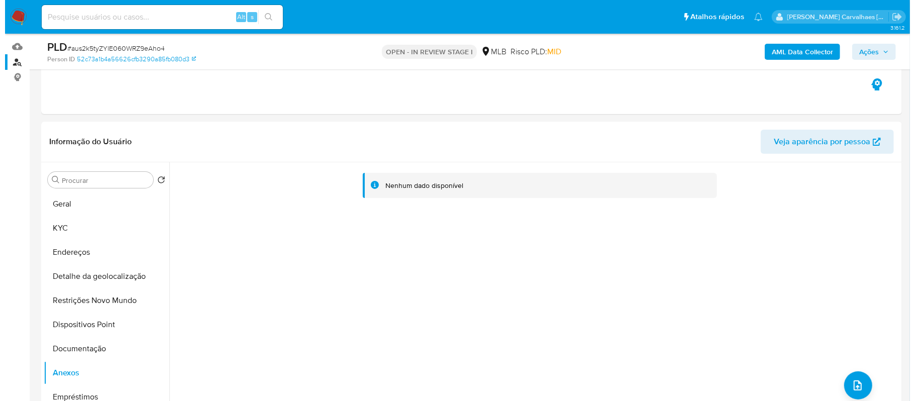
scroll to position [201, 0]
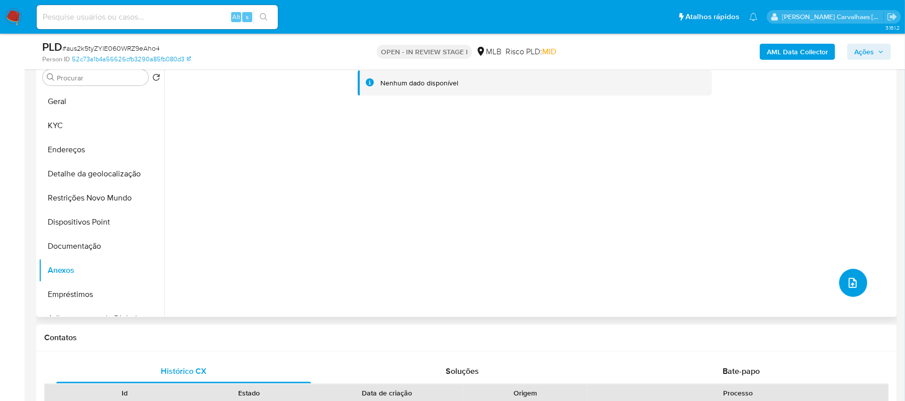
click at [839, 284] on button "upload-file" at bounding box center [853, 283] width 28 height 28
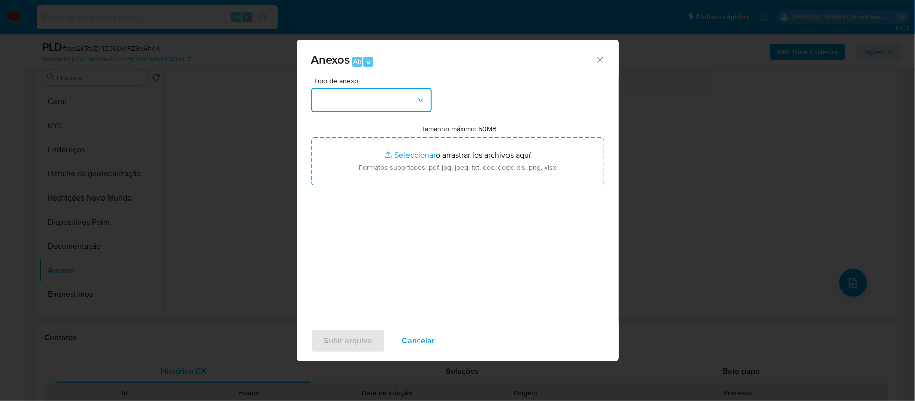
click at [417, 106] on button "button" at bounding box center [371, 100] width 121 height 24
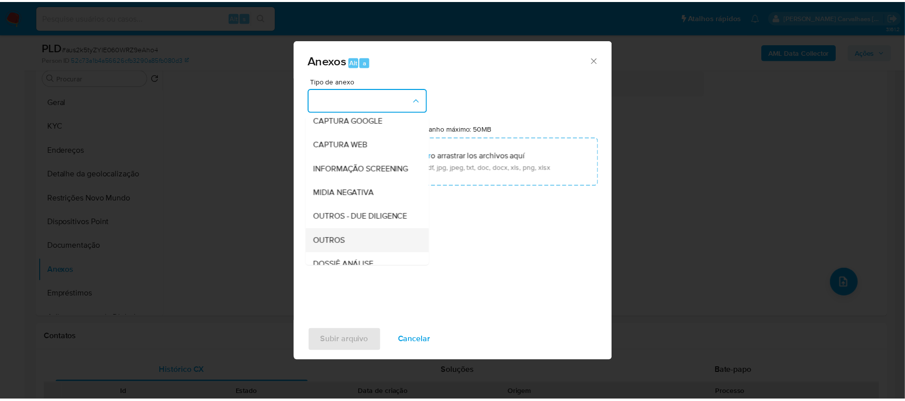
scroll to position [134, 0]
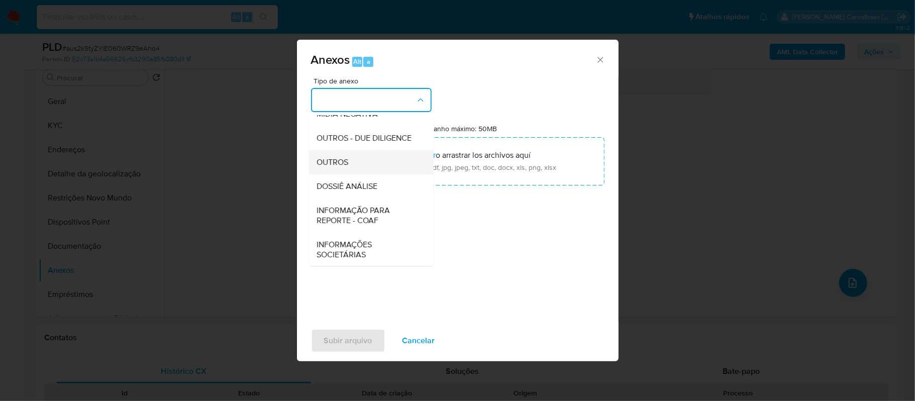
click at [358, 174] on div "OUTROS" at bounding box center [368, 162] width 102 height 24
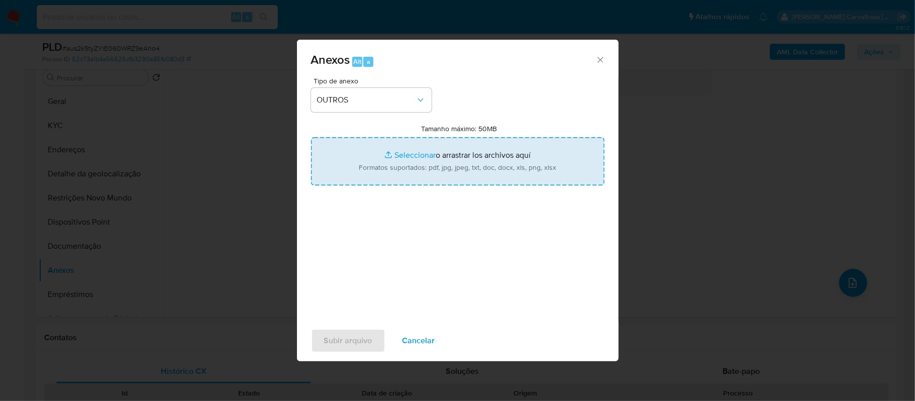
click at [404, 156] on input "Tamanho máximo: 50MB Seleccionar archivos" at bounding box center [457, 161] width 293 height 48
type input "C:\fakepath\Mulan Manoel Jair Caires Ribeiro Junior 119029812_2025_10_06_16_04_…"
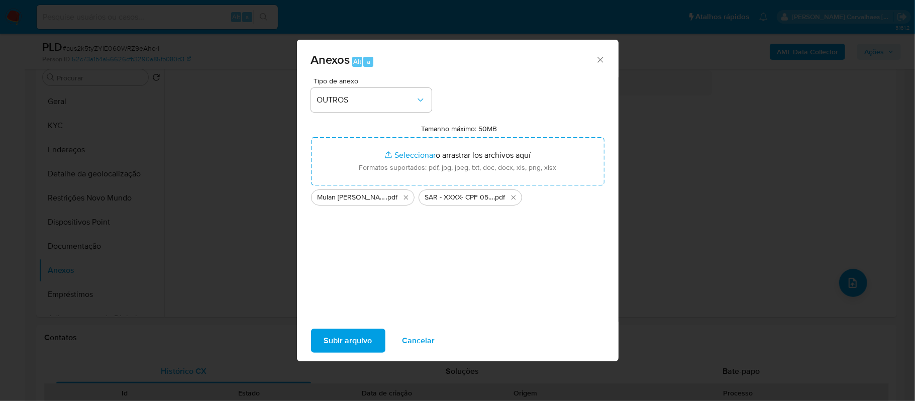
click at [350, 337] on span "Subir arquivo" at bounding box center [348, 340] width 48 height 22
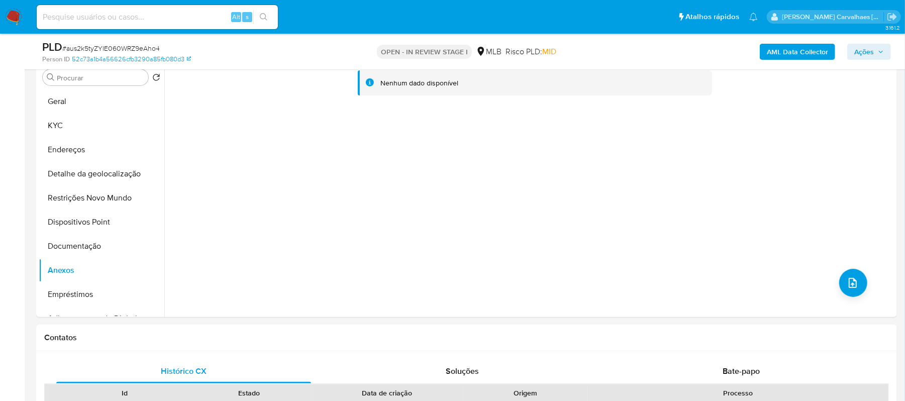
click at [874, 50] on span "Ações" at bounding box center [869, 52] width 30 height 14
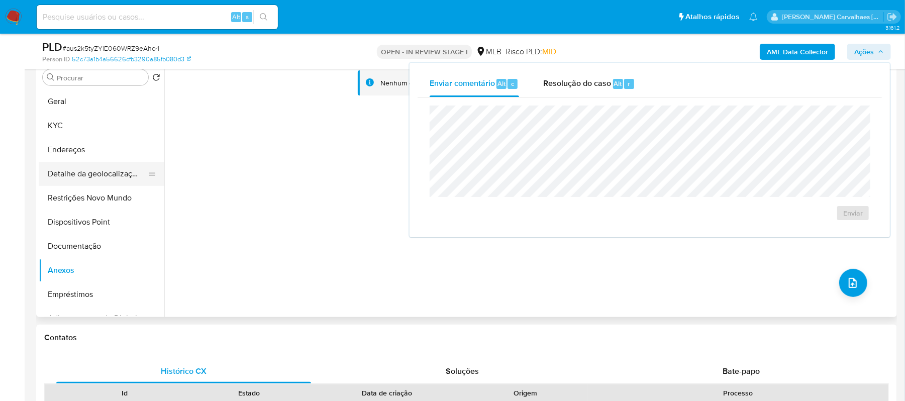
click at [109, 167] on button "Detalhe da geolocalização" at bounding box center [98, 174] width 118 height 24
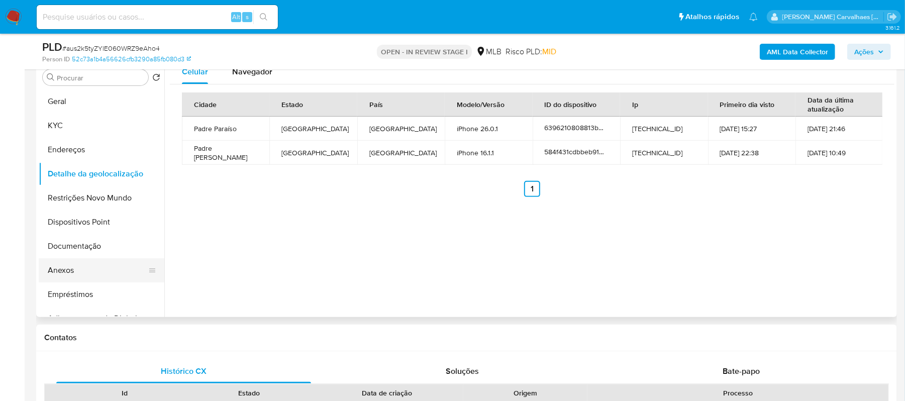
click at [45, 268] on button "Anexos" at bounding box center [98, 270] width 118 height 24
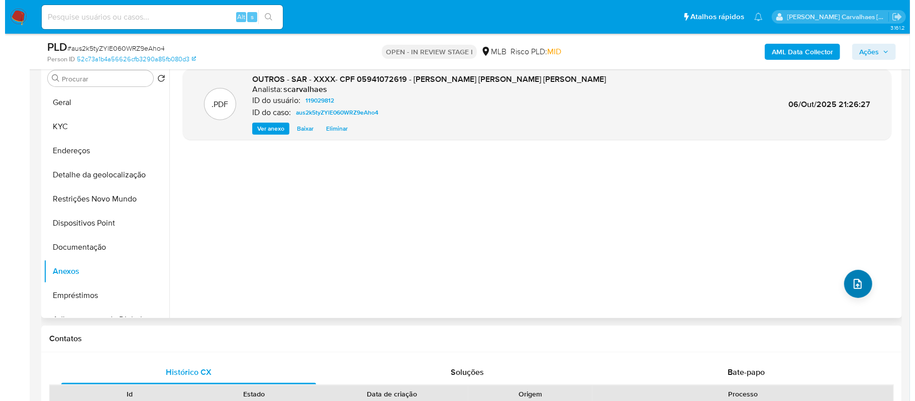
scroll to position [201, 0]
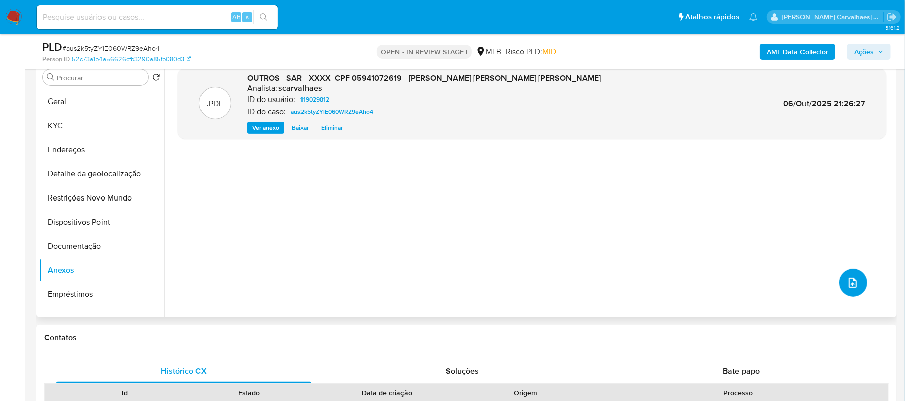
click at [852, 284] on icon "upload-file" at bounding box center [852, 283] width 12 height 12
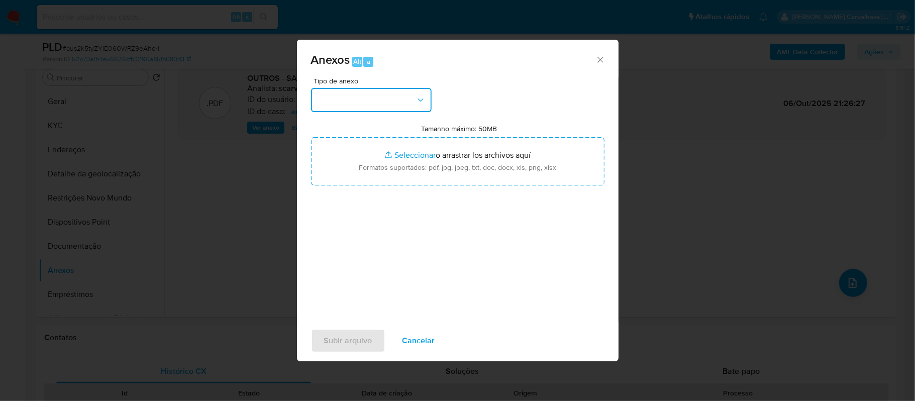
click at [375, 99] on button "button" at bounding box center [371, 100] width 121 height 24
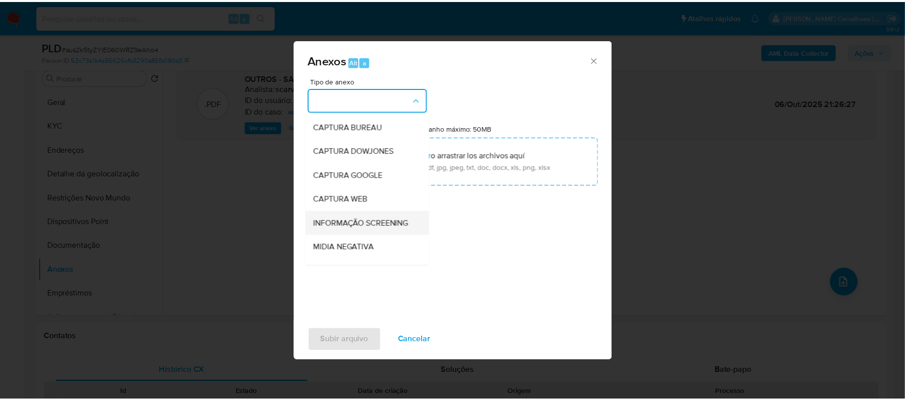
scroll to position [67, 0]
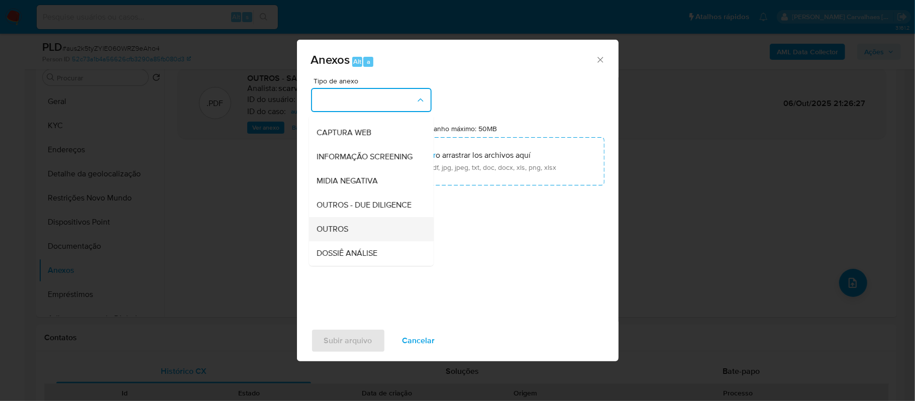
click at [351, 241] on div "OUTROS" at bounding box center [368, 229] width 102 height 24
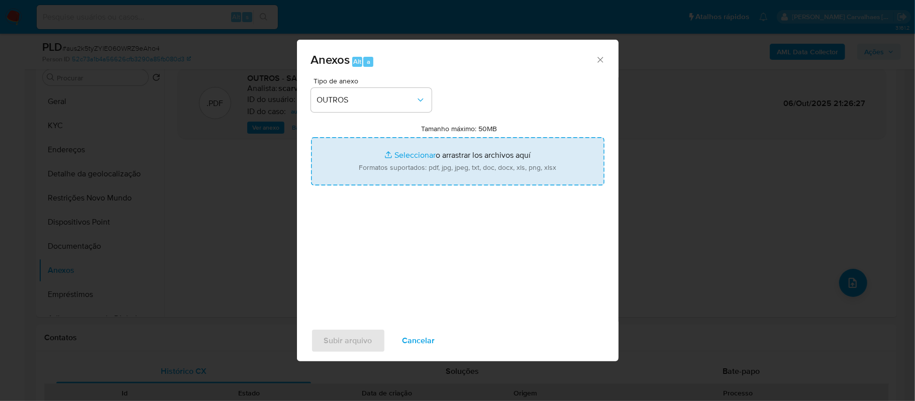
click at [409, 155] on input "Tamanho máximo: 50MB Seleccionar archivos" at bounding box center [457, 161] width 293 height 48
type input "C:\fakepath\Mulan Manoel Jair Caires Ribeiro Junior 119029812_2025_10_06_16_04_…"
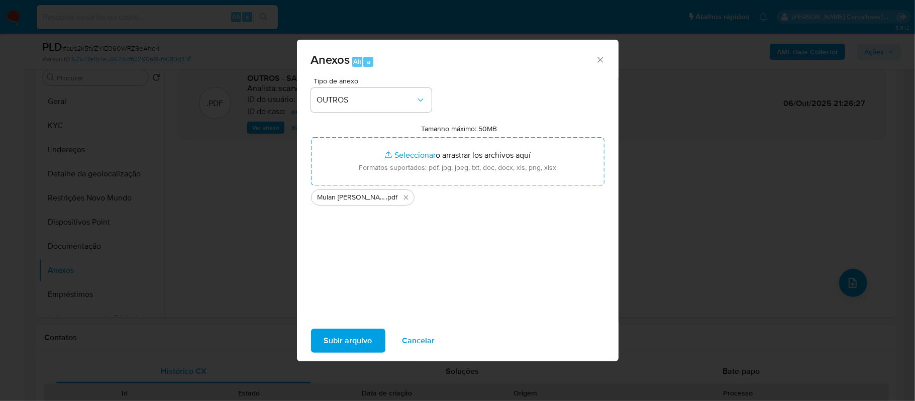
click at [348, 342] on span "Subir arquivo" at bounding box center [348, 340] width 48 height 22
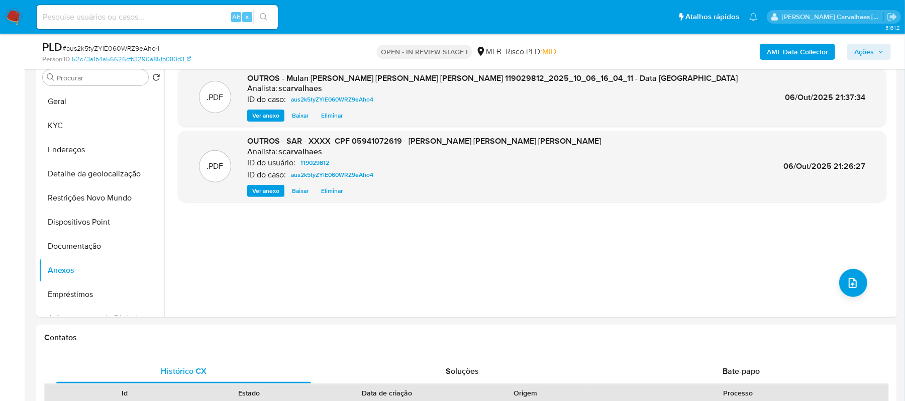
click at [864, 52] on span "Ações" at bounding box center [864, 52] width 20 height 16
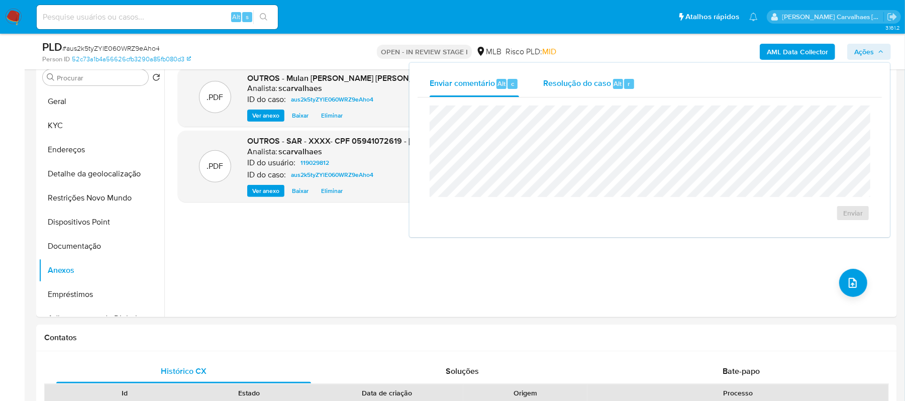
click at [561, 75] on div "Resolução do caso Alt r" at bounding box center [589, 84] width 92 height 26
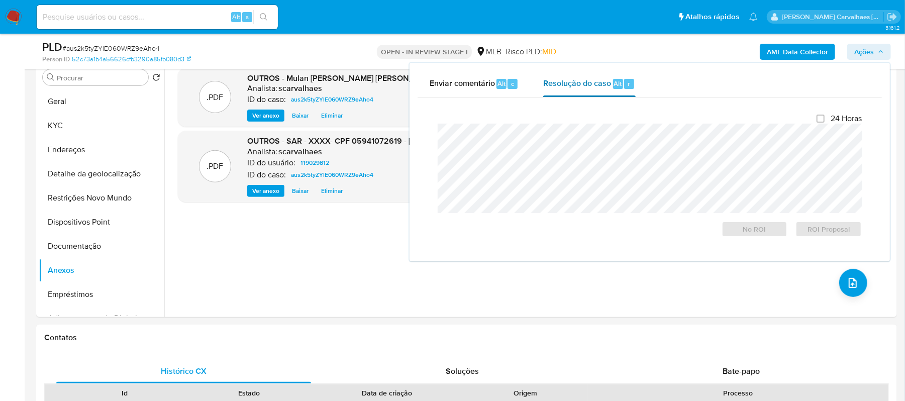
click at [598, 87] on span "Resolução do caso" at bounding box center [577, 83] width 68 height 12
click at [840, 230] on span "ROI Proposal" at bounding box center [828, 229] width 52 height 14
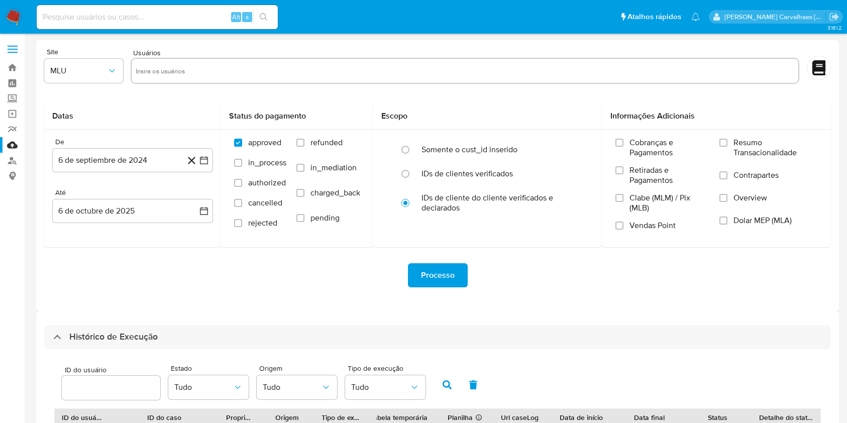
select select "10"
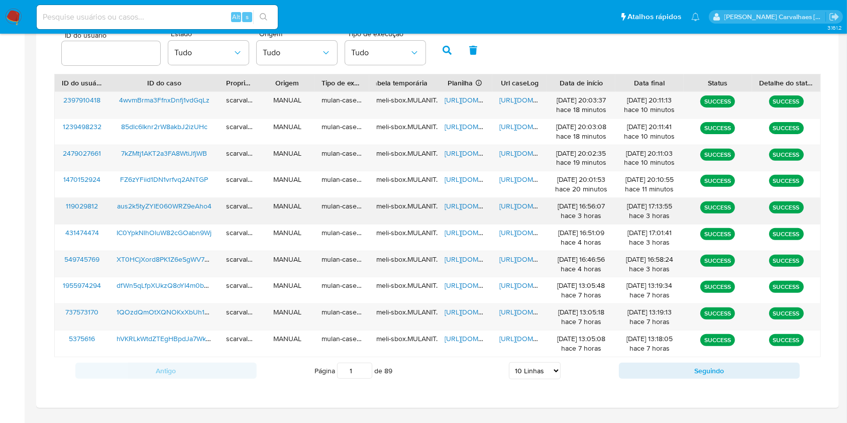
click at [460, 202] on span "https://docs.google.com/spreadsheets/d/1MMetsd9GLoVe9kk9EmsYanpGL5CisVo0YBJkTn9…" at bounding box center [479, 206] width 69 height 10
click at [13, 13] on img at bounding box center [13, 17] width 17 height 17
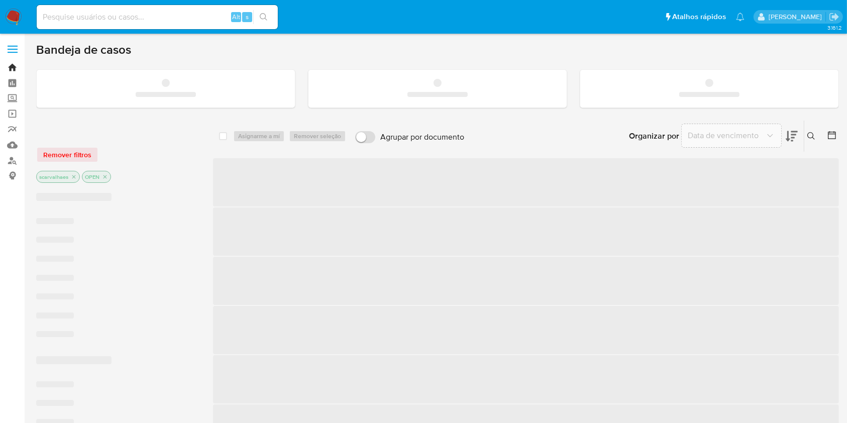
click at [14, 66] on link "Bandeja" at bounding box center [60, 68] width 120 height 16
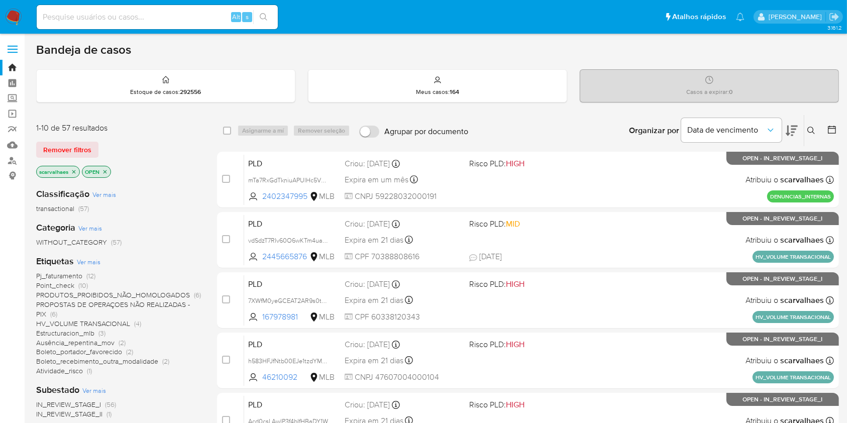
click at [97, 353] on span "Boleto_portador_favorecido" at bounding box center [79, 352] width 86 height 10
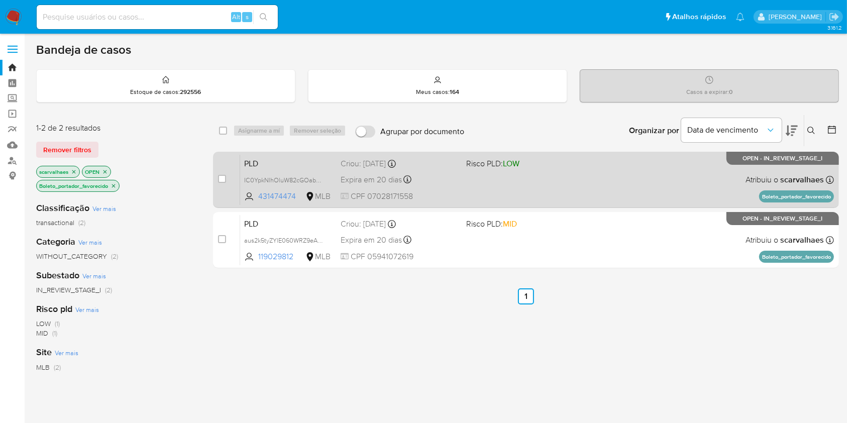
click at [499, 186] on div "PLD IC0YpkNlhOluW82cGOabn9Wj 431474474 MLB Risco PLD: LOW Criou: [DATE] Criou: …" at bounding box center [537, 179] width 594 height 51
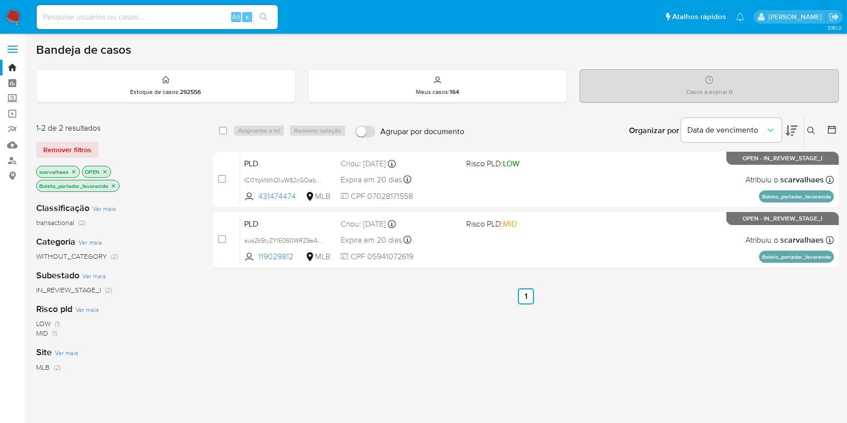
click at [114, 184] on icon "close-filter" at bounding box center [113, 186] width 6 height 6
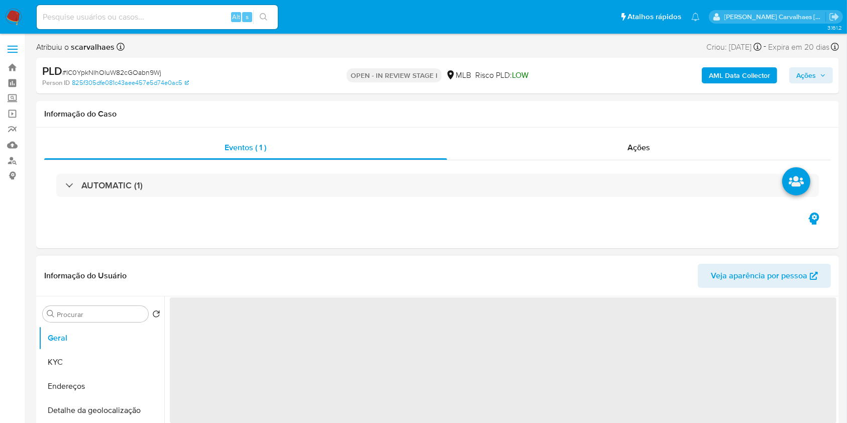
select select "10"
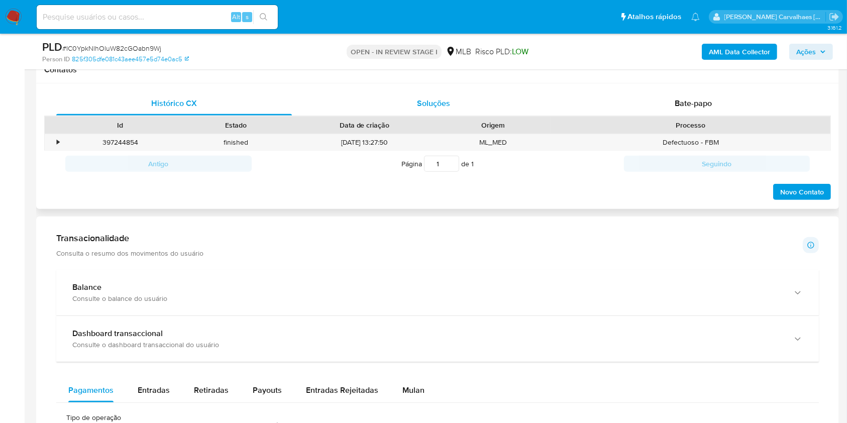
scroll to position [670, 0]
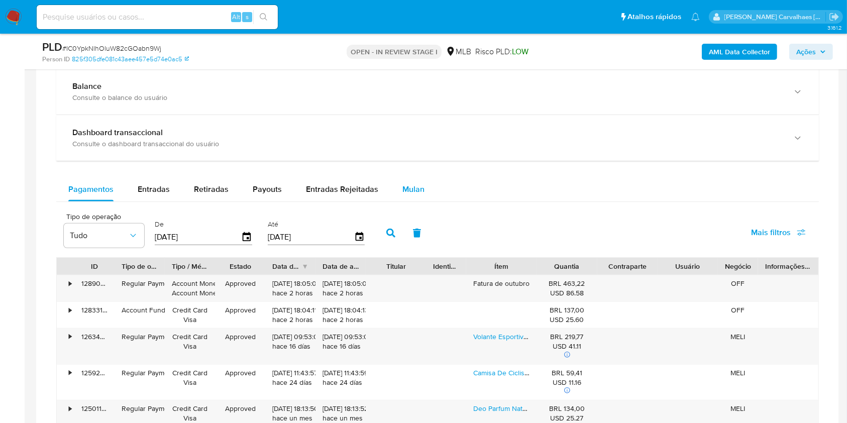
click at [413, 189] on span "Mulan" at bounding box center [413, 189] width 22 height 12
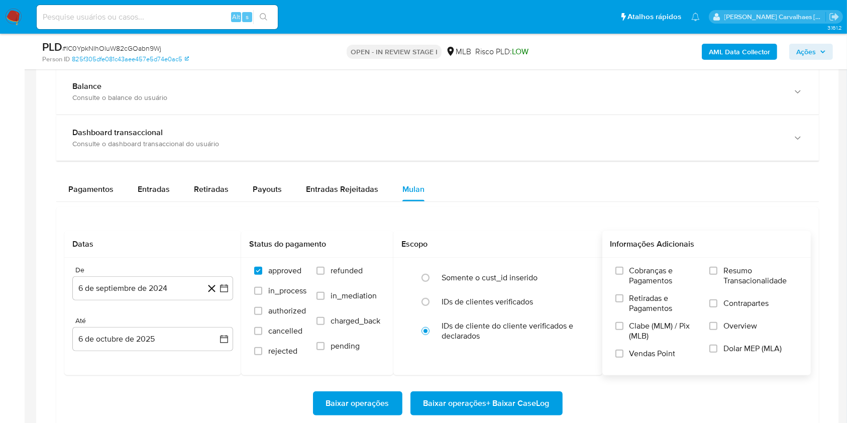
click at [717, 266] on label "Resumo Transacionalidade" at bounding box center [753, 282] width 88 height 33
click at [717, 267] on input "Resumo Transacionalidade" at bounding box center [713, 271] width 8 height 8
click at [225, 290] on icon "button" at bounding box center [224, 288] width 10 height 10
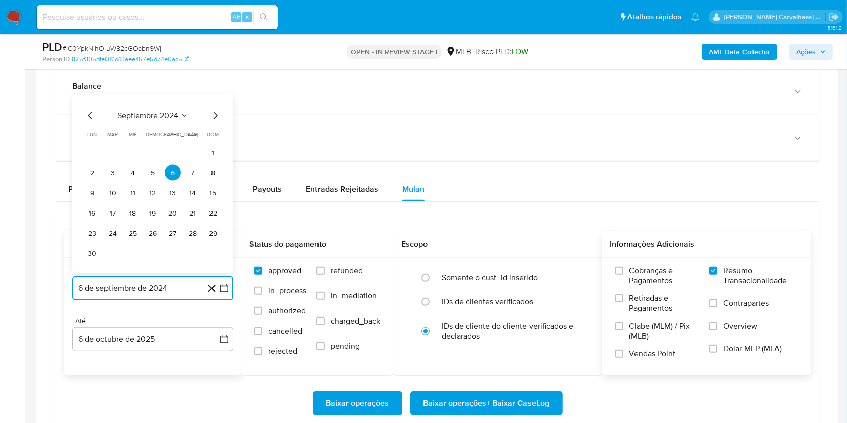
click at [213, 116] on icon "Mes siguiente" at bounding box center [215, 115] width 12 height 12
click at [217, 136] on icon "Mes siguiente" at bounding box center [215, 136] width 12 height 12
click at [213, 116] on icon "Mes siguiente" at bounding box center [215, 115] width 12 height 12
click at [216, 135] on icon "Mes siguiente" at bounding box center [215, 135] width 4 height 7
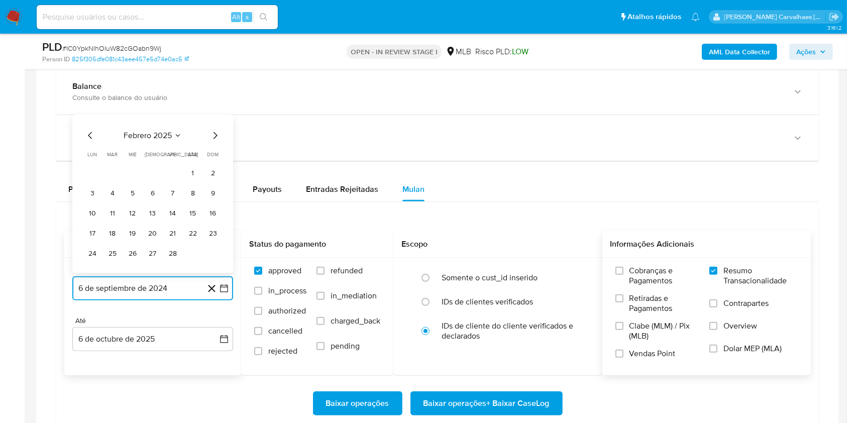
click at [215, 135] on icon "Mes siguiente" at bounding box center [215, 136] width 12 height 12
click at [216, 120] on icon "Mes siguiente" at bounding box center [215, 115] width 12 height 12
click at [213, 139] on icon "Mes siguiente" at bounding box center [215, 136] width 12 height 12
click at [213, 137] on icon "Mes siguiente" at bounding box center [215, 136] width 12 height 12
click at [212, 113] on icon "Mes siguiente" at bounding box center [215, 115] width 12 height 12
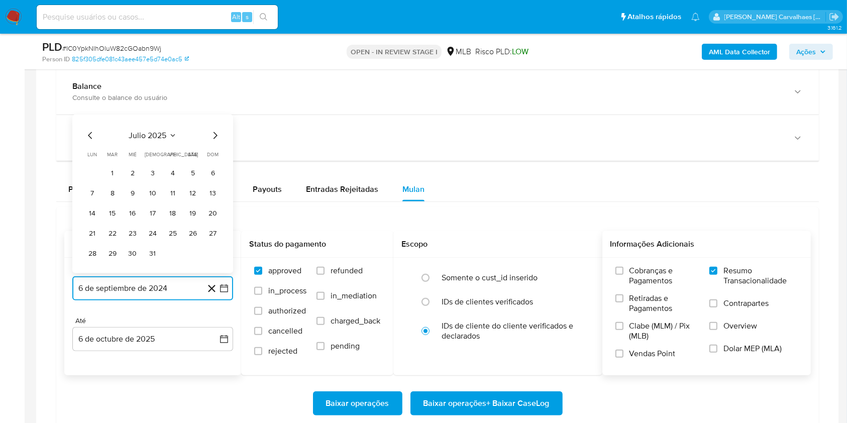
click at [217, 133] on icon "Mes siguiente" at bounding box center [215, 136] width 12 height 12
click at [117, 193] on button "5" at bounding box center [112, 193] width 16 height 16
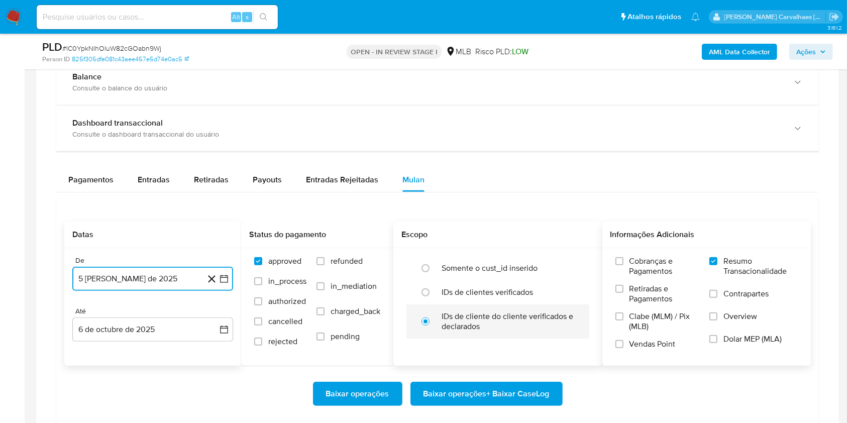
scroll to position [736, 0]
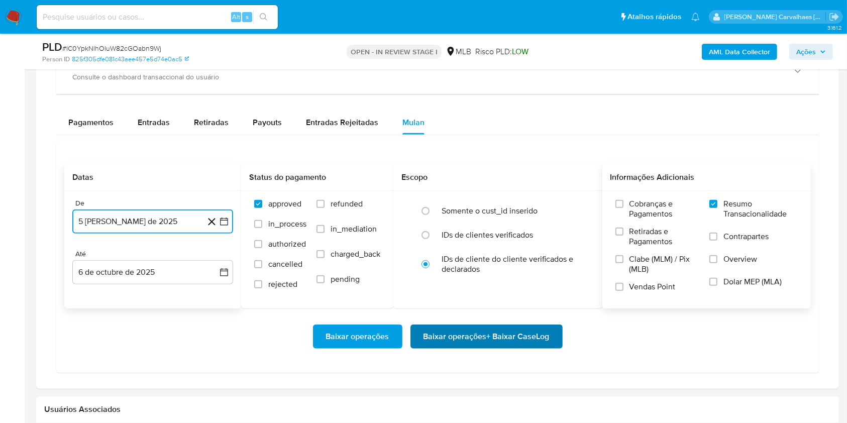
click at [459, 339] on span "Baixar operações + Baixar CaseLog" at bounding box center [486, 336] width 126 height 22
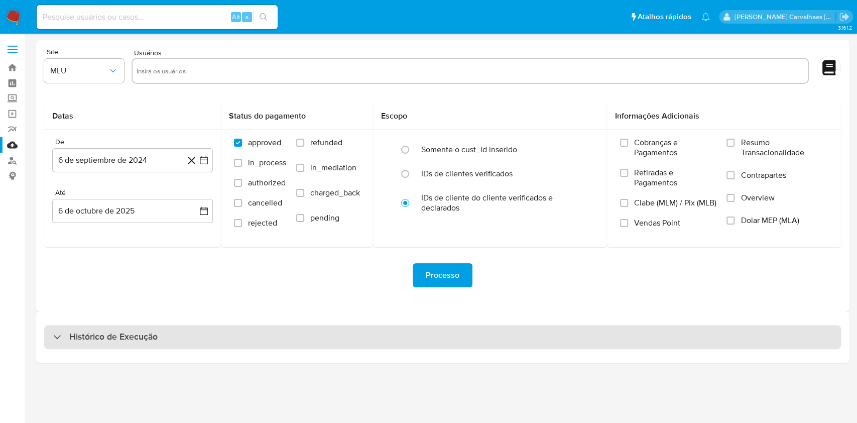
click at [198, 331] on div "Histórico de Execução" at bounding box center [442, 337] width 797 height 24
select select "10"
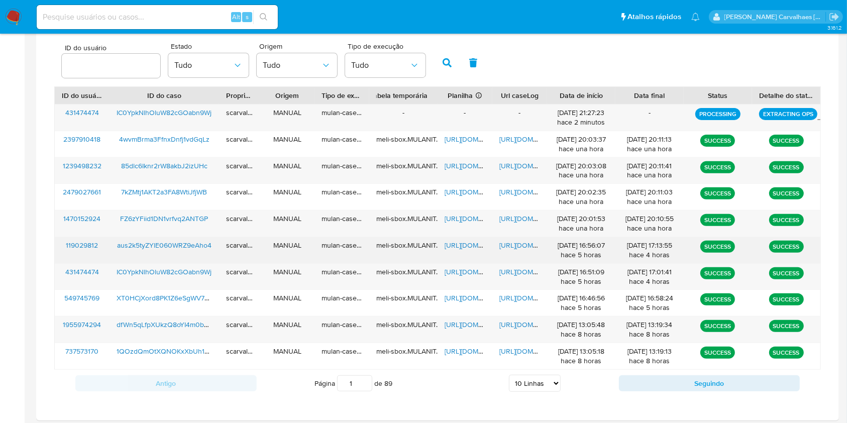
scroll to position [362, 0]
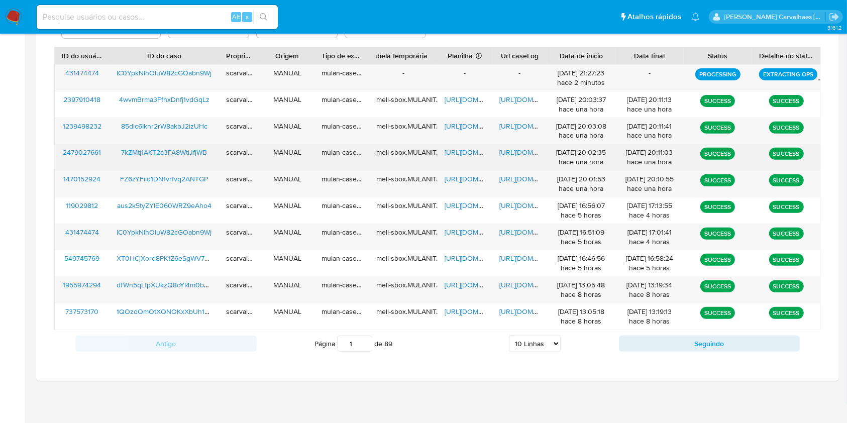
click at [506, 149] on span "https://docs.google.com/document/d/1IvbmNyKciL9JYIvYhQc8rXQCdWuekcL447eH-54a7-Q…" at bounding box center [533, 152] width 69 height 10
click at [462, 152] on span "https://docs.google.com/spreadsheets/d/1SEvhb16vmcy5lhyji-EVnq7ebiZBWZPwR2jzXI6…" at bounding box center [479, 152] width 69 height 10
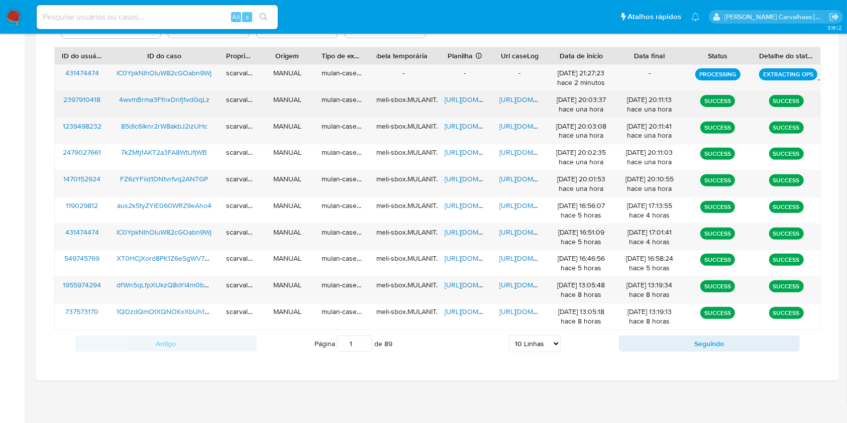
click at [509, 97] on span "https://docs.google.com/document/d/19UtDjISsPs9I-o5L1yc_HR2LL-hquxlHW0tNc_PBd5Y…" at bounding box center [533, 99] width 69 height 10
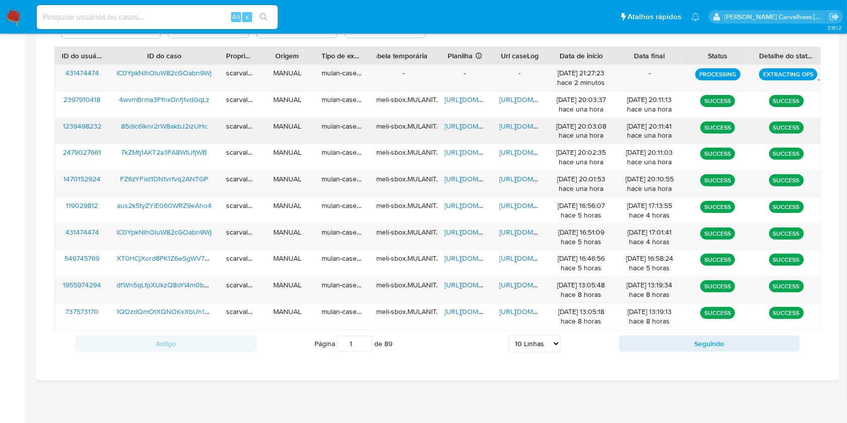
click at [509, 124] on span "https://docs.google.com/document/d/1UQJdjMQ_-kKVrYOoMiEfWlk85G88rLPITcOD1jbEnEE…" at bounding box center [533, 126] width 69 height 10
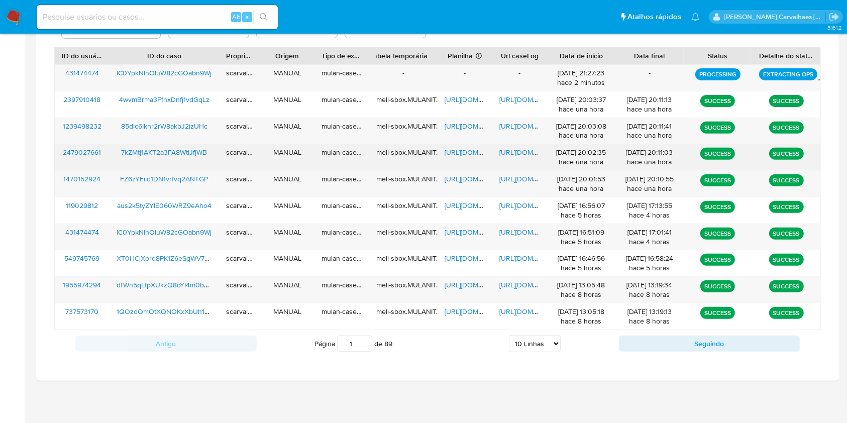
click at [521, 152] on span "https://docs.google.com/document/d/1IvbmNyKciL9JYIvYhQc8rXQCdWuekcL447eH-54a7-Q…" at bounding box center [533, 152] width 69 height 10
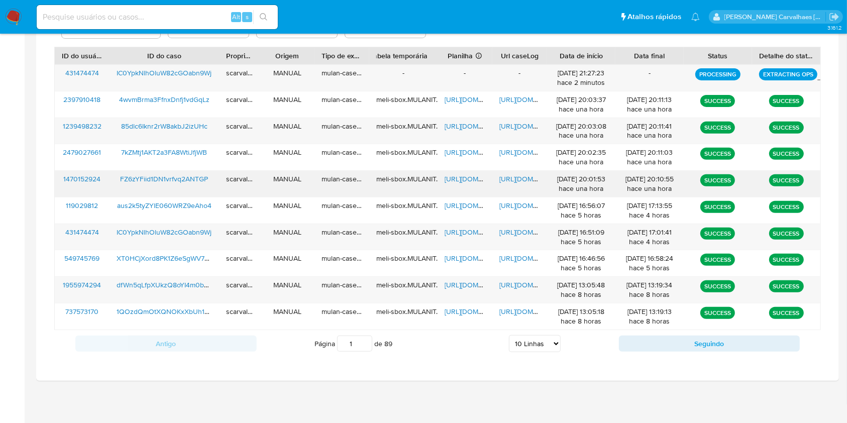
click at [518, 180] on span "https://docs.google.com/document/d/1P0zHFs7jxyf4DrfR9cSG__WtSJ0Fqn6kDbN9RwSsDC4…" at bounding box center [533, 179] width 69 height 10
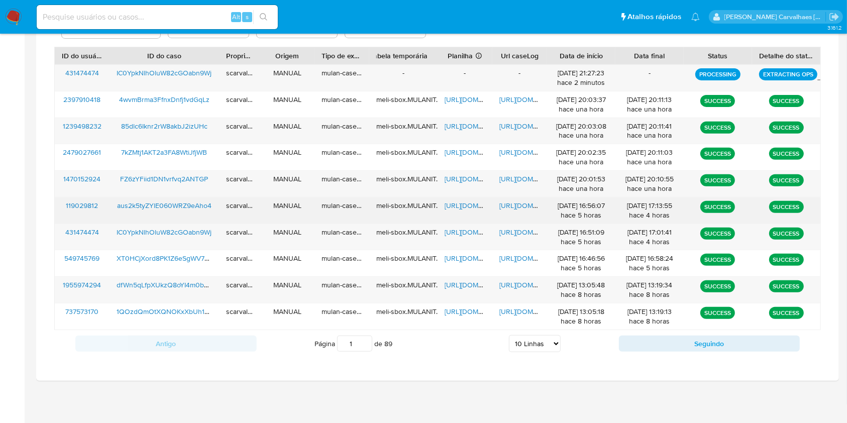
click at [518, 206] on span "https://docs.google.com/document/d/1gyEXxTsKGnTvI1tcqs6iQs0peIDWV9m52ddp8z-MMNE…" at bounding box center [533, 205] width 69 height 10
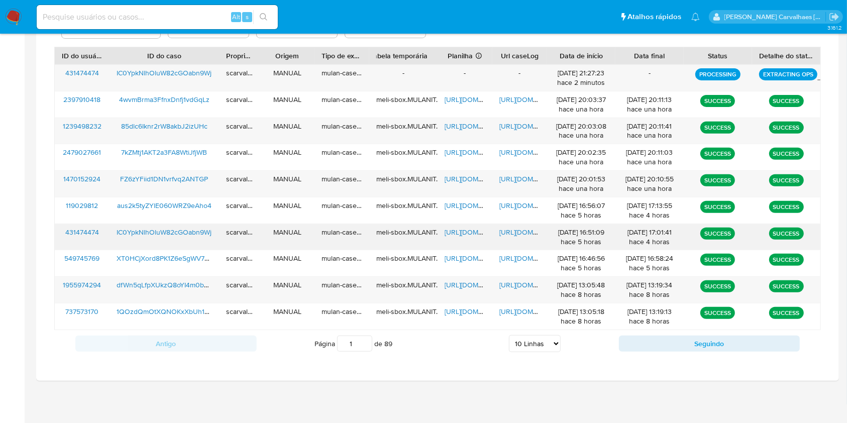
click at [510, 229] on span "https://docs.google.com/document/d/1Soj5PZI6Hc85WvdOCHOHpNYf7c0wdkdeJK_JW8-sIxU…" at bounding box center [533, 232] width 69 height 10
click at [446, 233] on span "https://docs.google.com/spreadsheets/d/14-xtRhWsJbhNnVie_lXbAUYkp7cve-cFONYANvP…" at bounding box center [479, 232] width 69 height 10
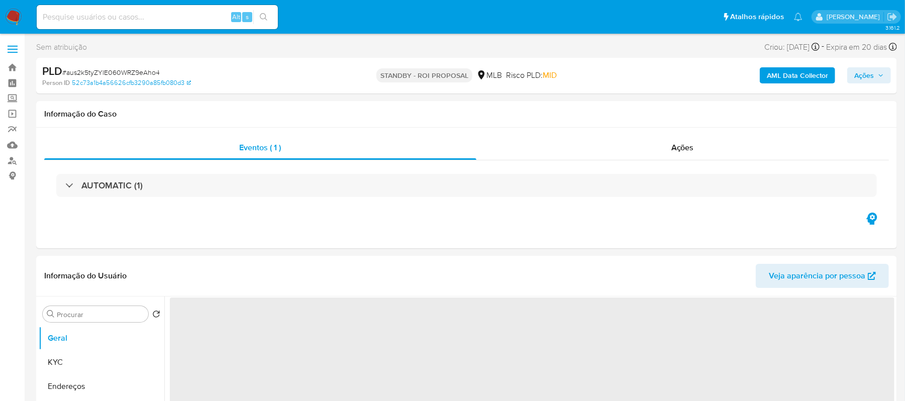
select select "10"
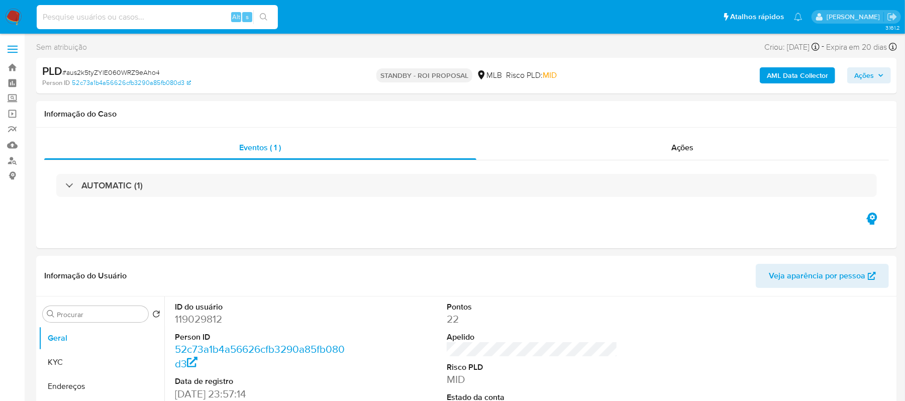
click at [99, 13] on input at bounding box center [157, 17] width 241 height 13
paste input "7kZMtj1AKT2a3FA8WtiJfjWB"
type input "7kZMtj1AKT2a3FA8WtiJfjWB"
click at [265, 11] on button "search-icon" at bounding box center [263, 17] width 21 height 14
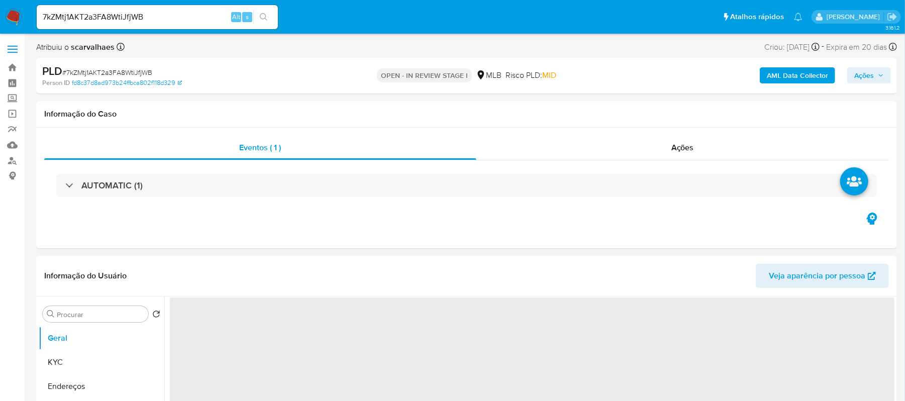
select select "10"
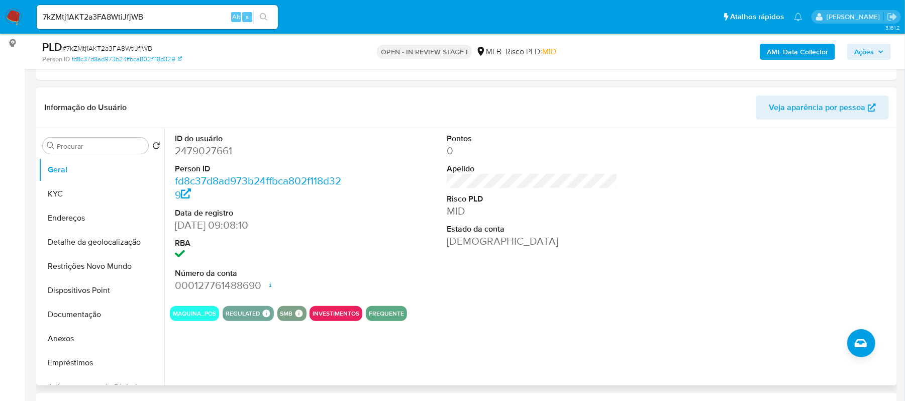
scroll to position [134, 0]
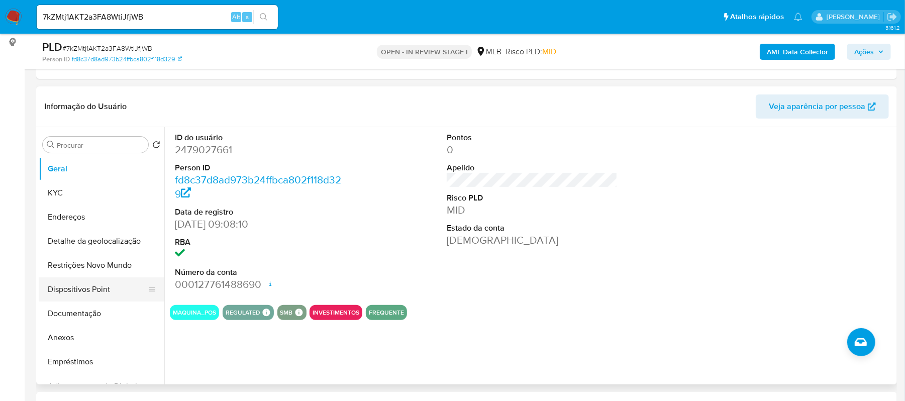
click at [93, 294] on button "Dispositivos Point" at bounding box center [98, 289] width 118 height 24
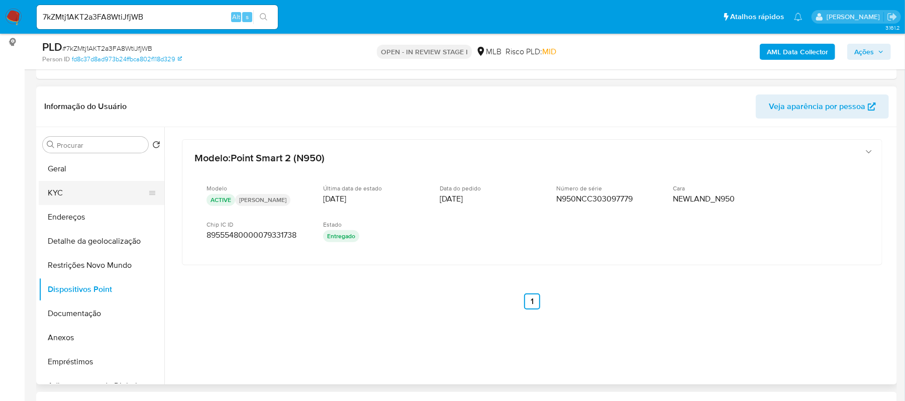
click at [75, 197] on button "KYC" at bounding box center [98, 193] width 118 height 24
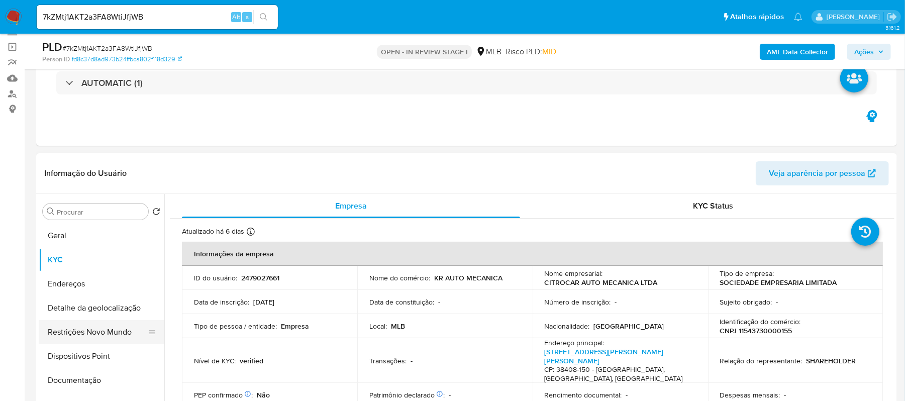
scroll to position [67, 0]
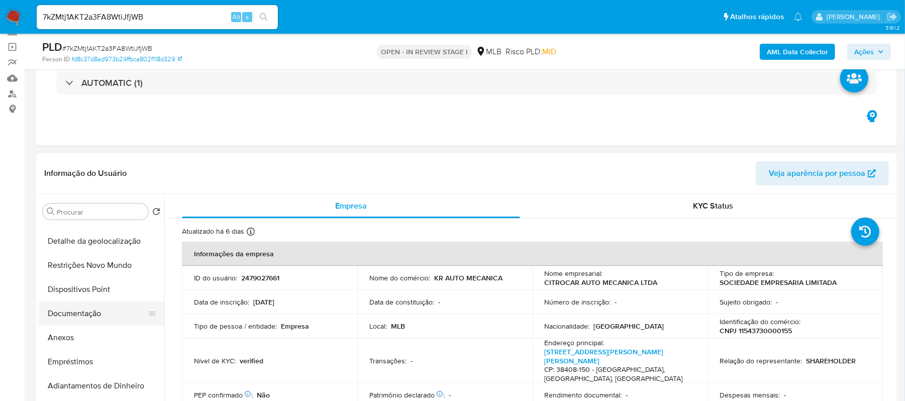
click at [97, 314] on button "Documentação" at bounding box center [98, 313] width 118 height 24
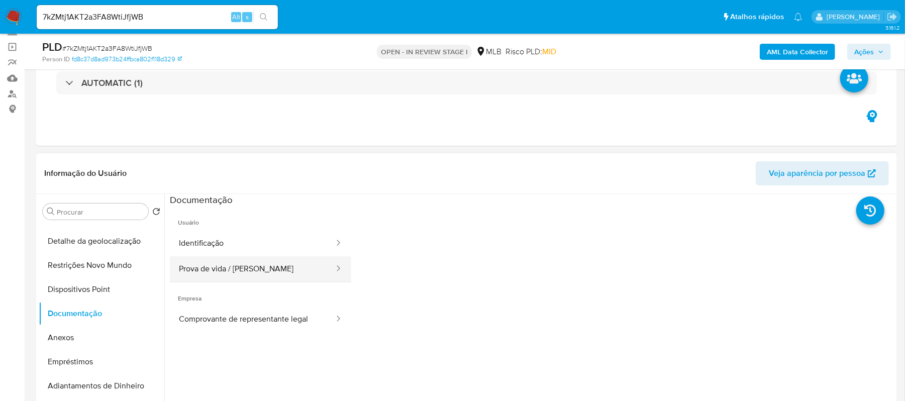
click at [289, 269] on button "Prova de vida / [PERSON_NAME]" at bounding box center [252, 269] width 165 height 26
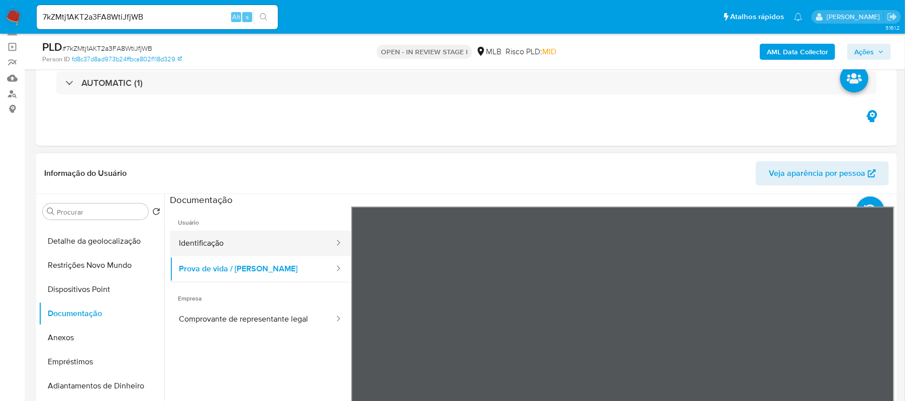
click at [209, 250] on button "Identificação" at bounding box center [252, 244] width 165 height 26
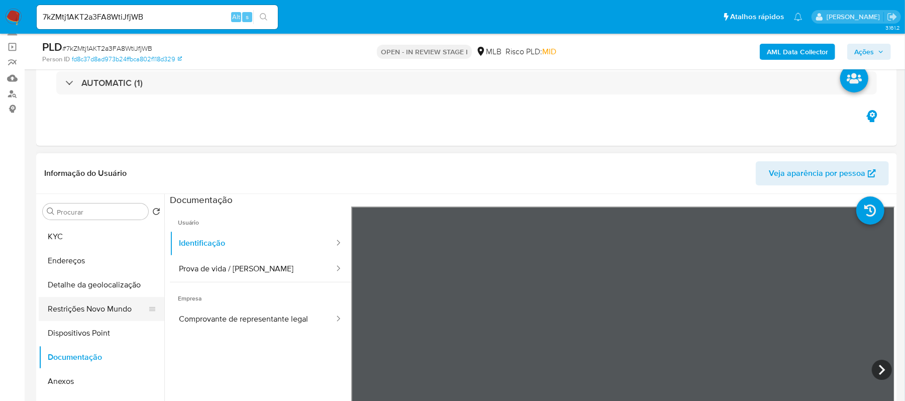
scroll to position [0, 0]
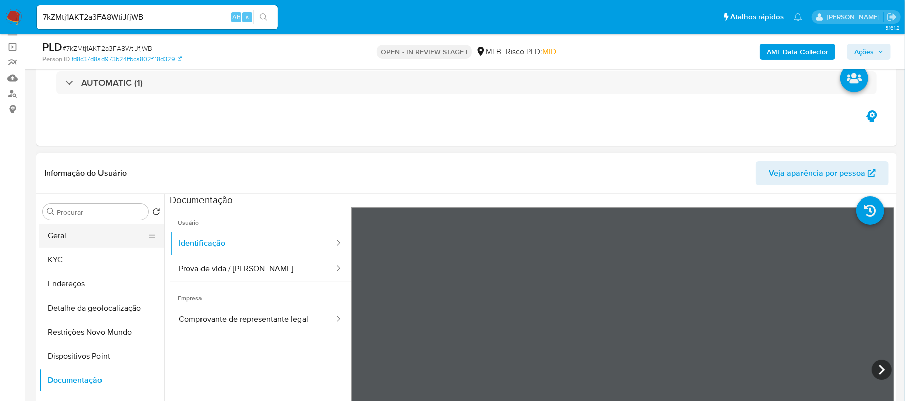
click at [76, 232] on button "Geral" at bounding box center [98, 236] width 118 height 24
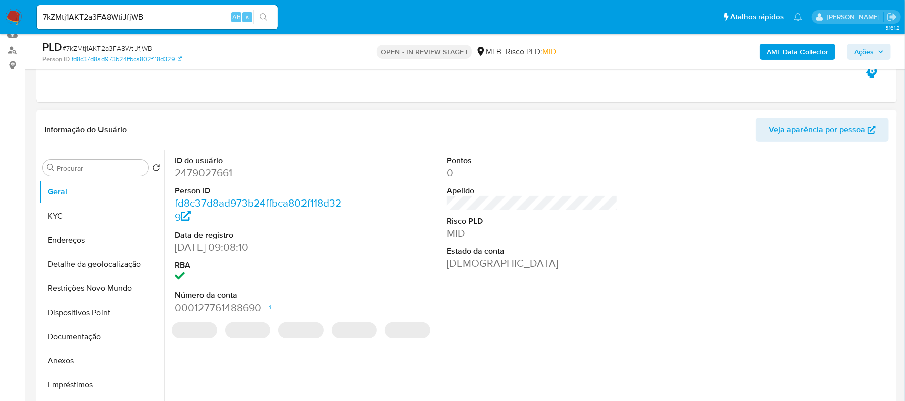
scroll to position [134, 0]
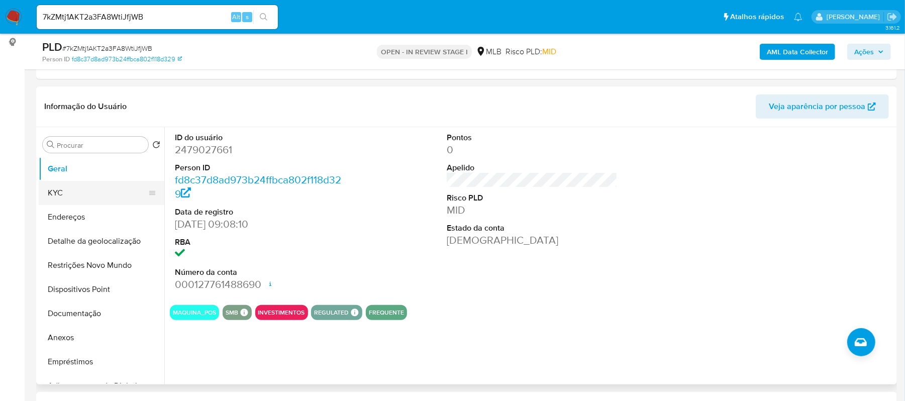
click at [84, 200] on button "KYC" at bounding box center [98, 193] width 118 height 24
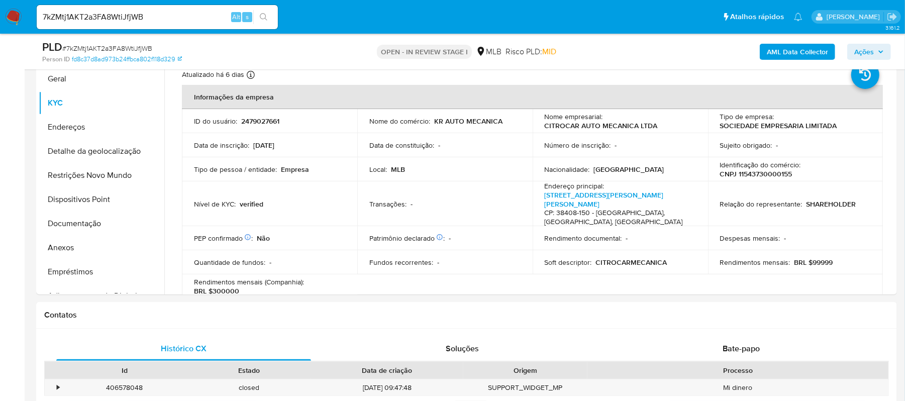
scroll to position [251, 0]
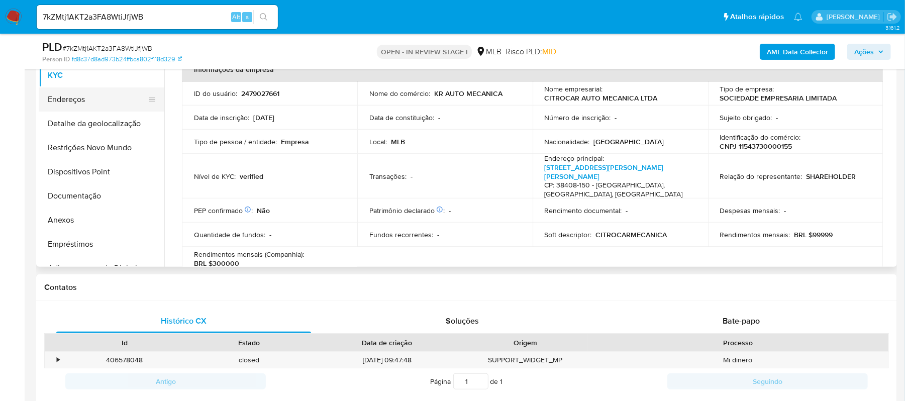
drag, startPoint x: 81, startPoint y: 96, endPoint x: 89, endPoint y: 96, distance: 8.0
click at [81, 96] on button "Endereços" at bounding box center [98, 99] width 118 height 24
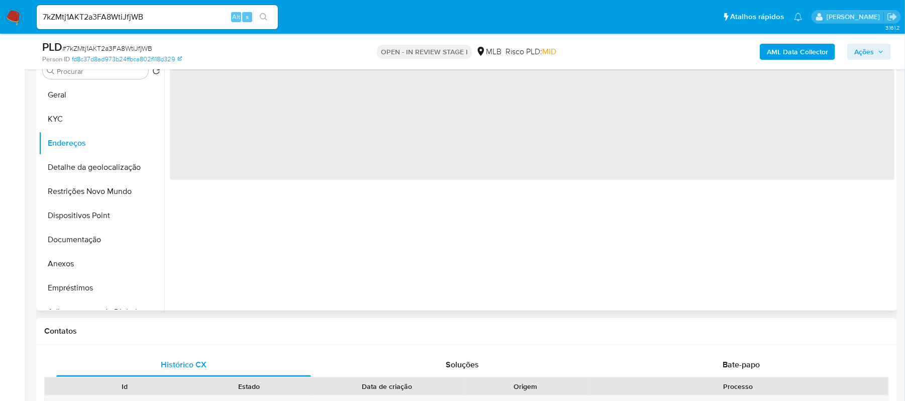
scroll to position [184, 0]
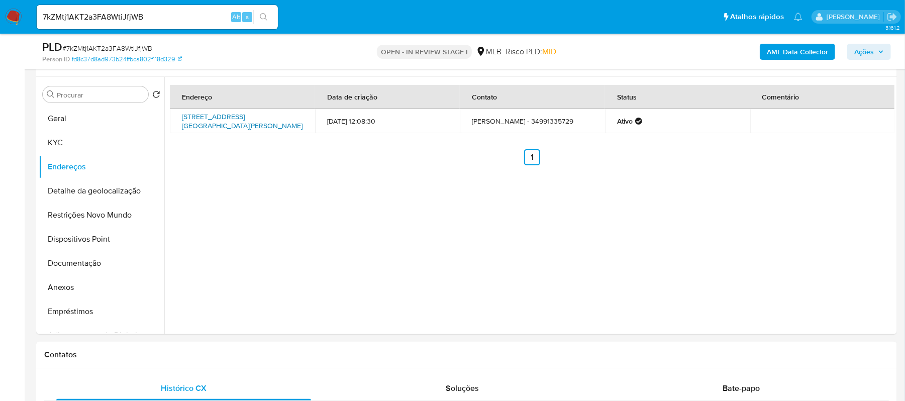
click at [211, 123] on link "Avenida Anselmo Alves Dos Santos 3800, Uberlândia, Minas Gerais, 38408150, Bras…" at bounding box center [242, 121] width 121 height 19
click at [89, 190] on button "Detalhe da geolocalização" at bounding box center [98, 191] width 118 height 24
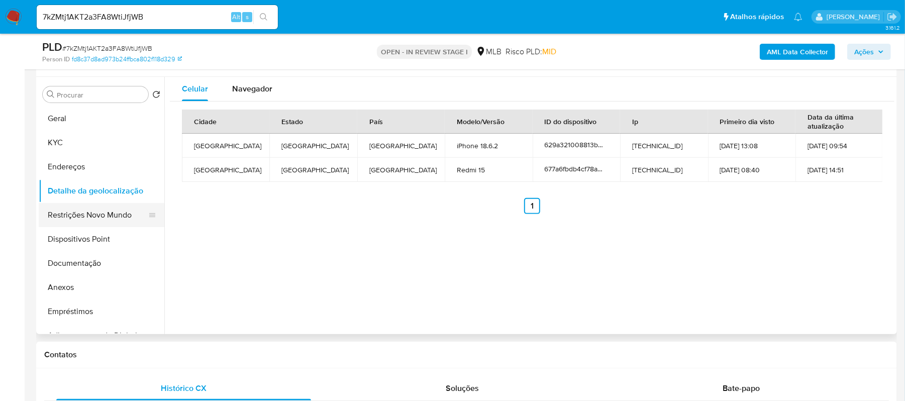
click at [101, 220] on button "Restrições Novo Mundo" at bounding box center [98, 215] width 118 height 24
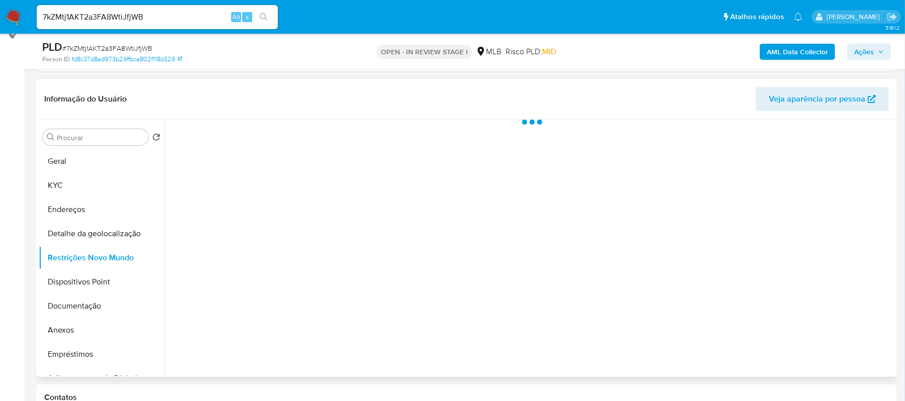
scroll to position [117, 0]
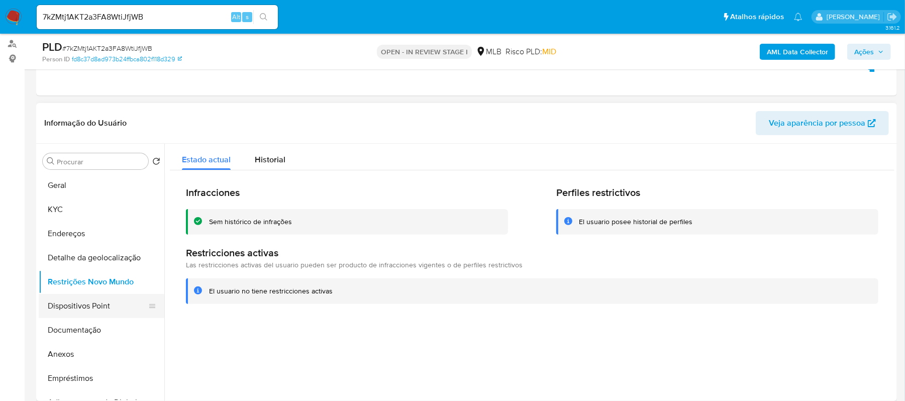
click at [83, 312] on button "Dispositivos Point" at bounding box center [98, 306] width 118 height 24
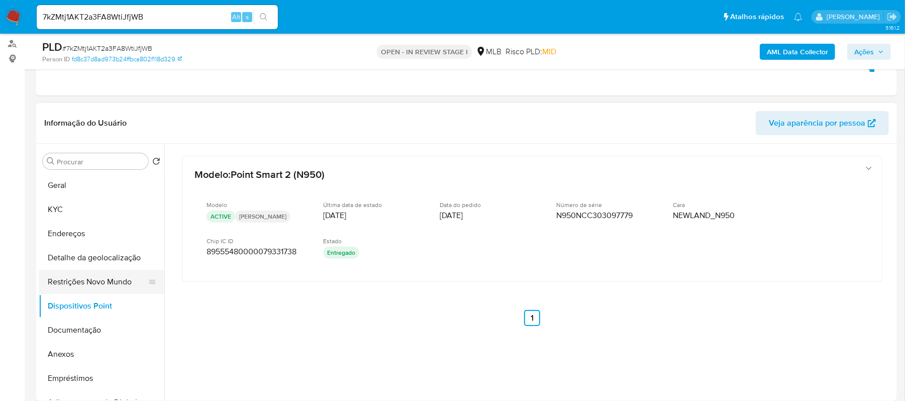
click at [92, 280] on button "Restrições Novo Mundo" at bounding box center [98, 282] width 118 height 24
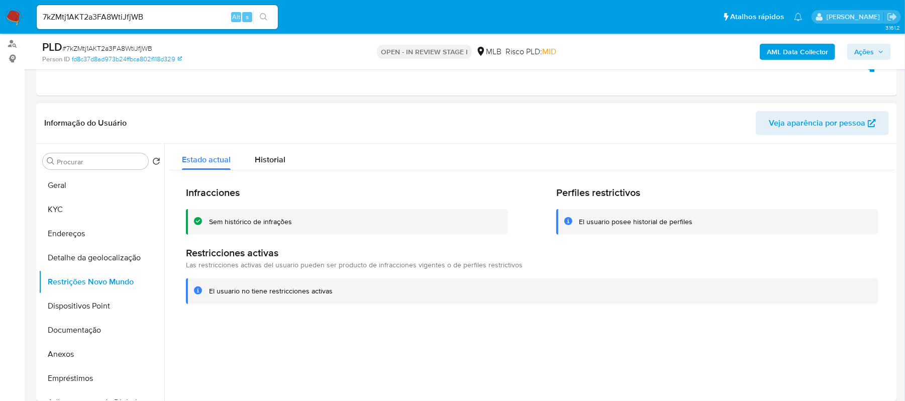
drag, startPoint x: 206, startPoint y: 288, endPoint x: 334, endPoint y: 292, distance: 128.1
click at [334, 292] on div "El usuario no tiene restricciones activas" at bounding box center [532, 291] width 692 height 26
click at [81, 349] on button "Anexos" at bounding box center [98, 354] width 118 height 24
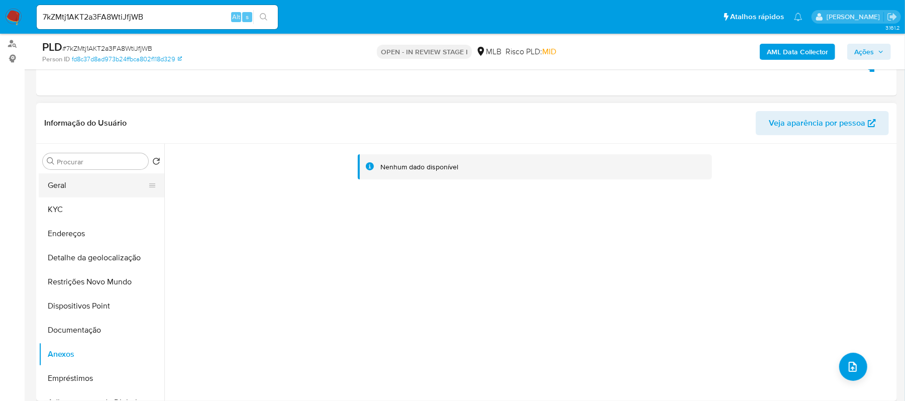
click at [107, 189] on button "Geral" at bounding box center [98, 185] width 118 height 24
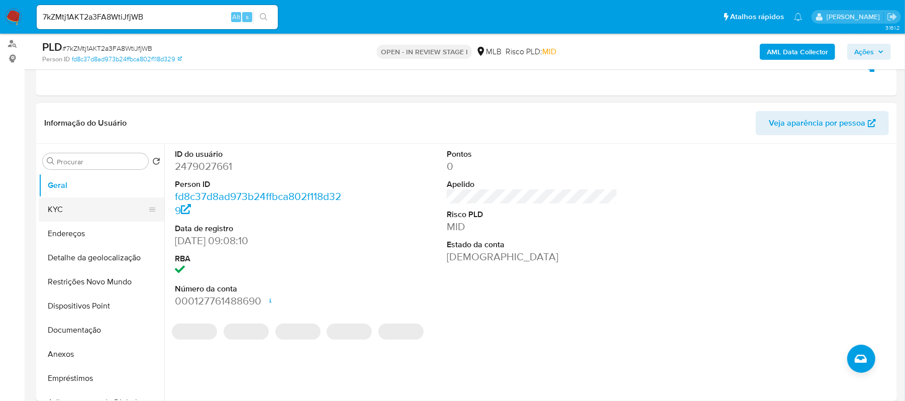
click at [69, 215] on button "KYC" at bounding box center [98, 209] width 118 height 24
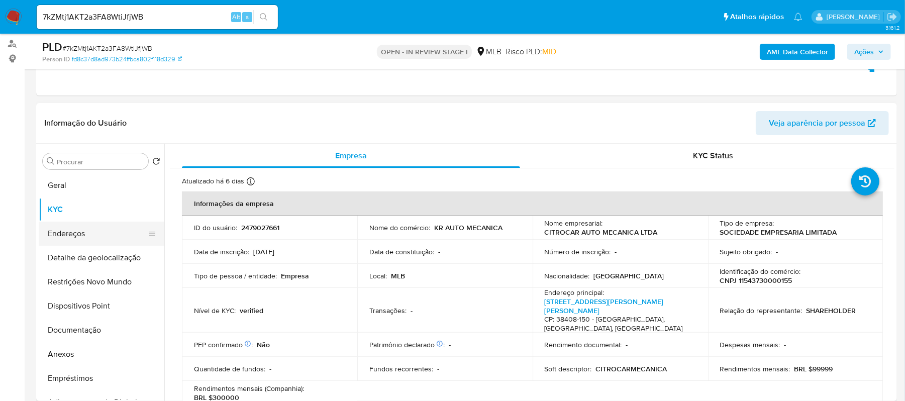
click at [79, 236] on button "Endereços" at bounding box center [98, 234] width 118 height 24
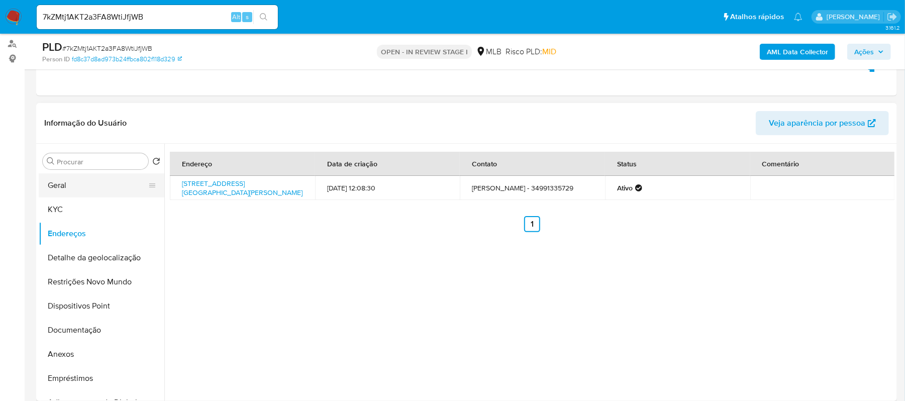
click at [88, 184] on button "Geral" at bounding box center [98, 185] width 118 height 24
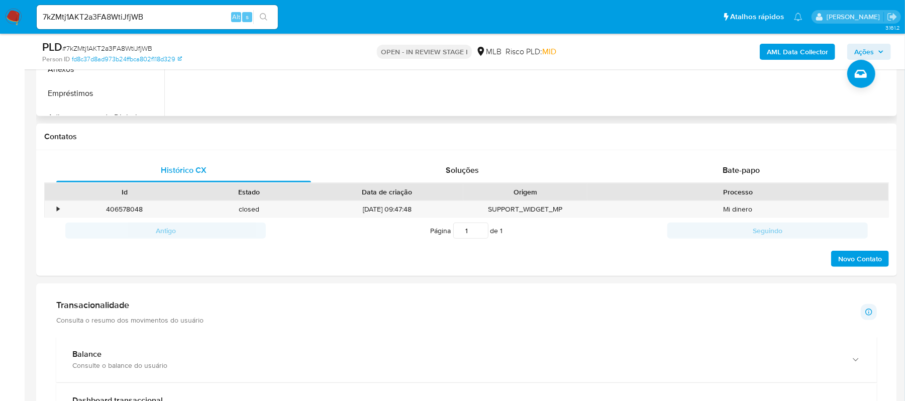
scroll to position [469, 0]
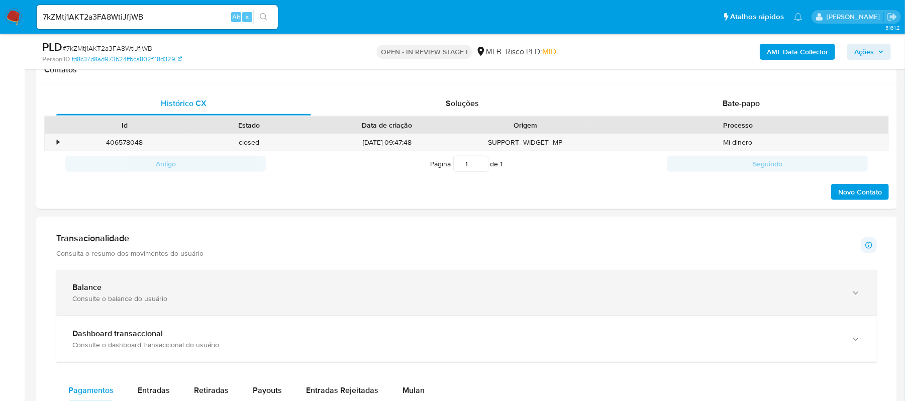
click at [854, 296] on icon "button" at bounding box center [855, 293] width 10 height 10
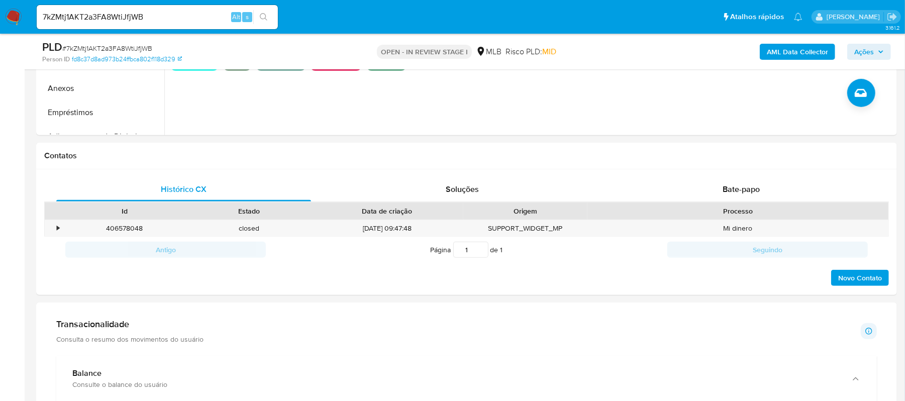
scroll to position [234, 0]
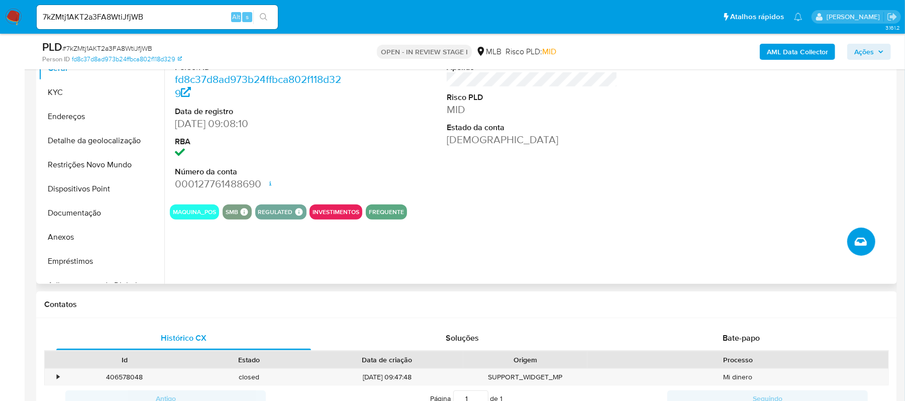
click at [859, 247] on icon "Criar caso manual" at bounding box center [860, 242] width 12 height 12
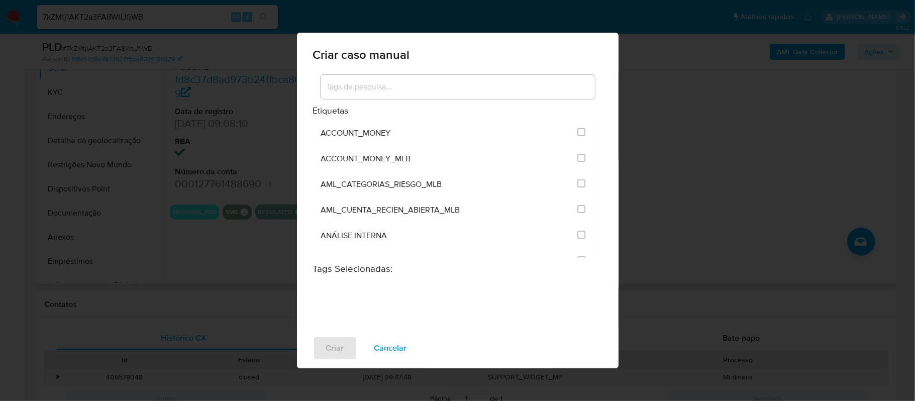
click at [731, 95] on div "Criar caso manual Etiquetas ACCOUNT_MONEY ACCOUNT_MONEY_MLB AML_CATEGORIAS_RIES…" at bounding box center [457, 200] width 915 height 401
click at [397, 342] on span "Cancelar" at bounding box center [390, 348] width 33 height 22
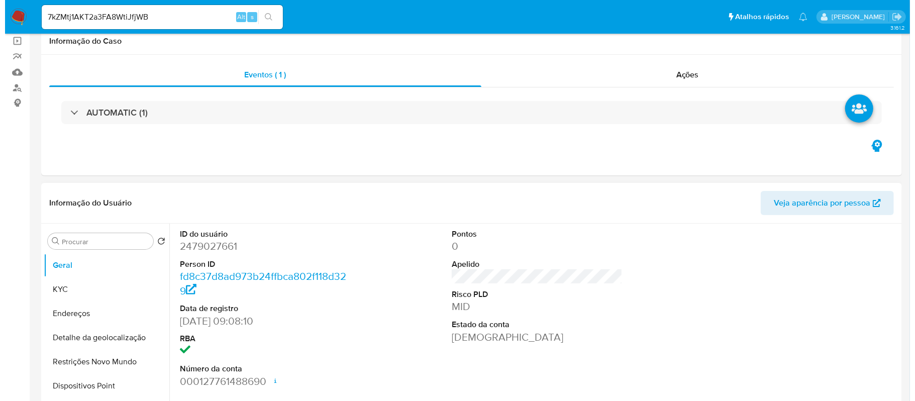
scroll to position [134, 0]
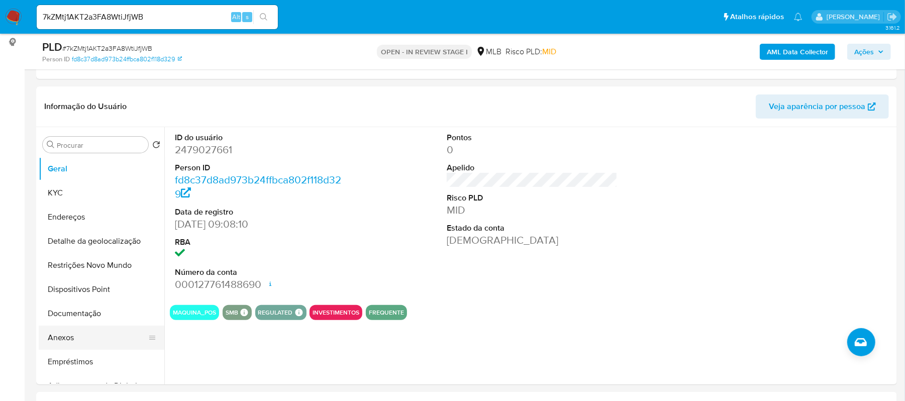
click at [67, 334] on button "Anexos" at bounding box center [98, 337] width 118 height 24
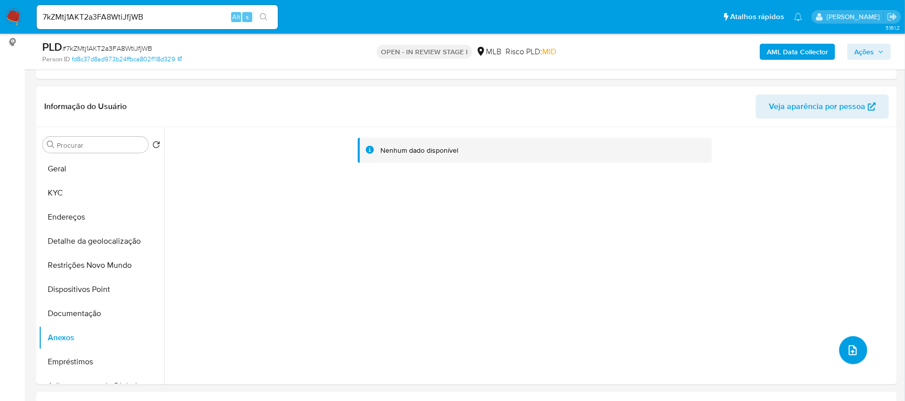
click at [850, 346] on icon "upload-file" at bounding box center [852, 350] width 8 height 10
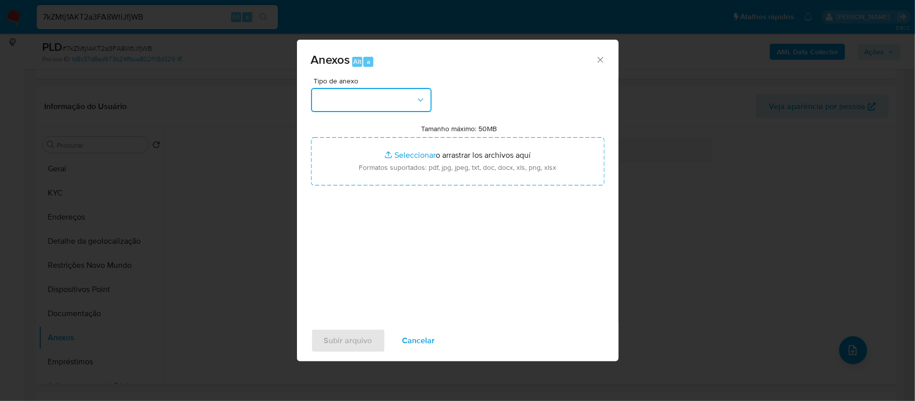
click at [422, 101] on icon "button" at bounding box center [420, 100] width 10 height 10
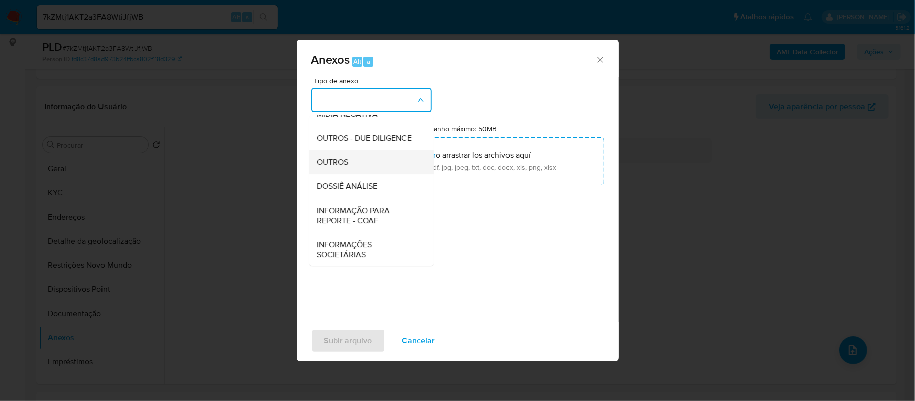
click at [354, 174] on div "OUTROS" at bounding box center [368, 162] width 102 height 24
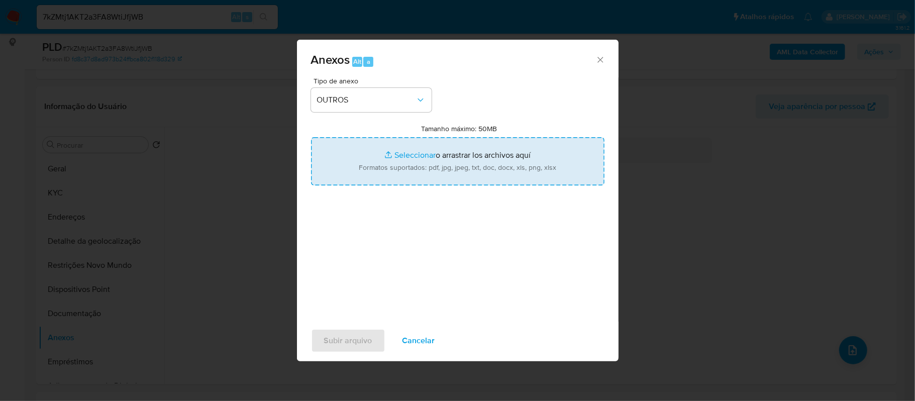
click at [396, 156] on input "Tamanho máximo: 50MB Seleccionar archivos" at bounding box center [457, 161] width 293 height 48
click at [404, 154] on input "Tamanho máximo: 50MB Seleccionar archivos" at bounding box center [457, 161] width 293 height 48
type input "C:\fakepath\Mulan CITROCAR AUTO MECANICA LTDA2479027661_2025_10_06_19_07_37 - R…"
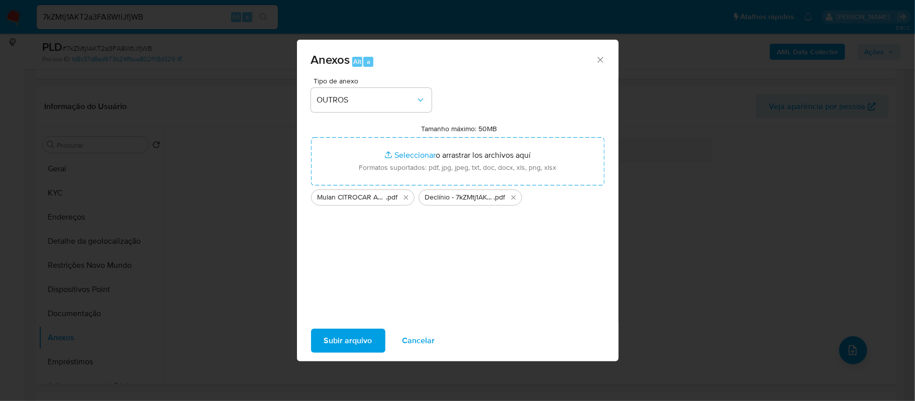
click at [342, 343] on span "Subir arquivo" at bounding box center [348, 340] width 48 height 22
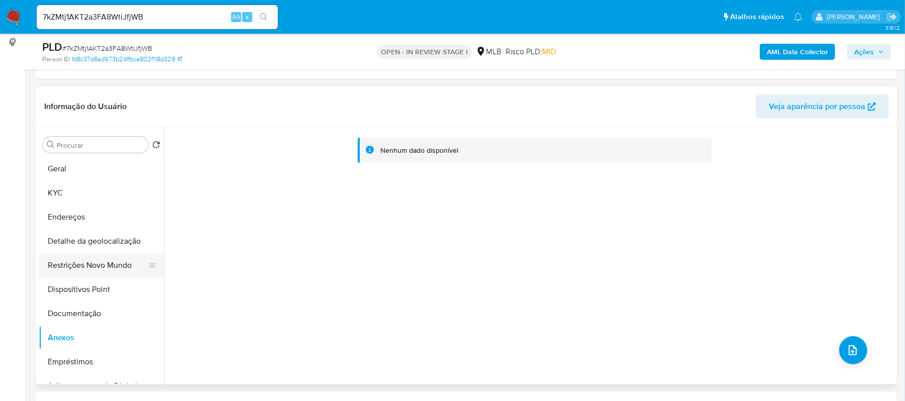
click at [98, 257] on button "Restrições Novo Mundo" at bounding box center [98, 265] width 118 height 24
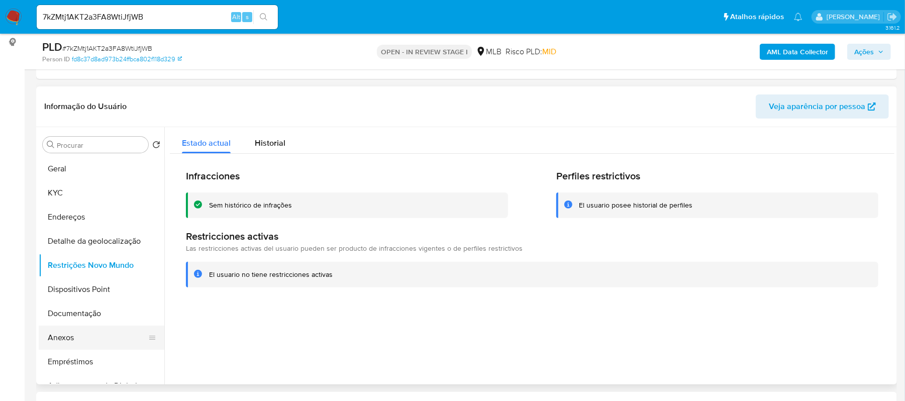
click at [71, 338] on button "Anexos" at bounding box center [98, 337] width 118 height 24
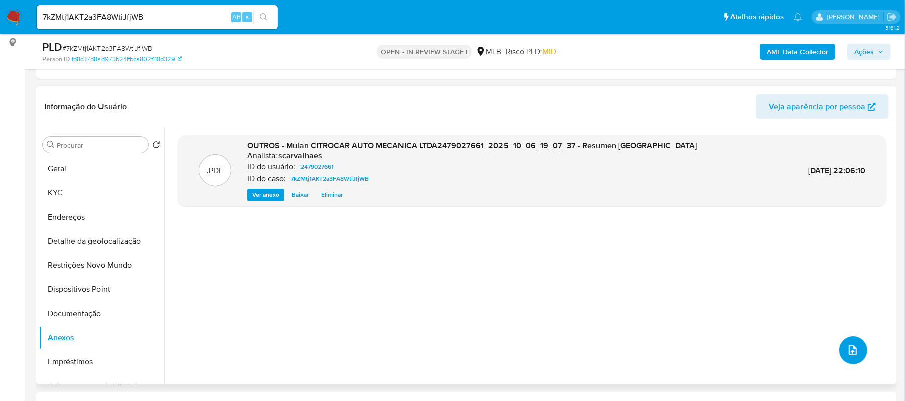
click at [856, 351] on button "upload-file" at bounding box center [853, 350] width 28 height 28
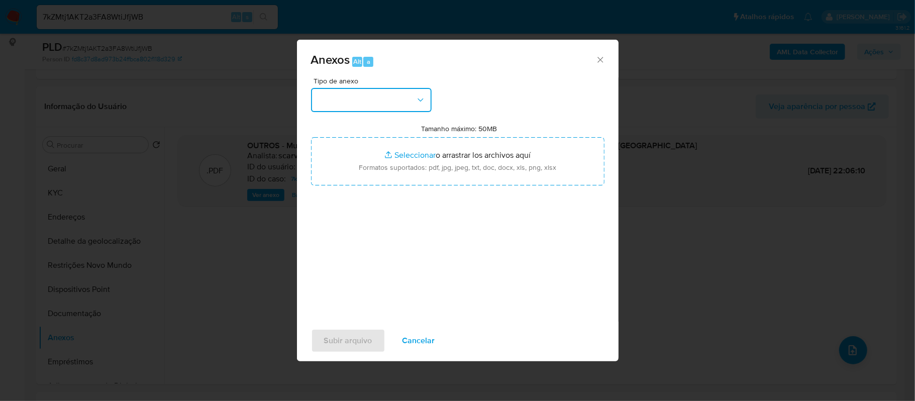
click at [416, 96] on icon "button" at bounding box center [420, 100] width 10 height 10
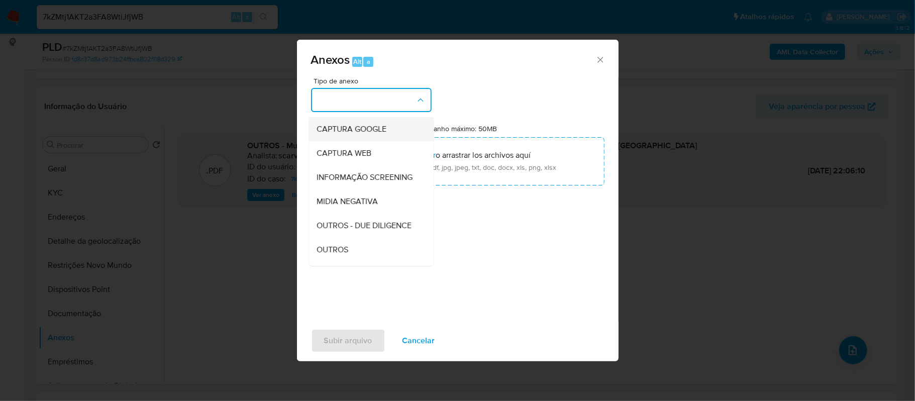
scroll to position [67, 0]
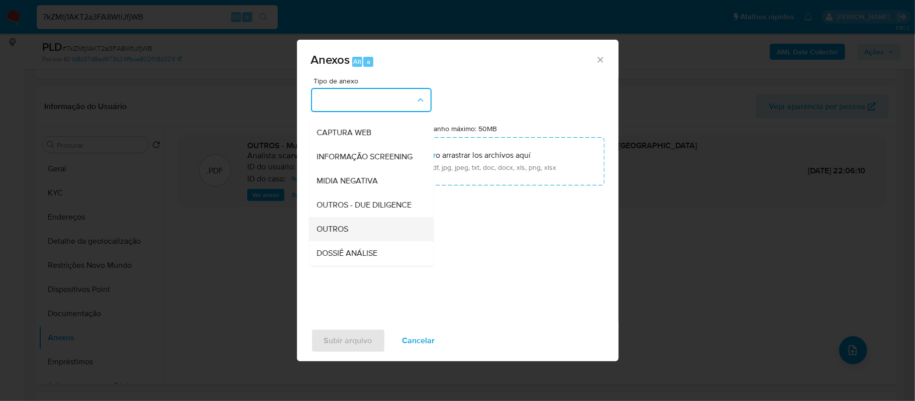
click at [339, 234] on span "OUTROS" at bounding box center [333, 229] width 32 height 10
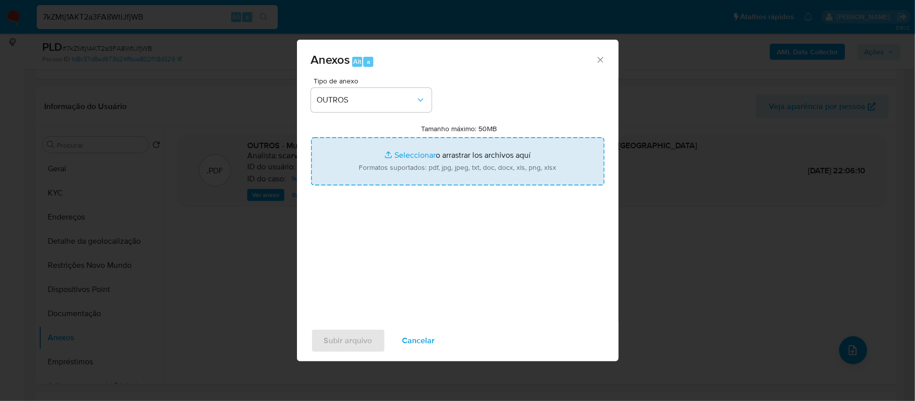
click at [394, 154] on input "Tamanho máximo: 50MB Seleccionar archivos" at bounding box center [457, 161] width 293 height 48
type input "C:\fakepath\Declínio - 7kZMtj1AKT2a3FA8WtiJfjWB - CNPJ 11543730000155 - CITROCA…"
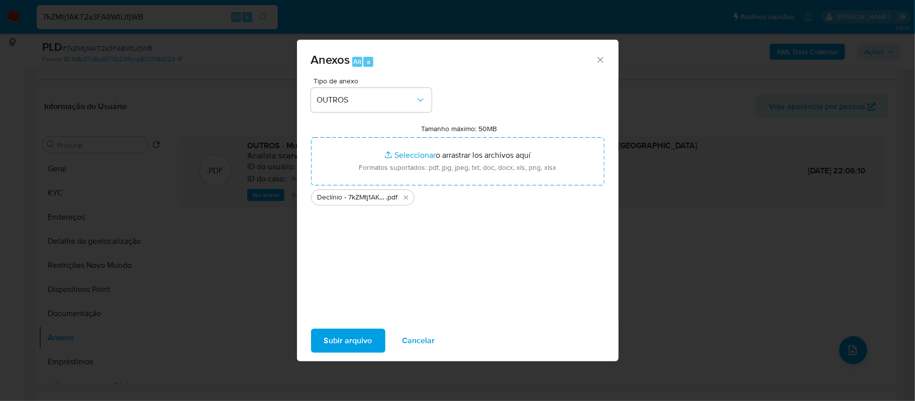
click at [330, 329] on span "Subir arquivo" at bounding box center [348, 340] width 48 height 22
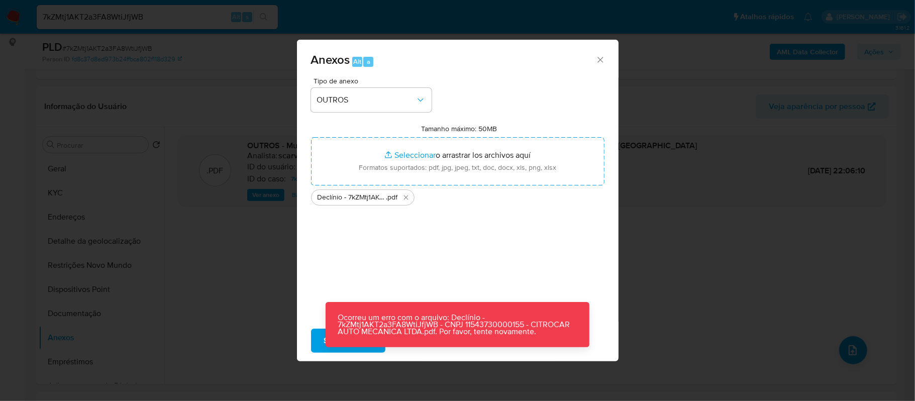
click at [455, 228] on div "Tipo de anexo OUTROS Tamanho máximo: 50MB Seleccionar archivos Seleccionar o ar…" at bounding box center [457, 195] width 293 height 237
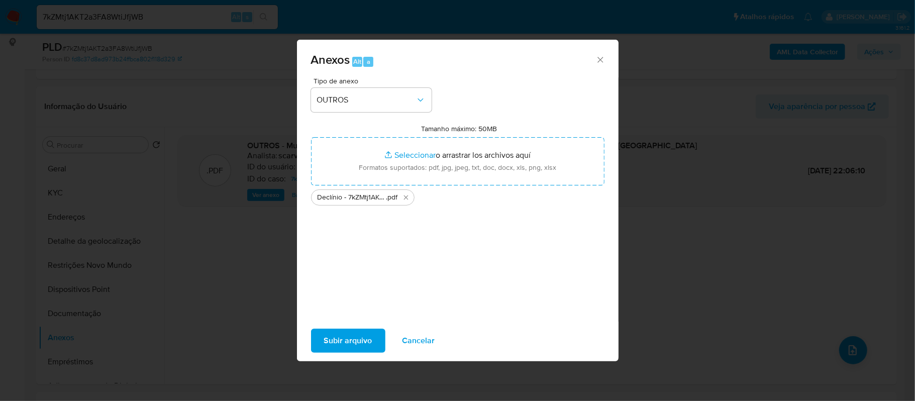
click at [318, 334] on button "Subir arquivo" at bounding box center [348, 340] width 74 height 24
click at [598, 63] on icon "Cerrar" at bounding box center [600, 60] width 10 height 10
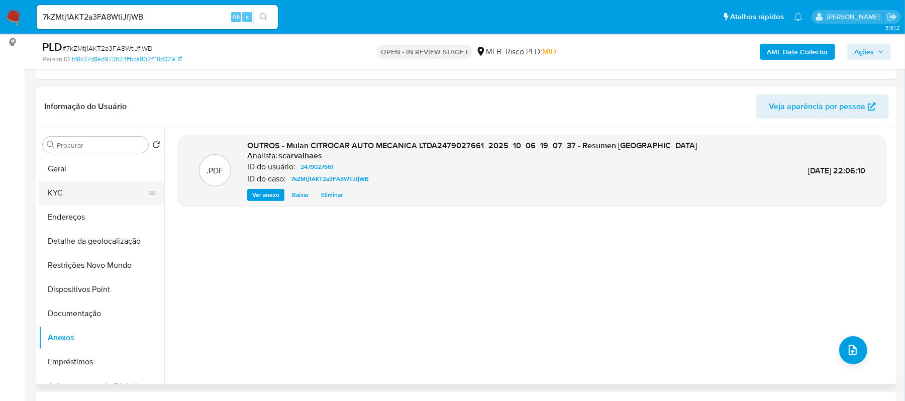
click at [61, 193] on button "KYC" at bounding box center [98, 193] width 118 height 24
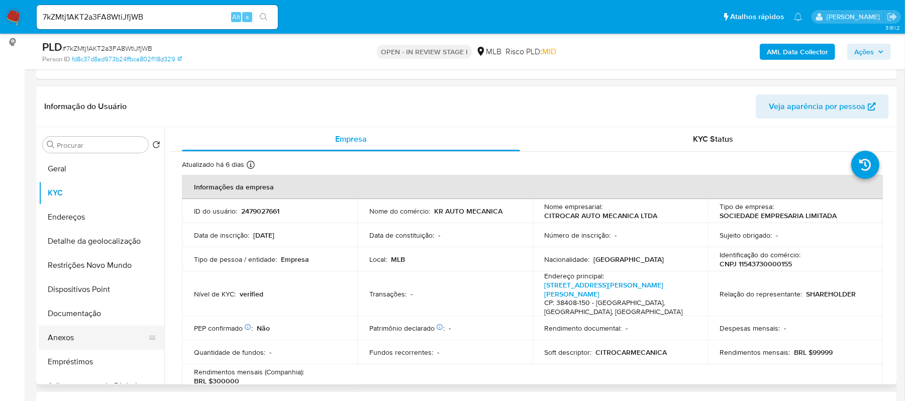
click at [69, 334] on button "Anexos" at bounding box center [98, 337] width 118 height 24
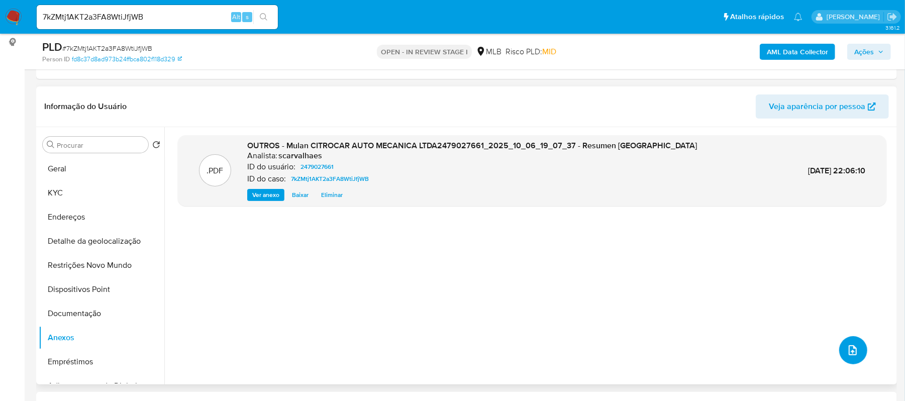
click at [847, 345] on icon "upload-file" at bounding box center [852, 350] width 12 height 12
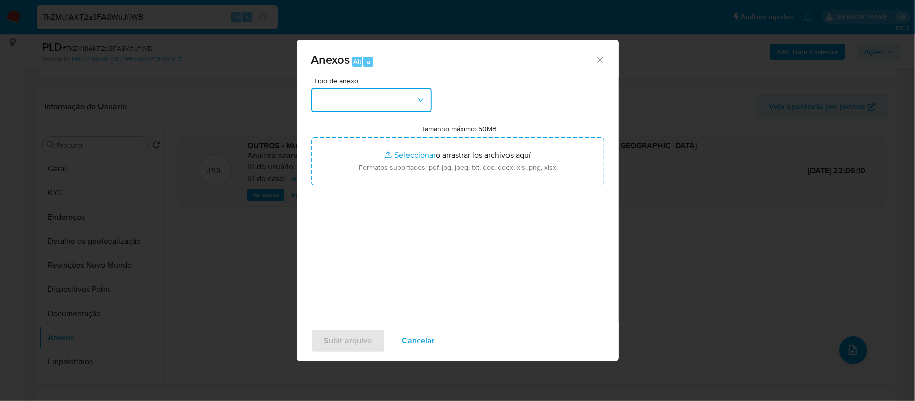
click at [420, 99] on icon "button" at bounding box center [420, 100] width 10 height 10
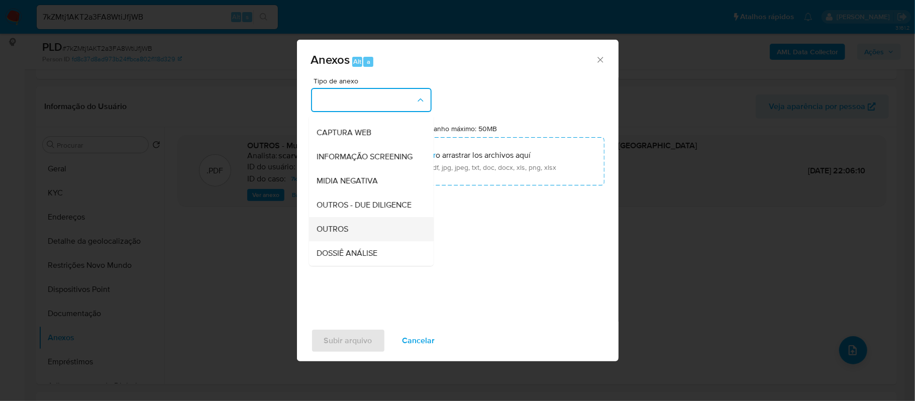
click at [343, 234] on span "OUTROS" at bounding box center [333, 229] width 32 height 10
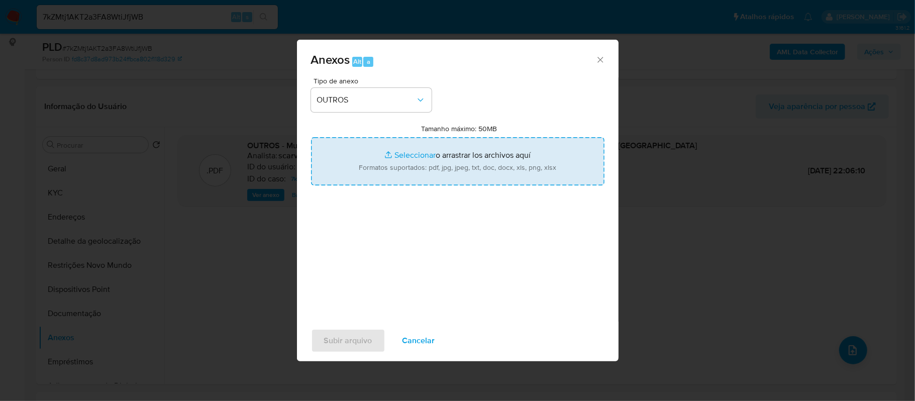
click at [393, 157] on input "Tamanho máximo: 50MB Seleccionar archivos" at bounding box center [457, 161] width 293 height 48
type input "C:\fakepath\Declínio - 7kZMtj1AKT2a3FA8WtiJfjWB - CNPJ 11543730000155 - CITROCA…"
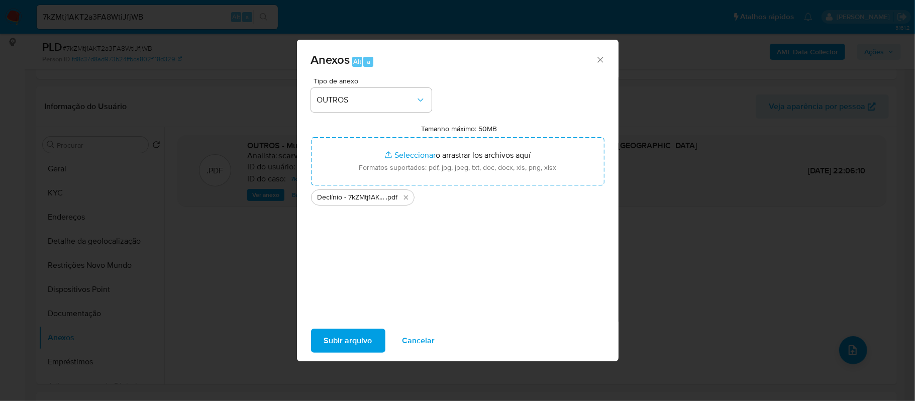
click at [337, 340] on span "Subir arquivo" at bounding box center [348, 340] width 48 height 22
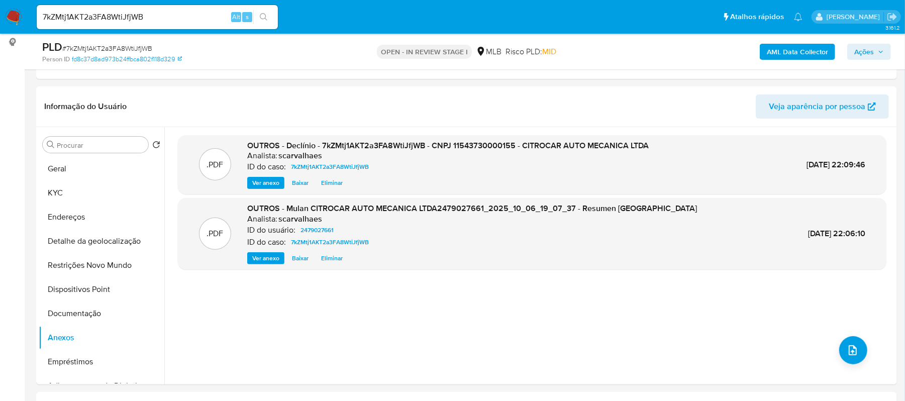
click at [863, 53] on span "Ações" at bounding box center [864, 52] width 20 height 16
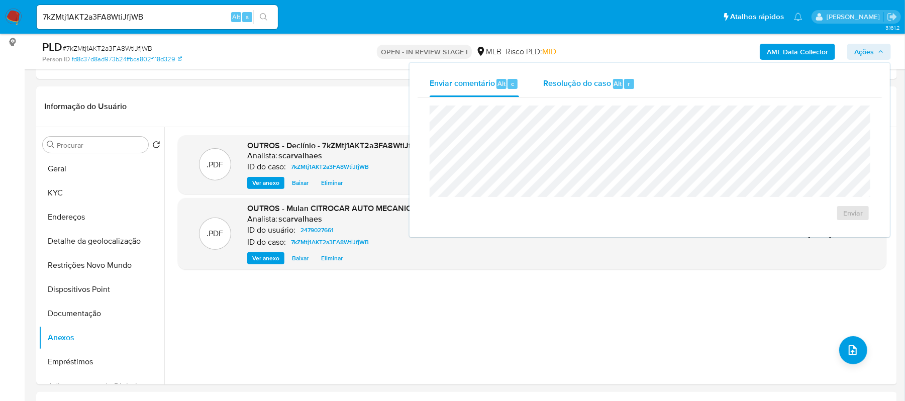
click at [595, 79] on span "Resolução do caso" at bounding box center [577, 83] width 68 height 12
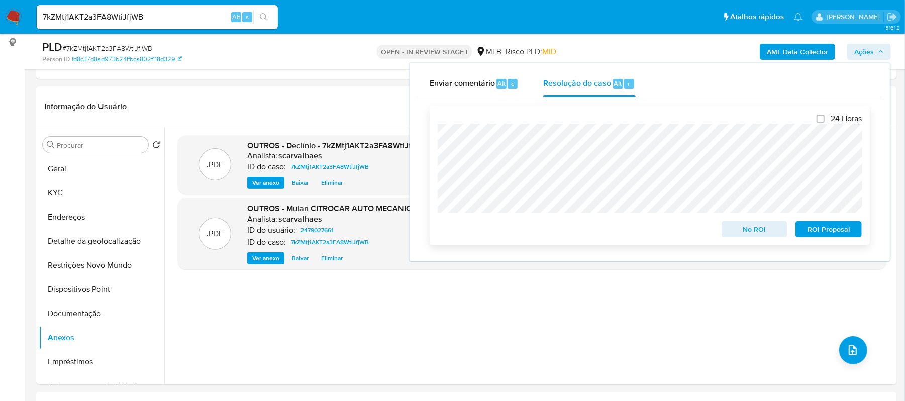
click at [750, 233] on span "No ROI" at bounding box center [754, 229] width 52 height 14
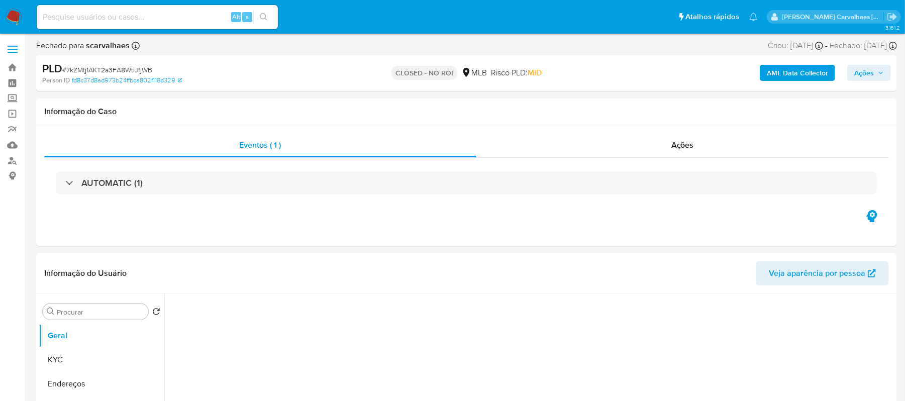
select select "10"
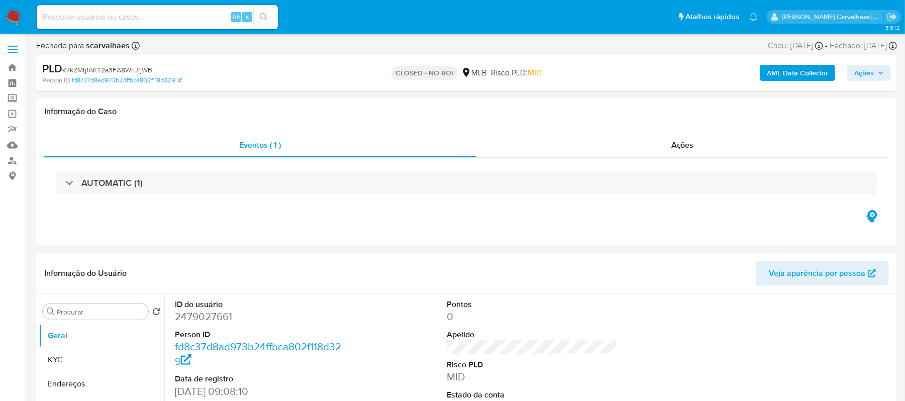
click at [153, 11] on input at bounding box center [157, 17] width 241 height 13
paste input "IC0YpkNlhOluW82cGOabn9Wj"
type input "IC0YpkNlhOluW82cGOabn9Wj"
click at [261, 16] on icon "search-icon" at bounding box center [264, 17] width 8 height 8
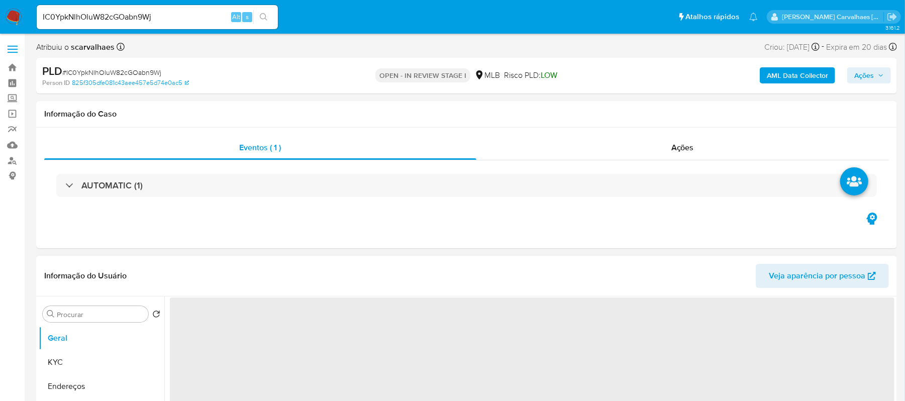
select select "10"
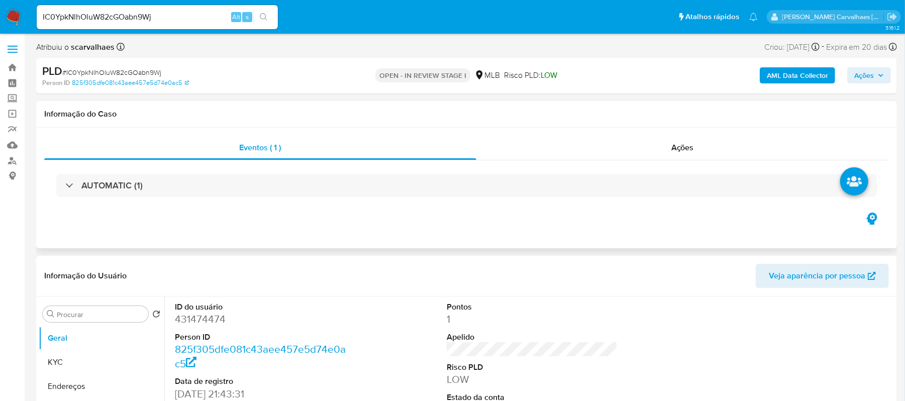
scroll to position [134, 0]
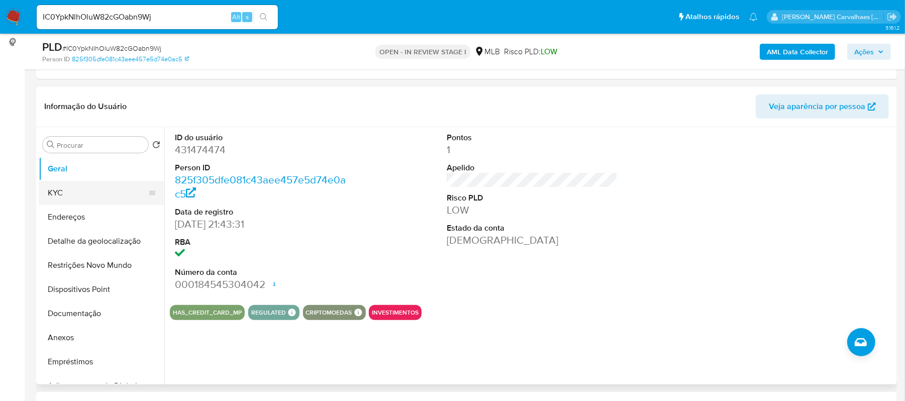
click at [96, 181] on button "KYC" at bounding box center [98, 193] width 118 height 24
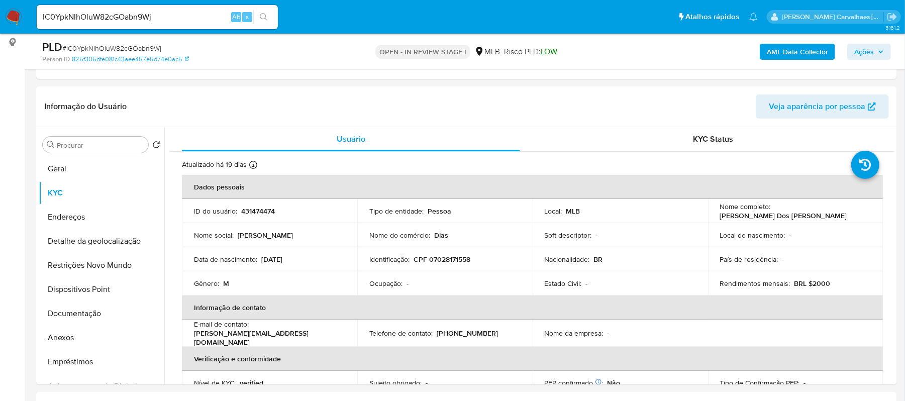
scroll to position [211, 0]
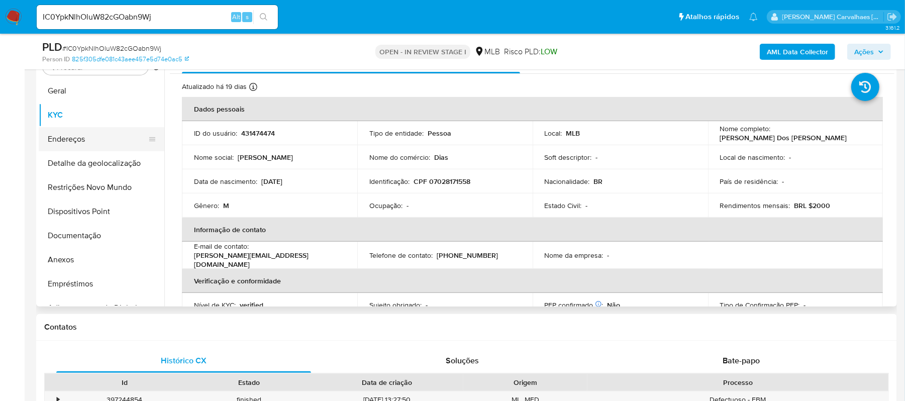
click at [95, 145] on button "Endereços" at bounding box center [98, 139] width 118 height 24
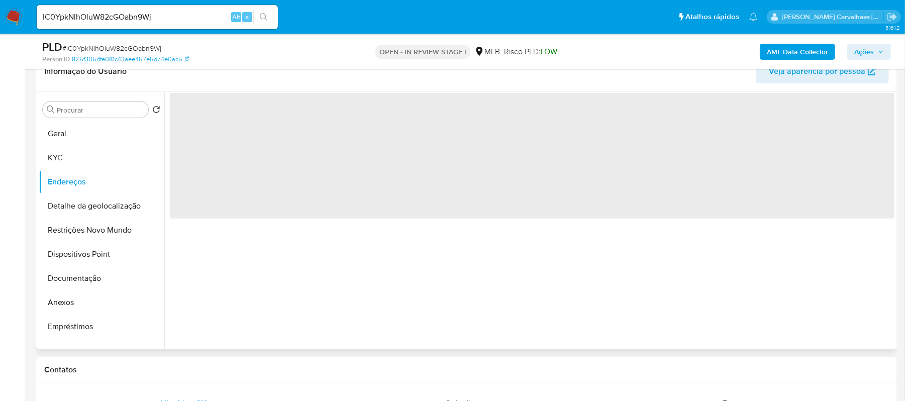
scroll to position [145, 0]
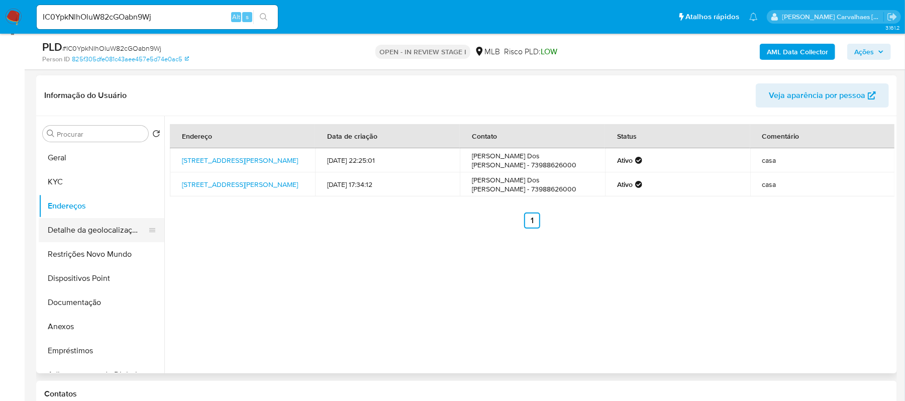
click at [89, 235] on button "Detalhe da geolocalização" at bounding box center [98, 230] width 118 height 24
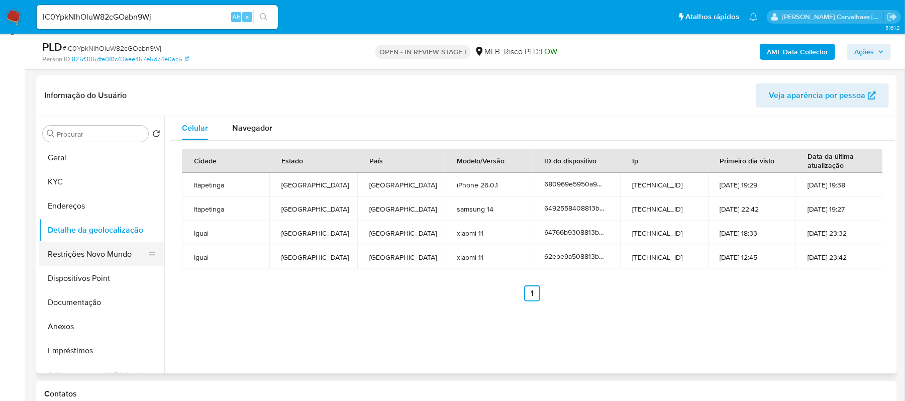
drag, startPoint x: 95, startPoint y: 250, endPoint x: 104, endPoint y: 250, distance: 9.1
click at [95, 250] on button "Restrições Novo Mundo" at bounding box center [98, 254] width 118 height 24
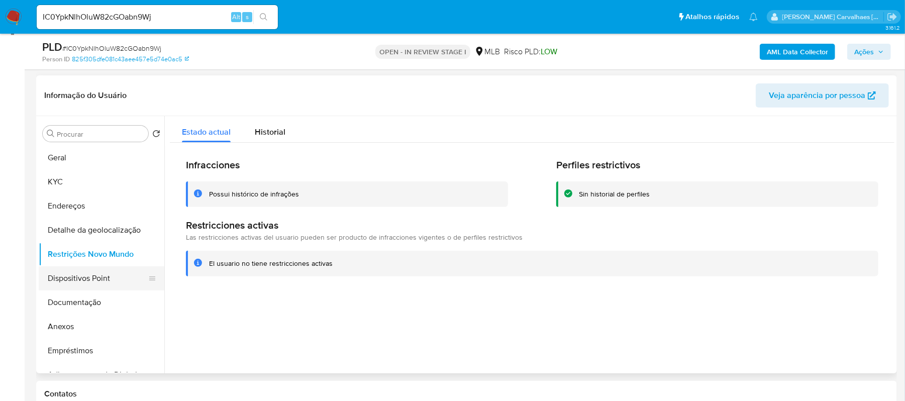
click at [101, 276] on button "Dispositivos Point" at bounding box center [98, 278] width 118 height 24
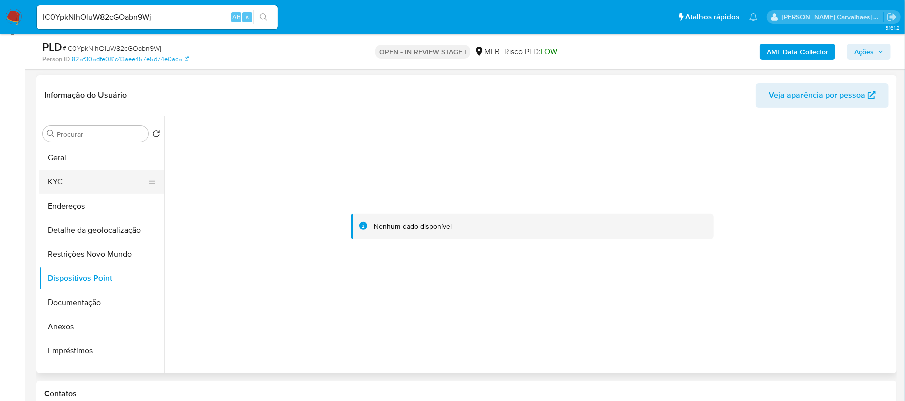
click at [83, 186] on button "KYC" at bounding box center [98, 182] width 118 height 24
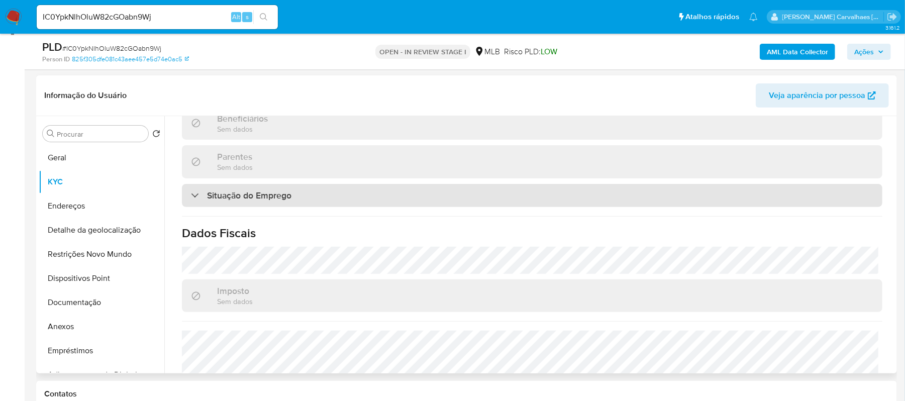
scroll to position [437, 0]
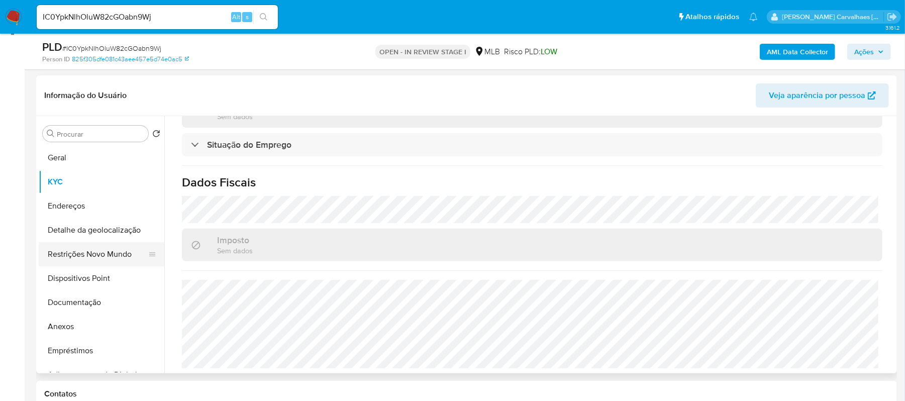
click at [89, 257] on button "Restrições Novo Mundo" at bounding box center [98, 254] width 118 height 24
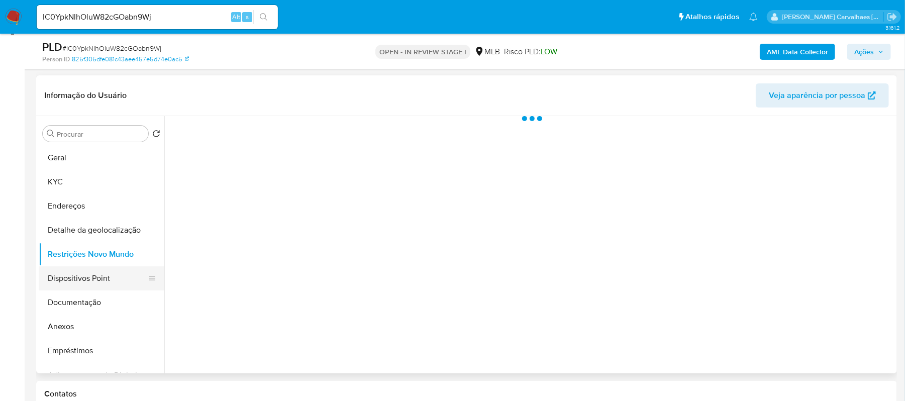
scroll to position [0, 0]
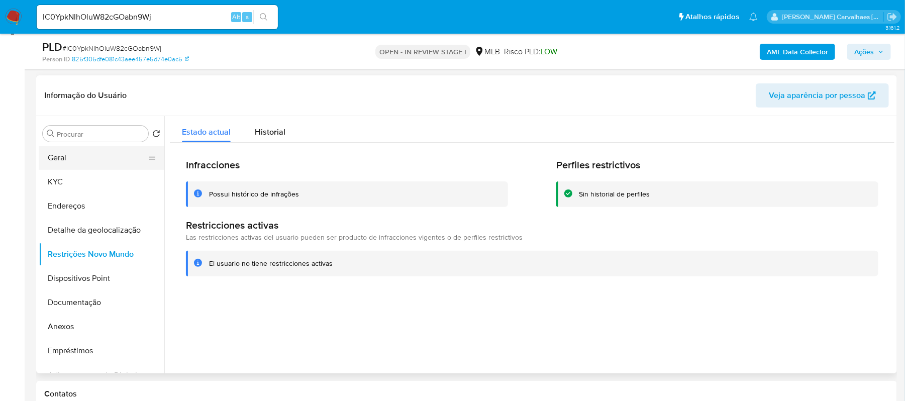
click at [85, 157] on button "Geral" at bounding box center [98, 158] width 118 height 24
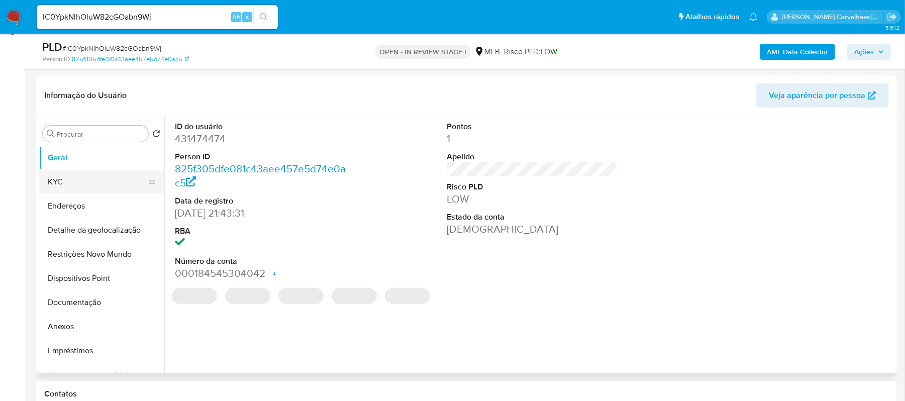
click at [65, 180] on button "KYC" at bounding box center [98, 182] width 118 height 24
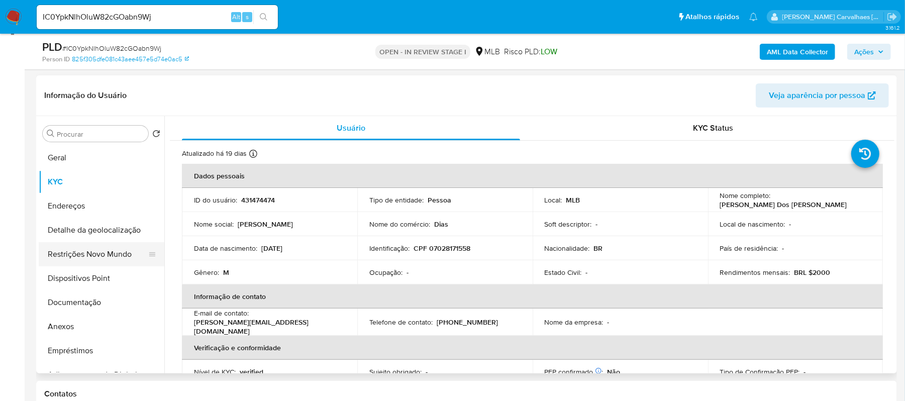
click at [105, 252] on button "Restrições Novo Mundo" at bounding box center [98, 254] width 118 height 24
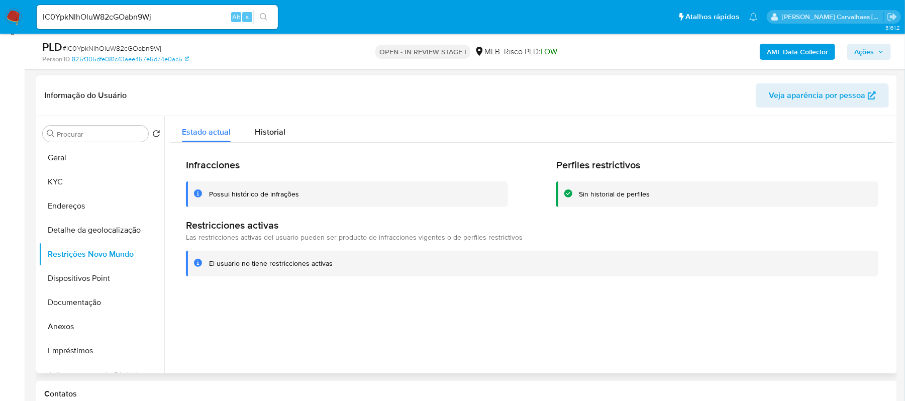
drag, startPoint x: 208, startPoint y: 266, endPoint x: 314, endPoint y: 257, distance: 106.8
click at [342, 268] on div "El usuario no tiene restricciones activas" at bounding box center [532, 264] width 692 height 26
click at [88, 303] on button "Documentação" at bounding box center [98, 302] width 118 height 24
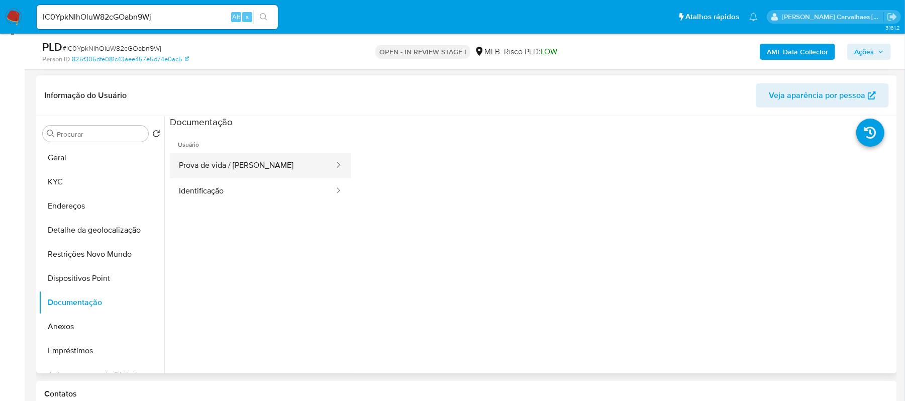
click at [263, 161] on button "Prova de vida / Selfie" at bounding box center [252, 166] width 165 height 26
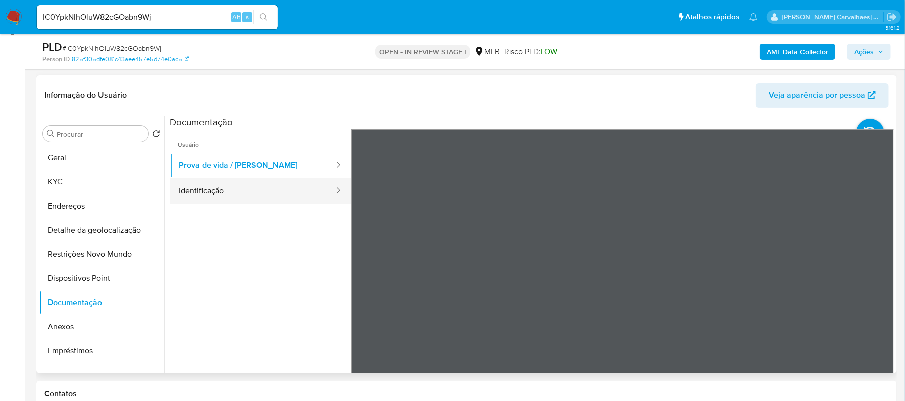
click at [264, 194] on button "Identificação" at bounding box center [252, 191] width 165 height 26
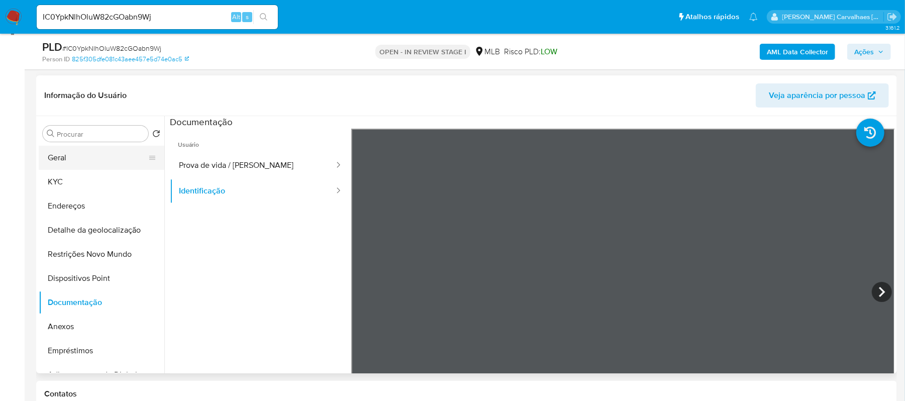
click at [71, 154] on button "Geral" at bounding box center [98, 158] width 118 height 24
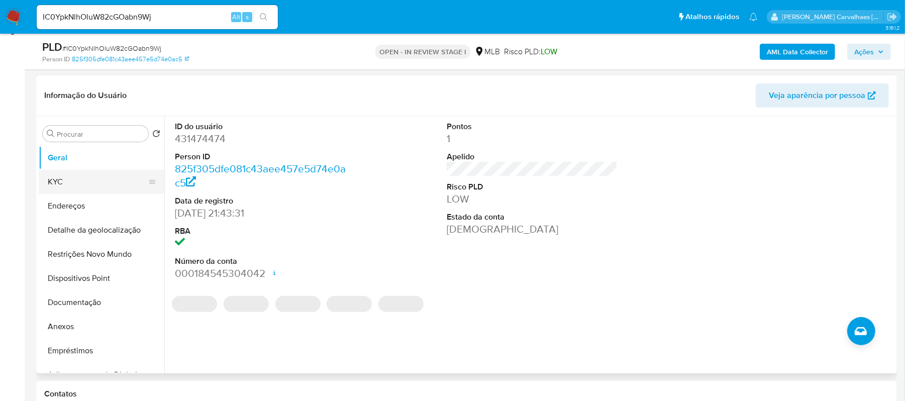
click at [64, 183] on button "KYC" at bounding box center [98, 182] width 118 height 24
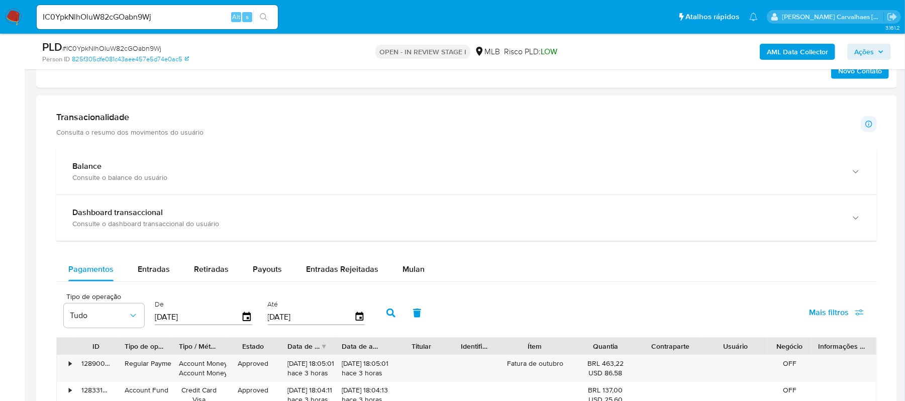
scroll to position [613, 0]
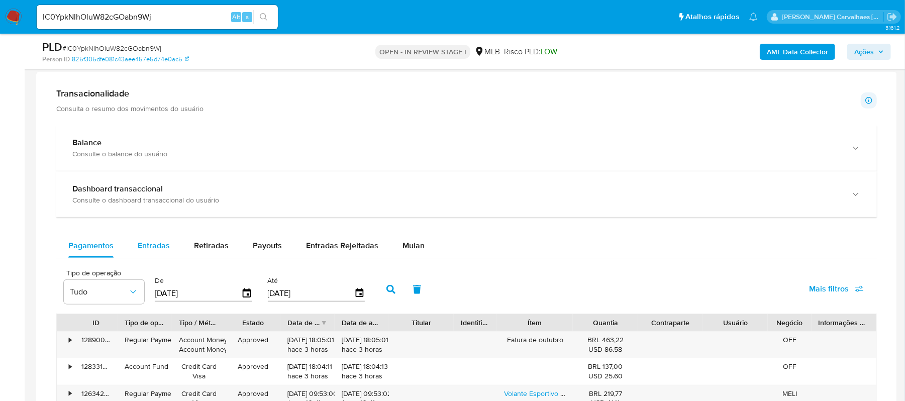
click at [143, 247] on span "Entradas" at bounding box center [154, 246] width 32 height 12
select select "10"
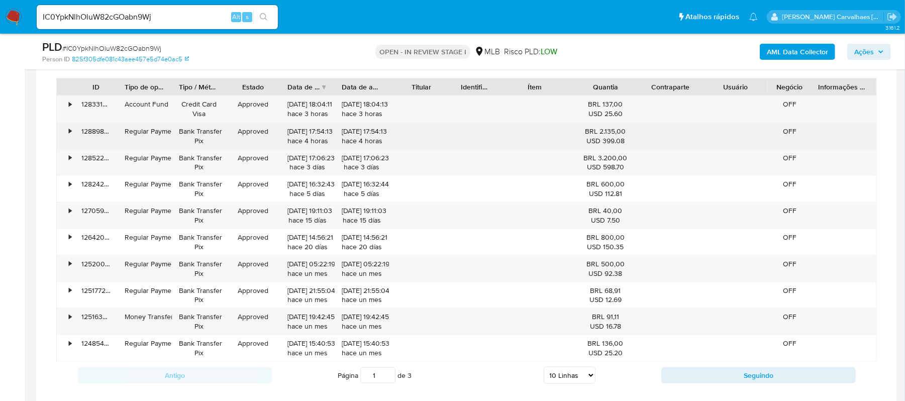
scroll to position [881, 0]
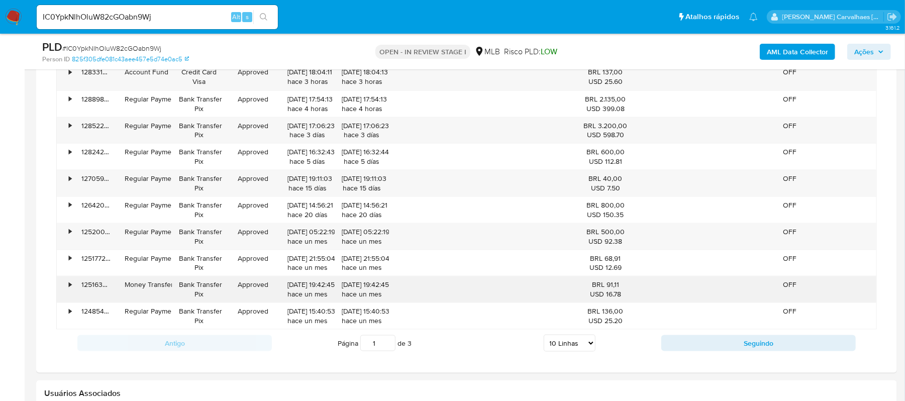
click at [67, 288] on div "•" at bounding box center [66, 289] width 18 height 26
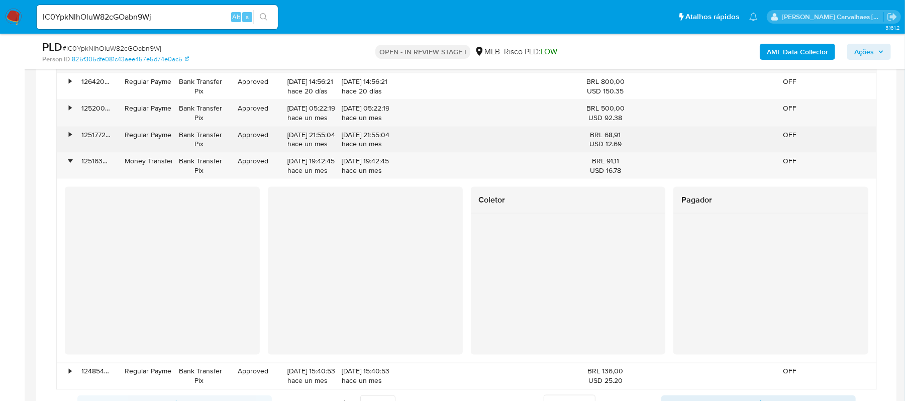
scroll to position [1082, 0]
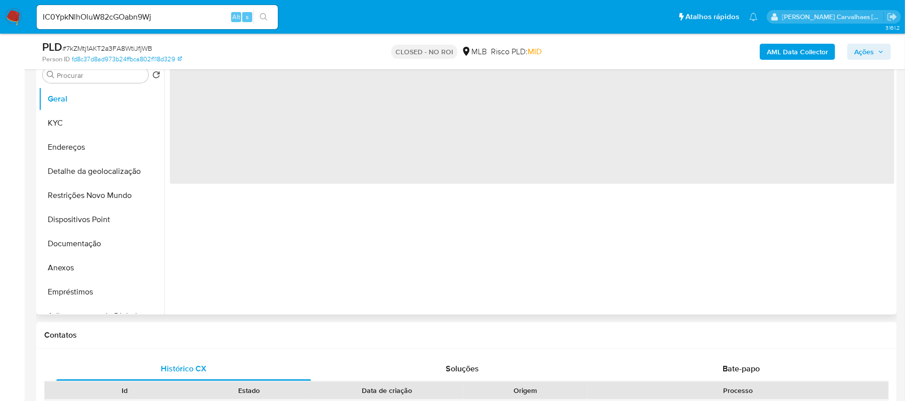
select select "10"
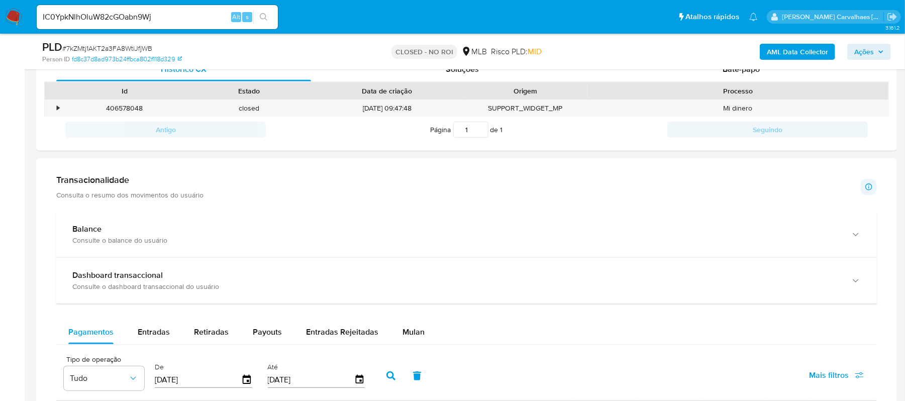
scroll to position [670, 0]
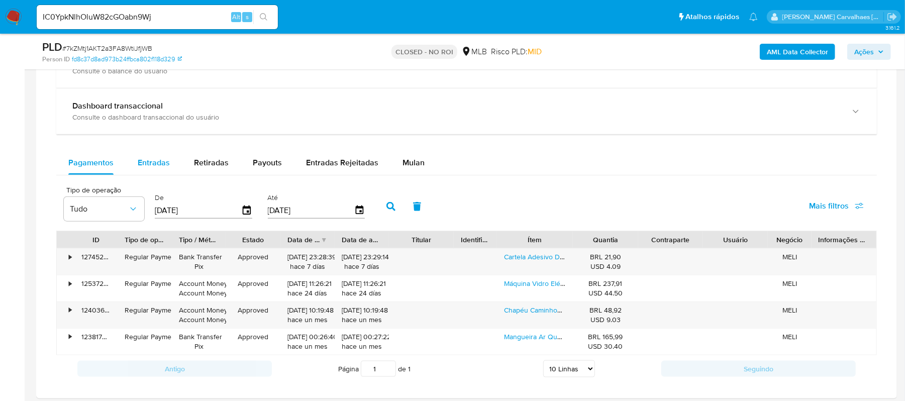
click at [151, 165] on span "Entradas" at bounding box center [154, 163] width 32 height 12
select select "10"
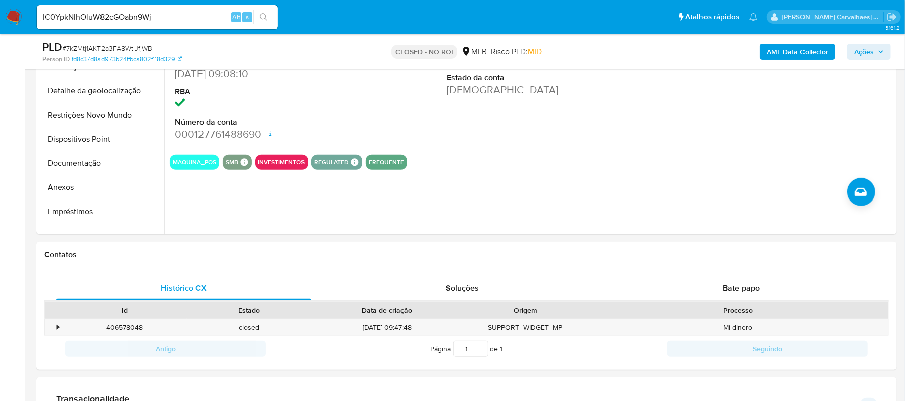
scroll to position [67, 0]
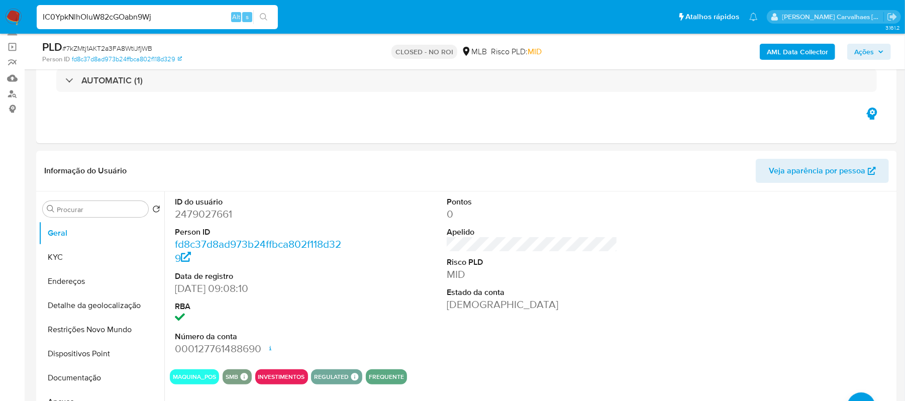
drag, startPoint x: 167, startPoint y: 21, endPoint x: -22, endPoint y: 21, distance: 188.4
click at [261, 14] on icon "search-icon" at bounding box center [264, 17] width 8 height 8
click at [265, 13] on icon "search-icon" at bounding box center [264, 17] width 8 height 8
click at [86, 235] on button "Geral" at bounding box center [98, 233] width 118 height 24
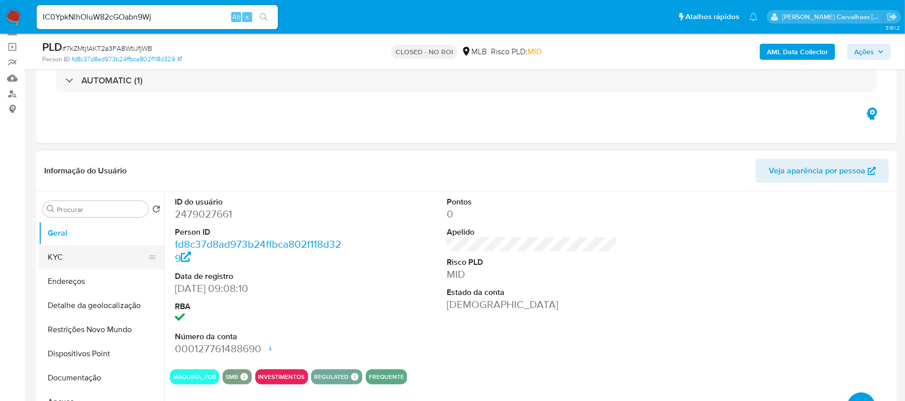
click at [71, 255] on button "KYC" at bounding box center [98, 257] width 118 height 24
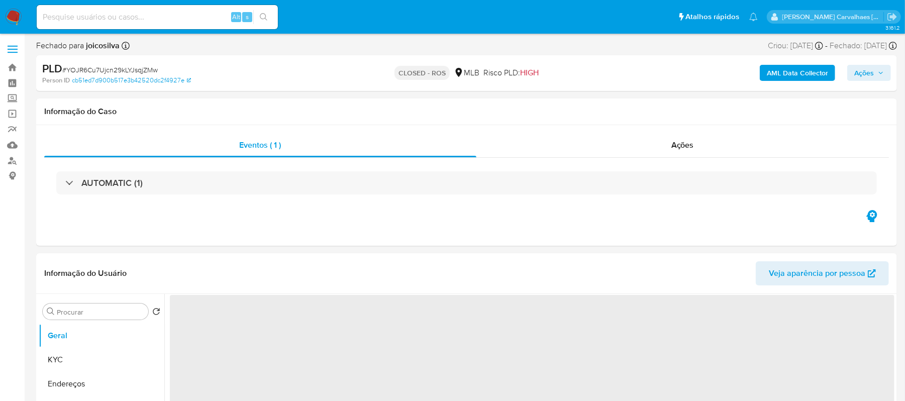
select select "10"
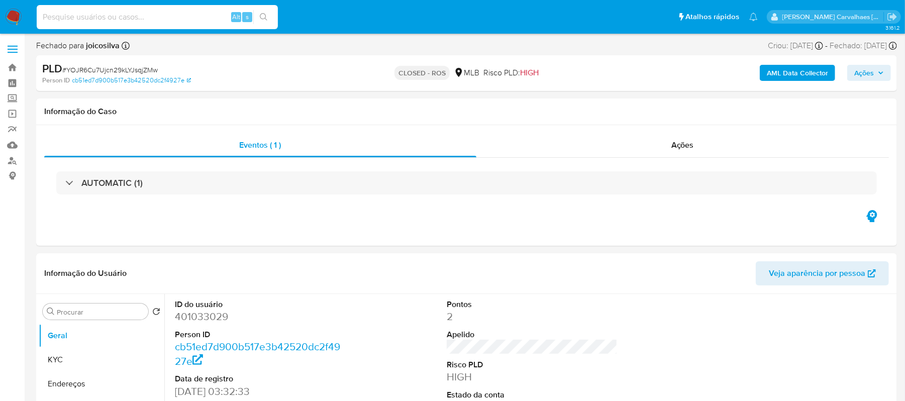
paste input "IC0YpkNlhOluW82cGOabn9Wj"
type input "IC0YpkNlhOluW82cGOabn9Wj"
click at [260, 17] on icon "search-icon" at bounding box center [264, 17] width 8 height 8
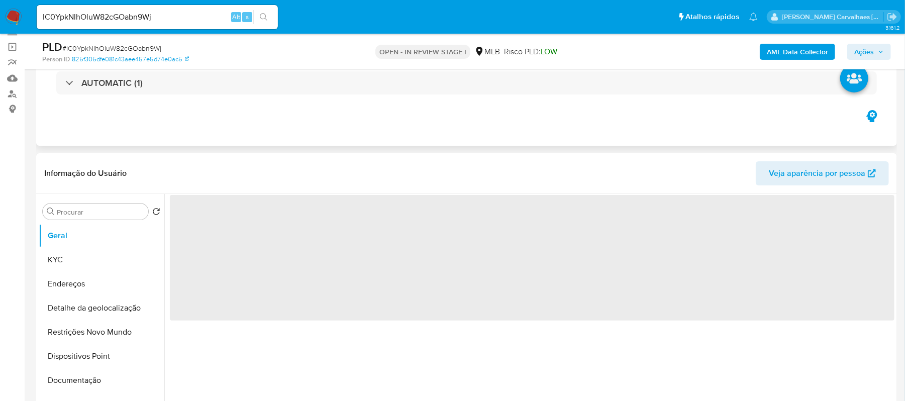
select select "10"
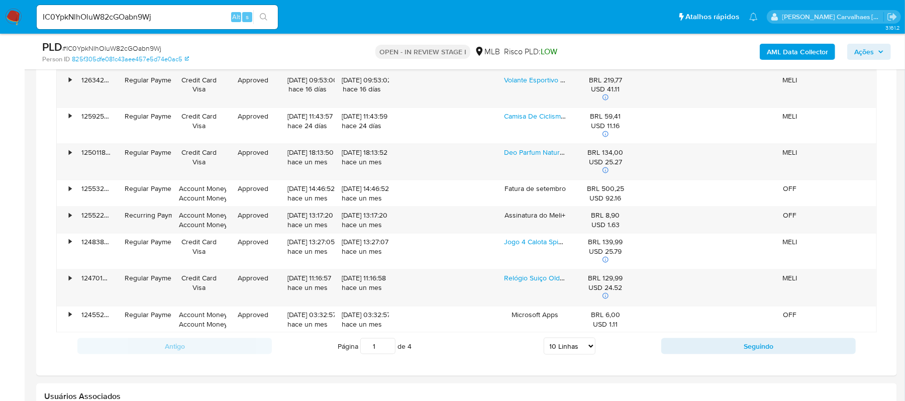
scroll to position [950, 0]
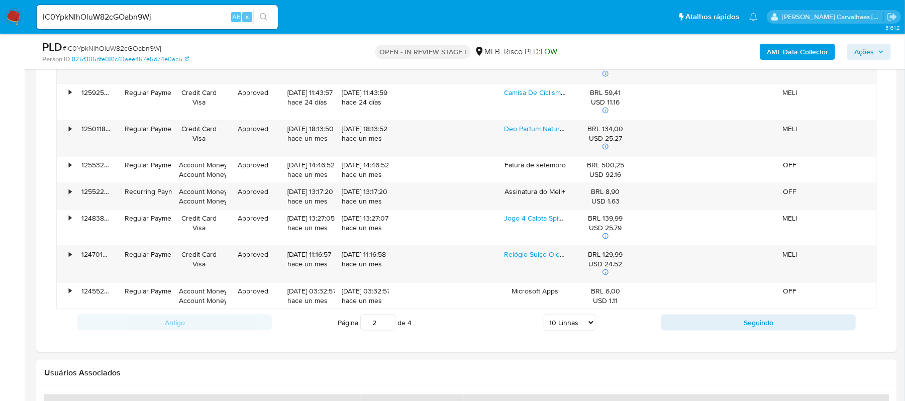
click at [389, 324] on input "2" at bounding box center [377, 322] width 35 height 16
type input "2"
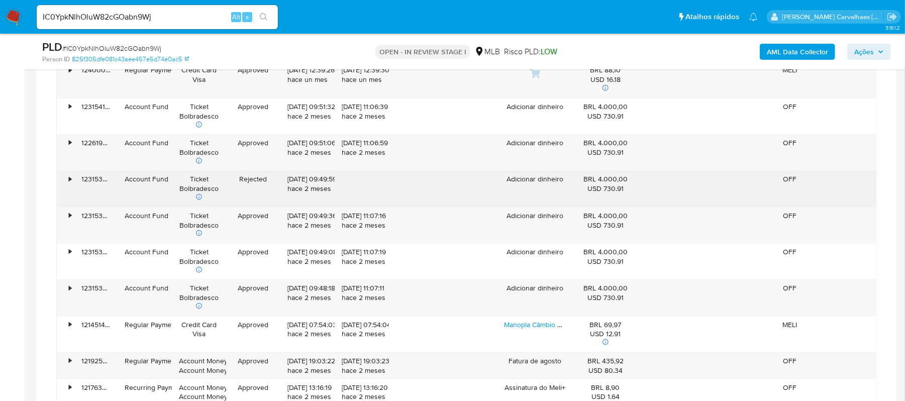
scroll to position [816, 0]
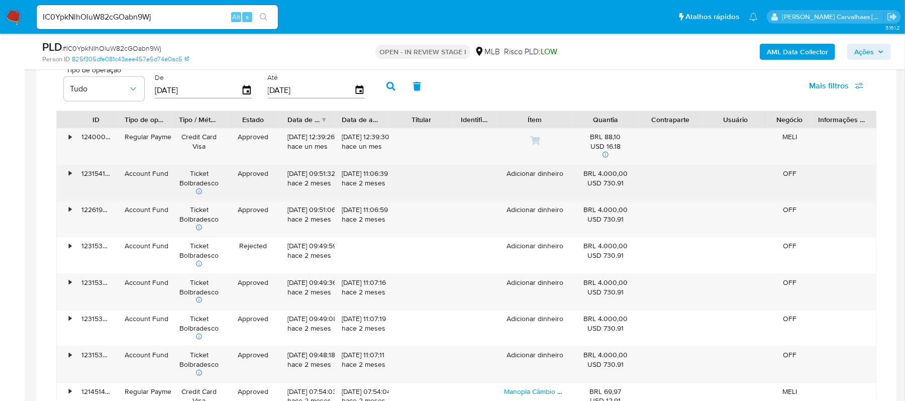
click at [67, 175] on div "•" at bounding box center [66, 183] width 18 height 36
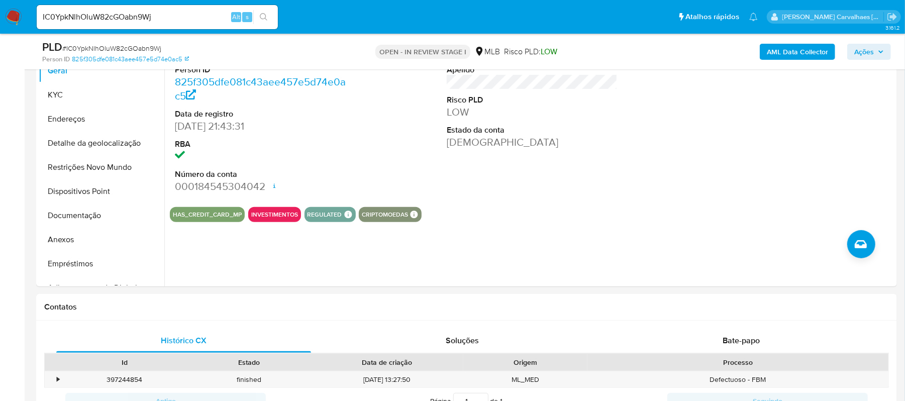
scroll to position [79, 0]
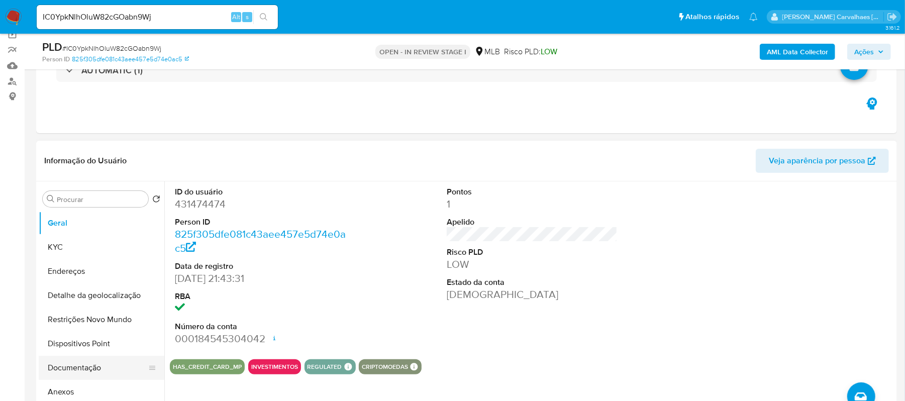
click at [90, 364] on button "Documentação" at bounding box center [98, 368] width 118 height 24
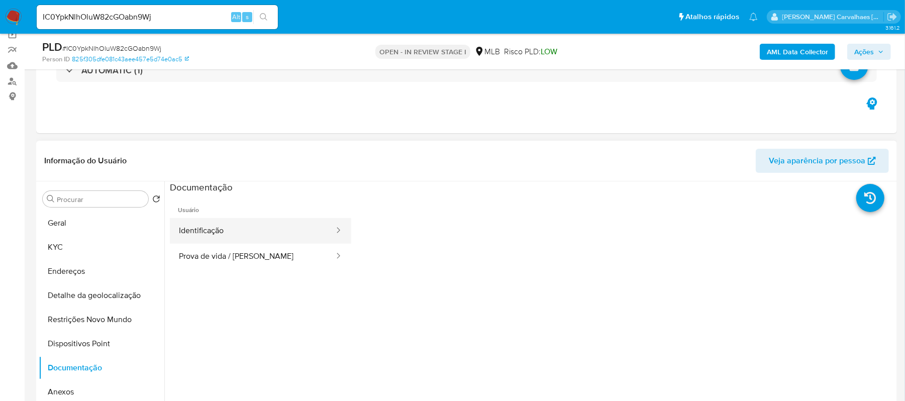
click at [256, 228] on button "Identificação" at bounding box center [252, 231] width 165 height 26
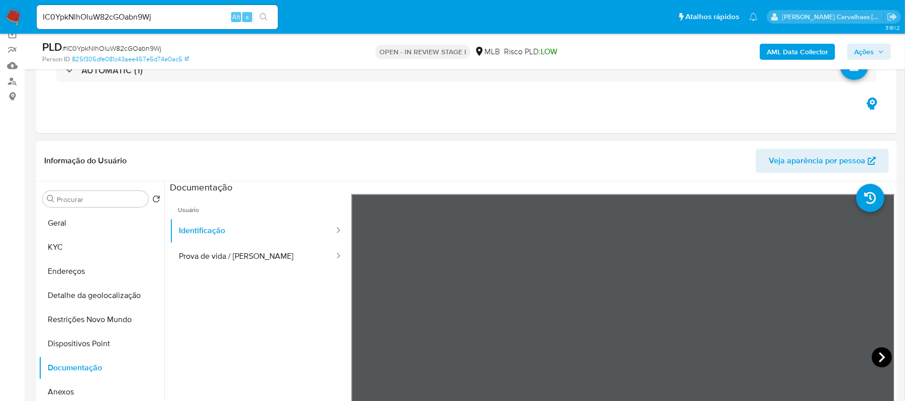
click at [878, 355] on icon at bounding box center [881, 357] width 6 height 10
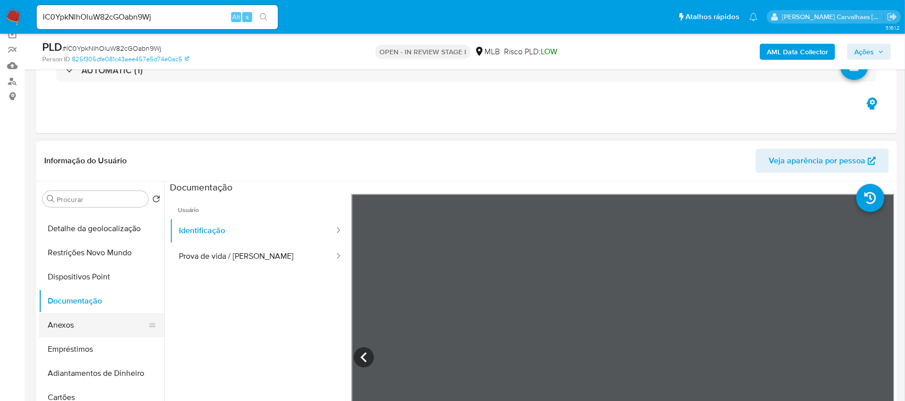
click at [91, 318] on button "Anexos" at bounding box center [98, 325] width 118 height 24
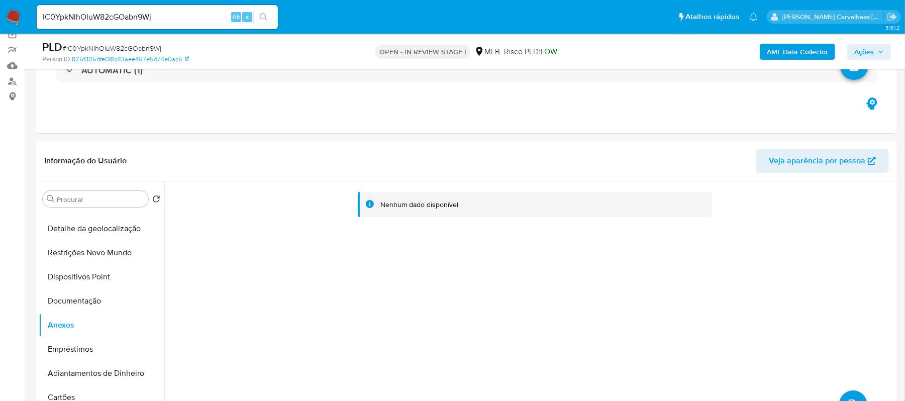
click at [842, 342] on div "Nenhum dado disponível" at bounding box center [529, 309] width 730 height 257
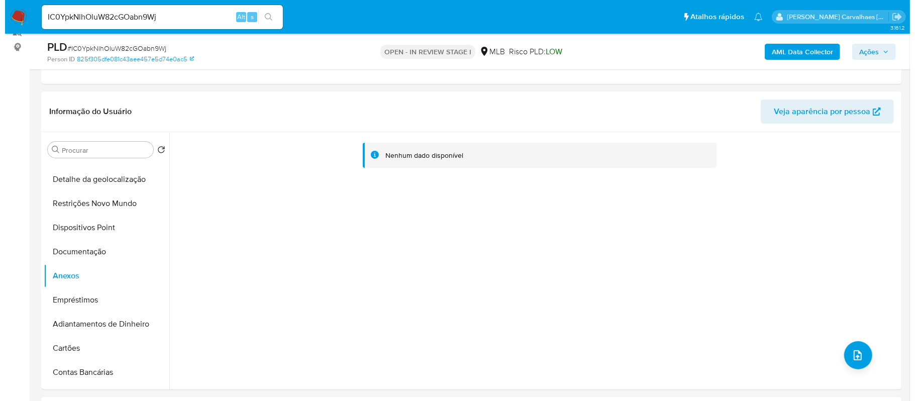
scroll to position [213, 0]
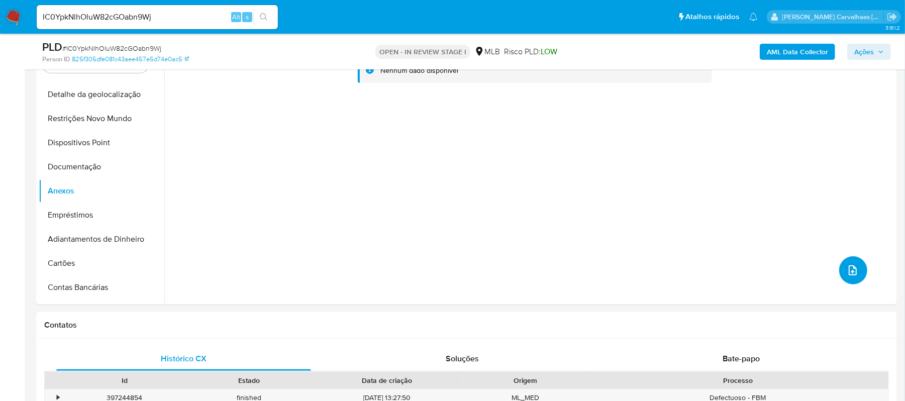
click at [846, 264] on icon "upload-file" at bounding box center [852, 270] width 12 height 12
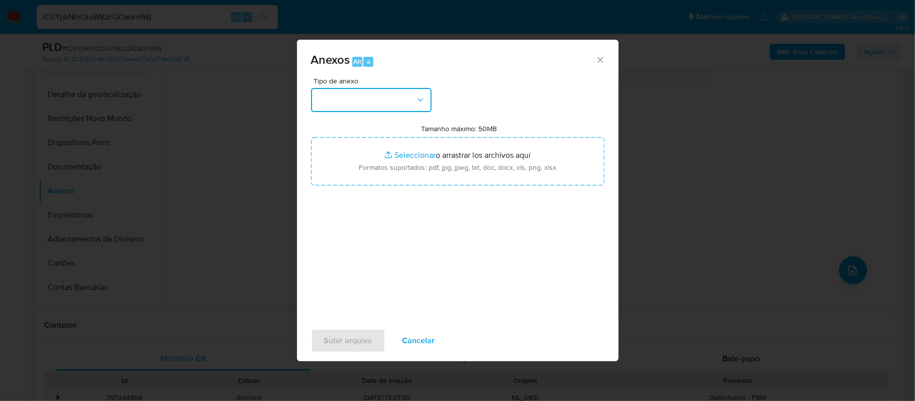
click at [422, 96] on icon "button" at bounding box center [420, 100] width 10 height 10
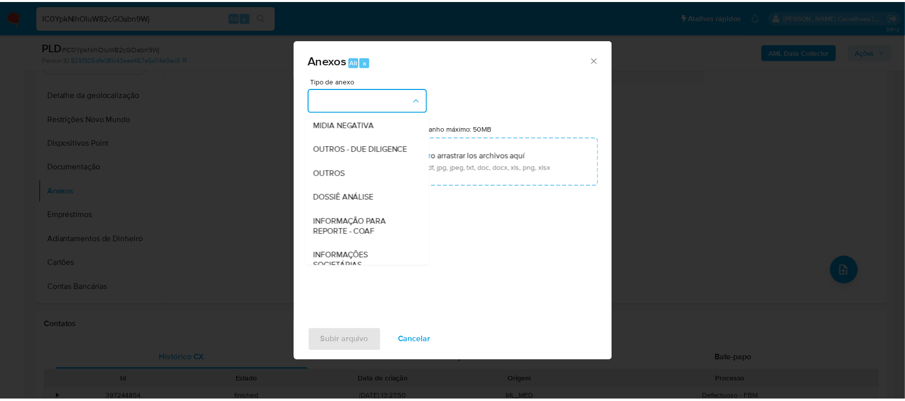
scroll to position [134, 0]
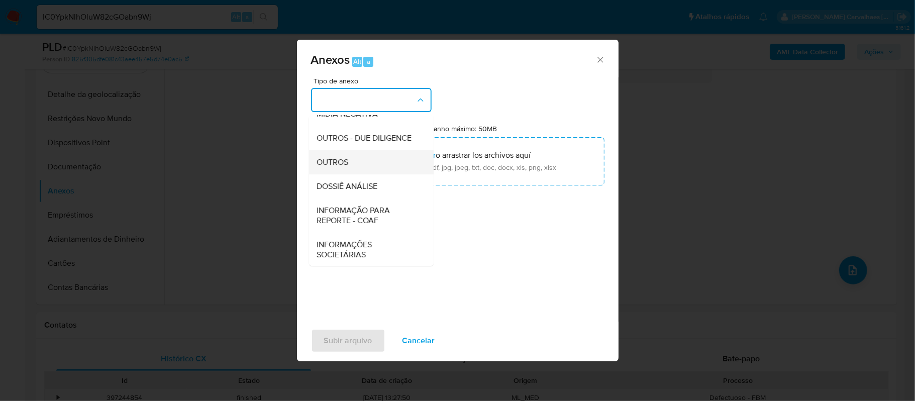
click at [356, 174] on div "OUTROS" at bounding box center [368, 162] width 102 height 24
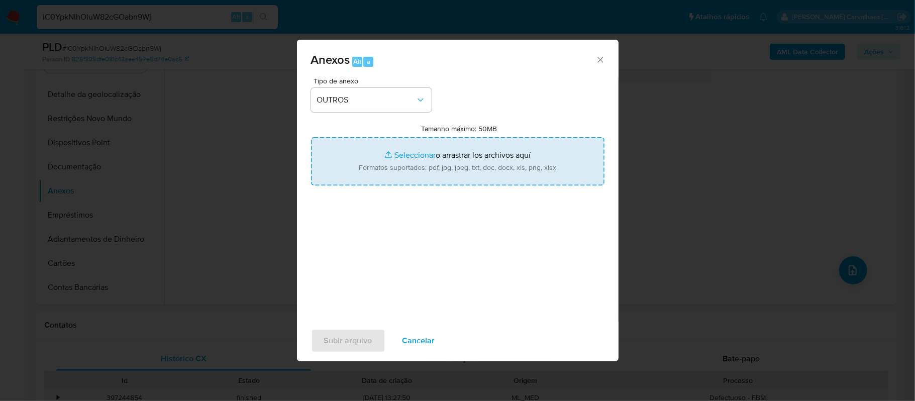
click at [399, 158] on input "Tamanho máximo: 50MB Seleccionar archivos" at bounding box center [457, 161] width 293 height 48
type input "C:\fakepath\SAR - xxxx - CPF 07028171558 - GABRIEL DOS SANTOS DIAS.pdf"
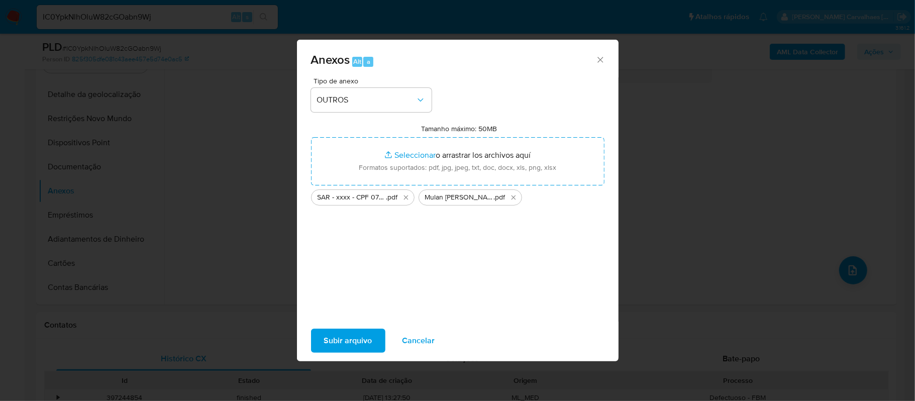
click at [350, 350] on span "Subir arquivo" at bounding box center [348, 340] width 48 height 22
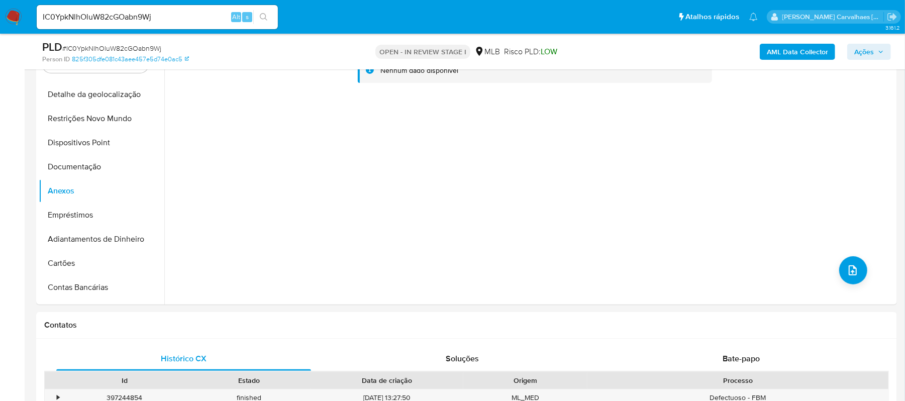
click at [870, 53] on span "Ações" at bounding box center [864, 52] width 20 height 16
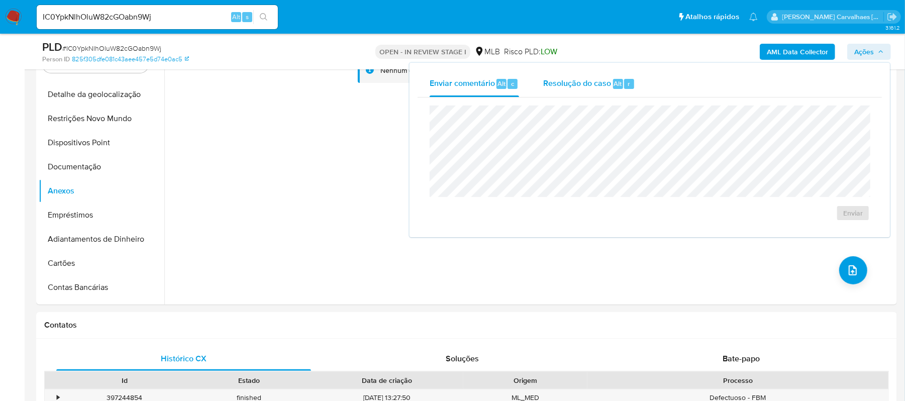
click at [561, 83] on span "Resolução do caso" at bounding box center [577, 83] width 68 height 12
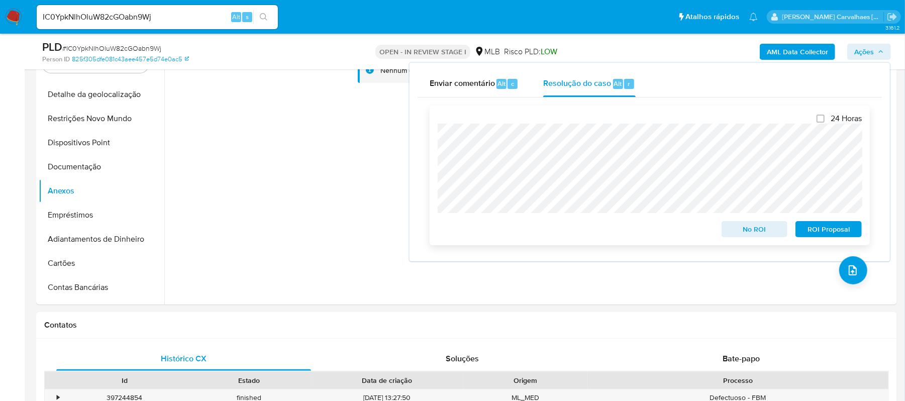
click at [818, 232] on span "ROI Proposal" at bounding box center [828, 229] width 52 height 14
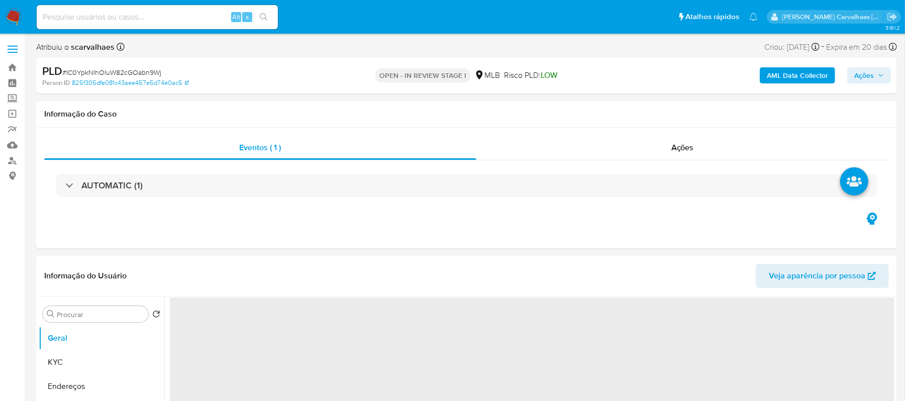
select select "10"
